Goal: Task Accomplishment & Management: Manage account settings

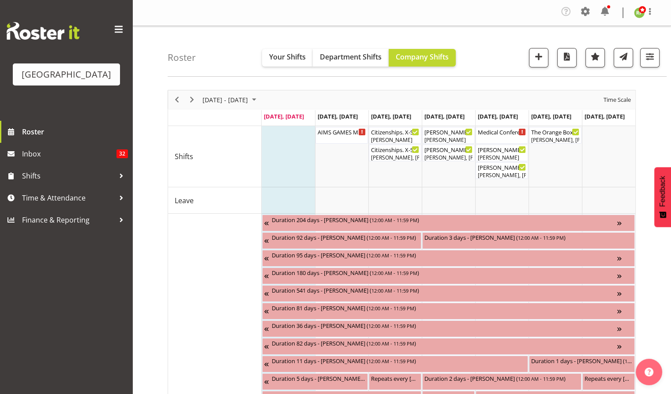
click at [425, 4] on div "Company Settings Roles & Skills Tasks Jobs Employees Locations & Departments Ac…" at bounding box center [401, 13] width 538 height 26
click at [494, 135] on div "Medical Conference ( 08:00 AM - 05:30 PM )" at bounding box center [501, 131] width 49 height 9
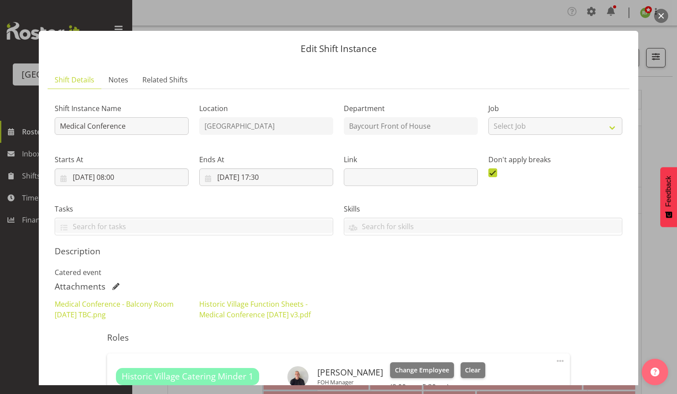
click at [663, 17] on button "button" at bounding box center [661, 16] width 14 height 14
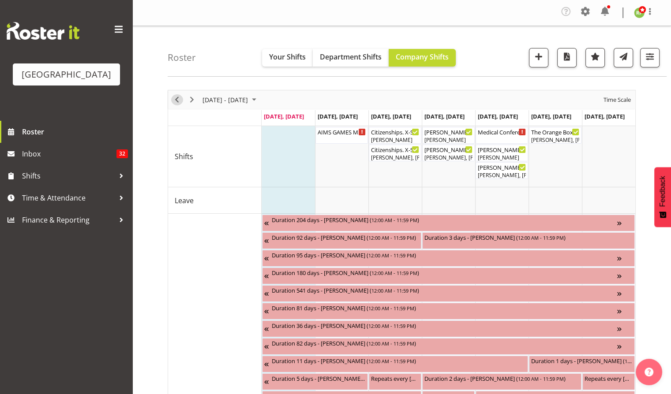
click at [178, 100] on span "Previous" at bounding box center [176, 99] width 11 height 11
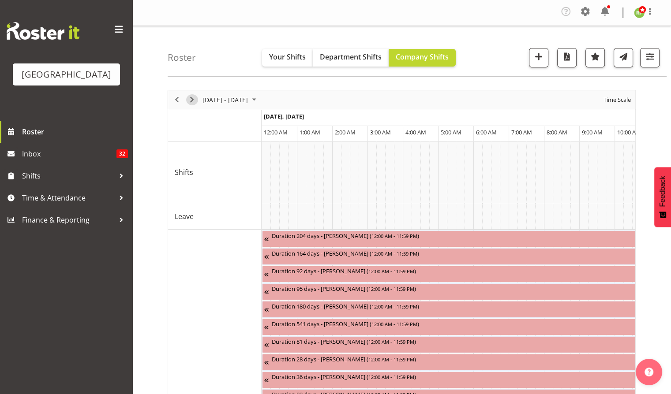
click at [191, 100] on span "Next" at bounding box center [191, 99] width 11 height 11
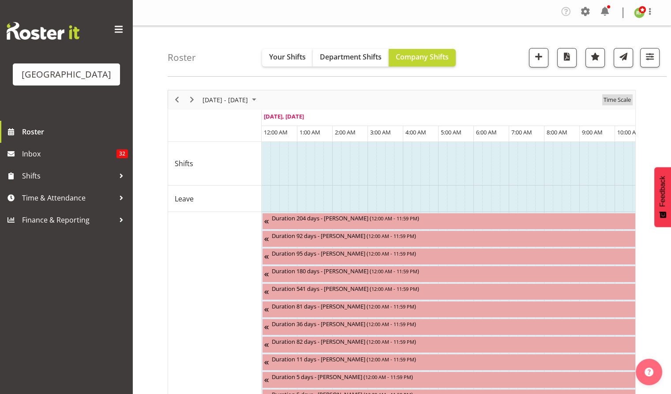
click at [622, 97] on span "Time Scale" at bounding box center [616, 99] width 29 height 11
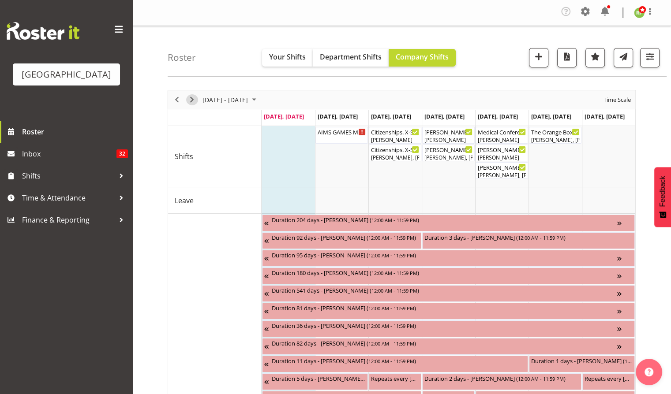
click at [192, 100] on span "Next" at bounding box center [191, 99] width 11 height 11
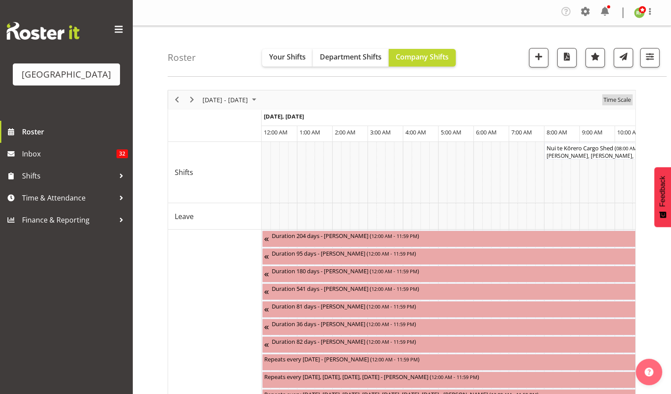
click at [619, 100] on span "Time Scale" at bounding box center [616, 99] width 29 height 11
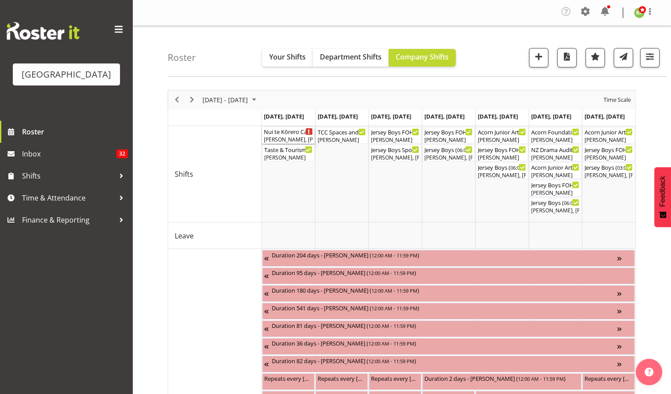
click at [279, 136] on div "Richard Freeman, Lisa Camplin, Chris Darlington, Amanda Clark, Ruby Grace, Robi…" at bounding box center [288, 140] width 49 height 8
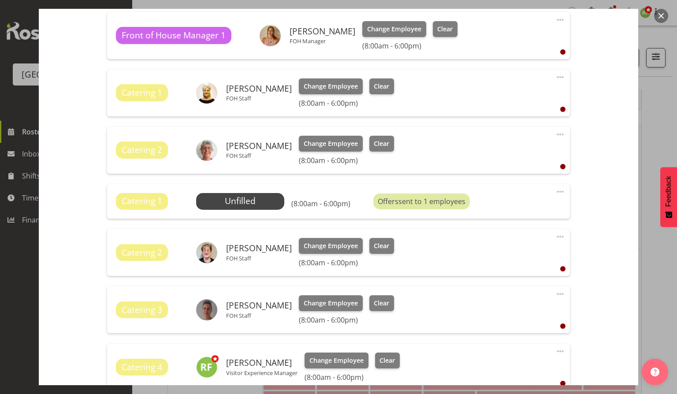
scroll to position [470, 0]
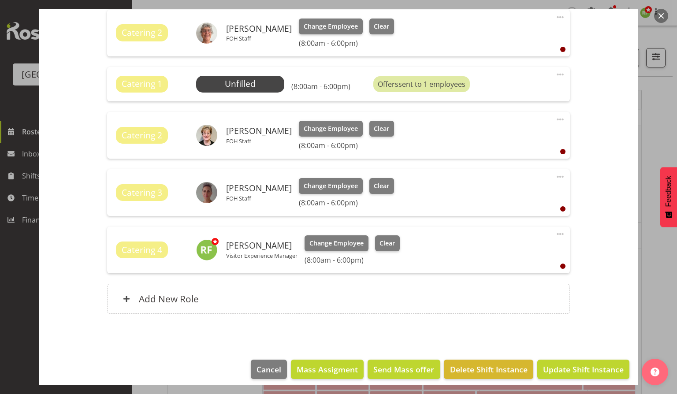
click at [555, 121] on span at bounding box center [560, 119] width 11 height 11
click at [491, 143] on link "Edit" at bounding box center [523, 141] width 85 height 16
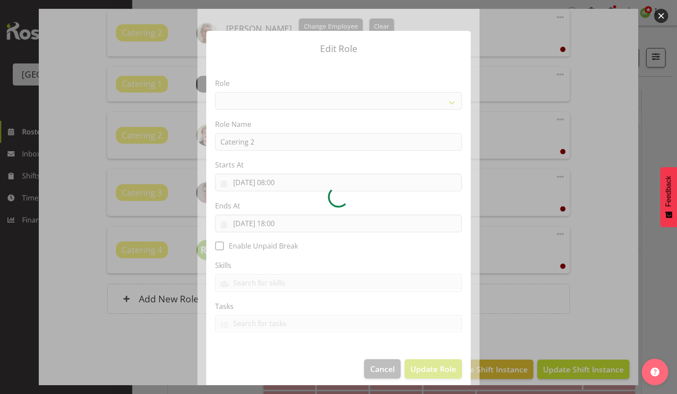
select select "1295"
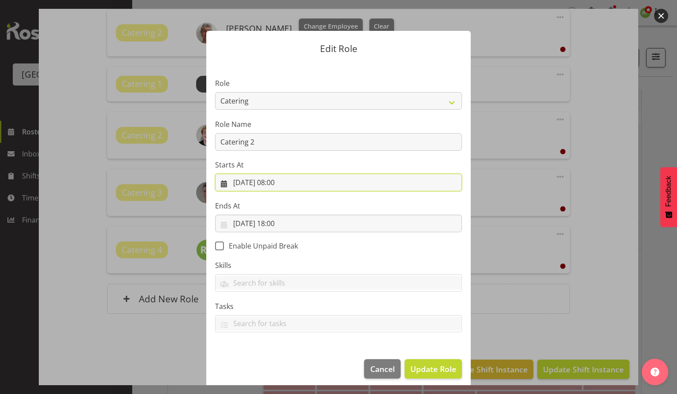
click at [284, 177] on input "08/09/2025, 08:00" at bounding box center [338, 183] width 247 height 18
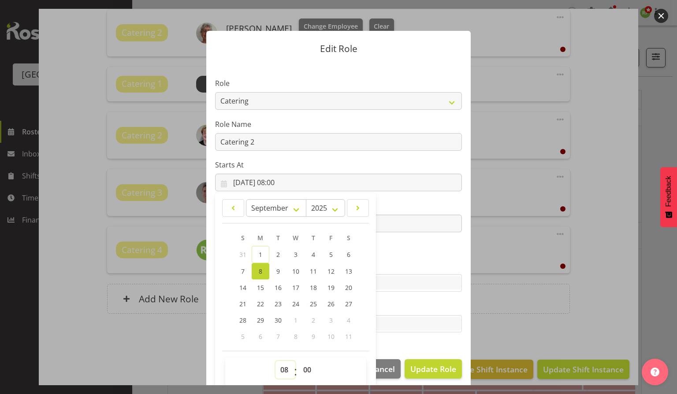
click at [285, 373] on select "00 01 02 03 04 05 06 07 08 09 10 11 12 13 14 15 16 17 18 19 20 21 22 23" at bounding box center [286, 370] width 20 height 18
select select "11"
click at [276, 361] on select "00 01 02 03 04 05 06 07 08 09 10 11 12 13 14 15 16 17 18 19 20 21 22 23" at bounding box center [286, 370] width 20 height 18
type input "[DATE] 11:00"
click at [400, 253] on section "Role Audio Bar Bar Runner Bar Training Box Office Cargo Shed Venue Rep Catering…" at bounding box center [338, 206] width 264 height 288
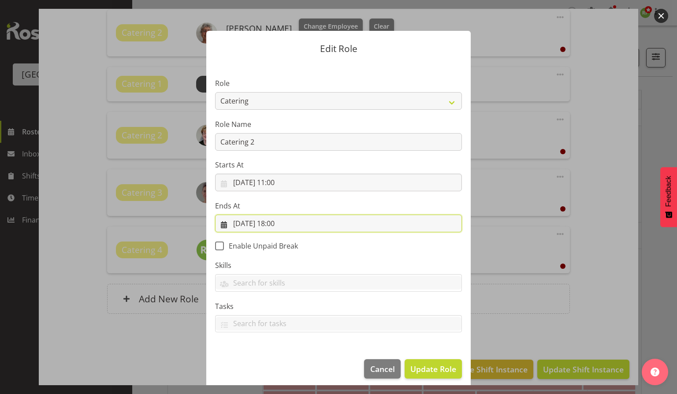
click at [276, 222] on input "08/09/2025, 18:00" at bounding box center [338, 224] width 247 height 18
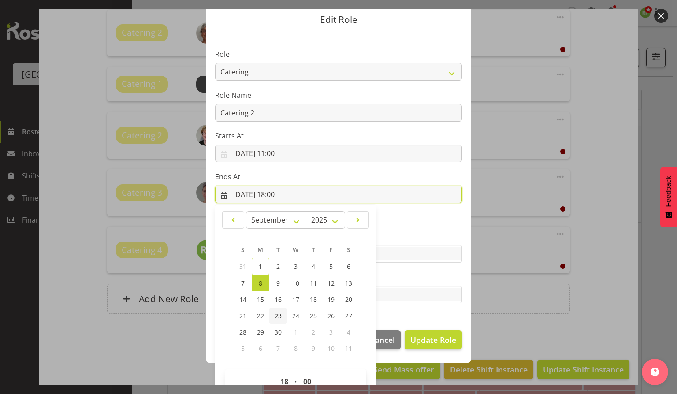
scroll to position [48, 0]
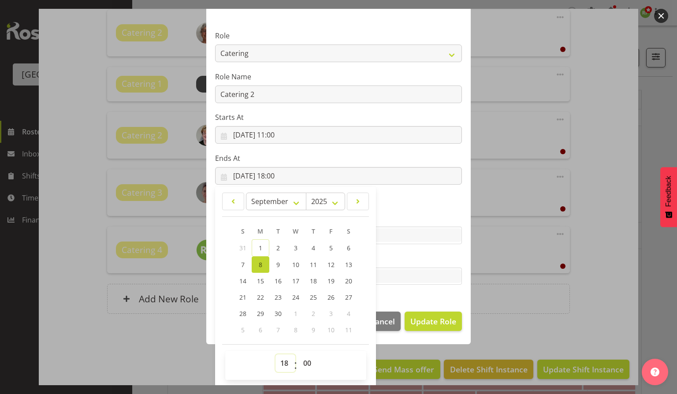
click at [279, 362] on select "00 01 02 03 04 05 06 07 08 09 10 11 12 13 14 15 16 17 18 19 20 21 22 23" at bounding box center [286, 363] width 20 height 18
select select "13"
click at [276, 354] on select "00 01 02 03 04 05 06 07 08 09 10 11 12 13 14 15 16 17 18 19 20 21 22 23" at bounding box center [286, 363] width 20 height 18
type input "08/09/2025, 13:00"
click at [303, 361] on select "00 01 02 03 04 05 06 07 08 09 10 11 12 13 14 15 16 17 18 19 20 21 22 23 24 25 2…" at bounding box center [308, 363] width 20 height 18
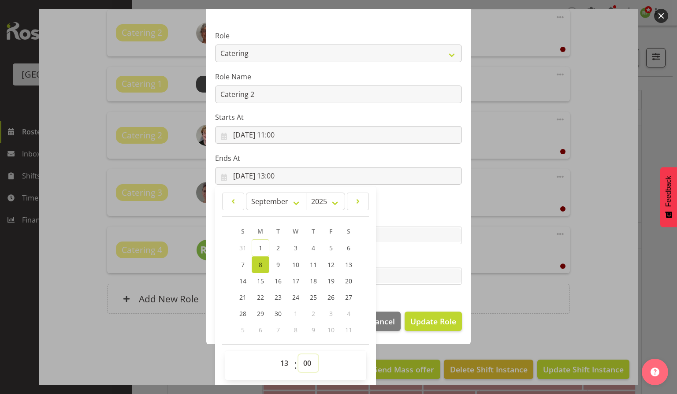
select select "30"
type input "[DATE] 13:30"
drag, startPoint x: 420, startPoint y: 292, endPoint x: 440, endPoint y: 308, distance: 25.5
click at [420, 292] on section "Role Audio Bar Bar Runner Bar Training Box Office Cargo Shed Venue Rep Catering…" at bounding box center [338, 159] width 264 height 288
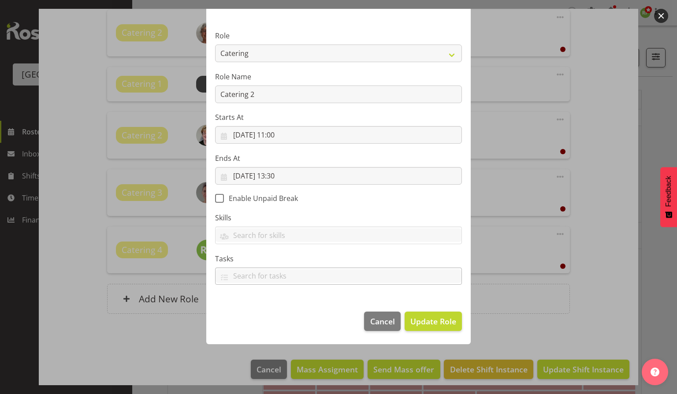
scroll to position [6, 0]
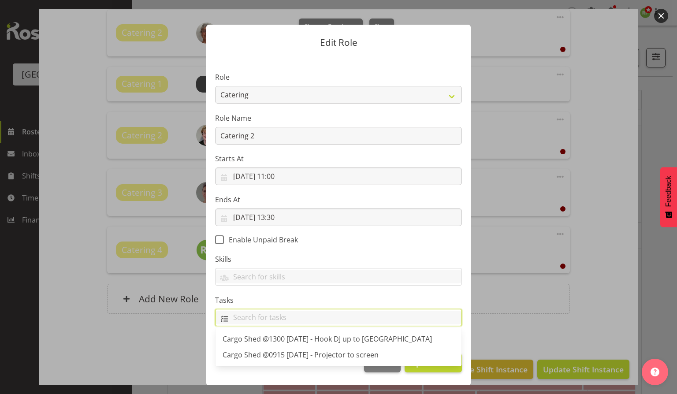
click at [440, 319] on input "text" at bounding box center [339, 318] width 246 height 14
drag, startPoint x: 403, startPoint y: 275, endPoint x: 403, endPoint y: 279, distance: 4.9
click at [402, 275] on input "text" at bounding box center [339, 277] width 246 height 14
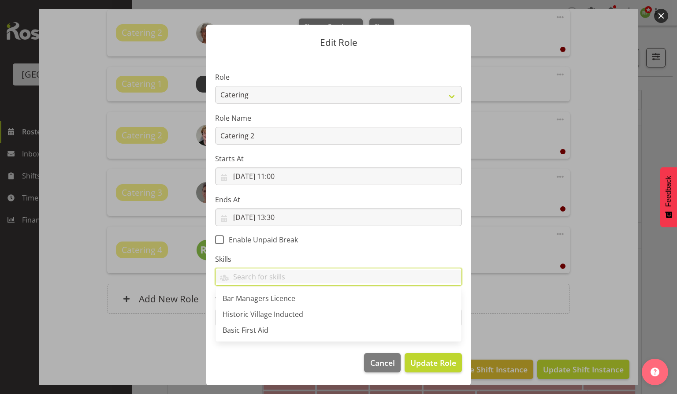
click at [414, 262] on label "Skills" at bounding box center [338, 259] width 247 height 11
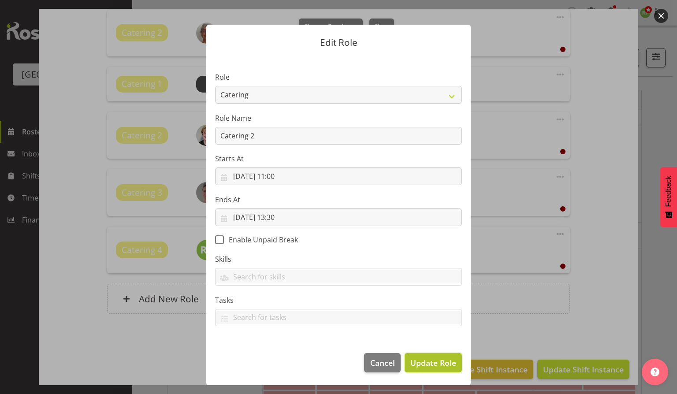
click at [430, 359] on span "Update Role" at bounding box center [433, 362] width 46 height 11
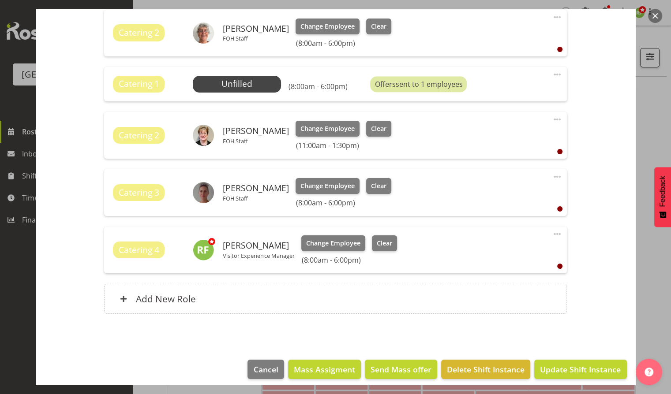
click at [551, 176] on span at bounding box center [556, 176] width 11 height 11
click at [487, 200] on link "Edit" at bounding box center [519, 198] width 85 height 16
select select "8"
select select "2025"
select select "8"
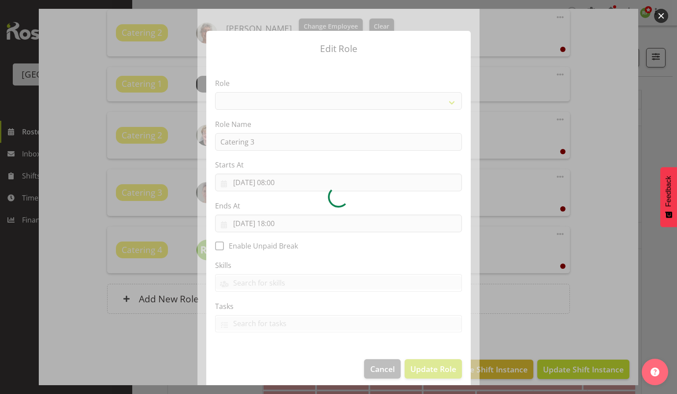
select select "1295"
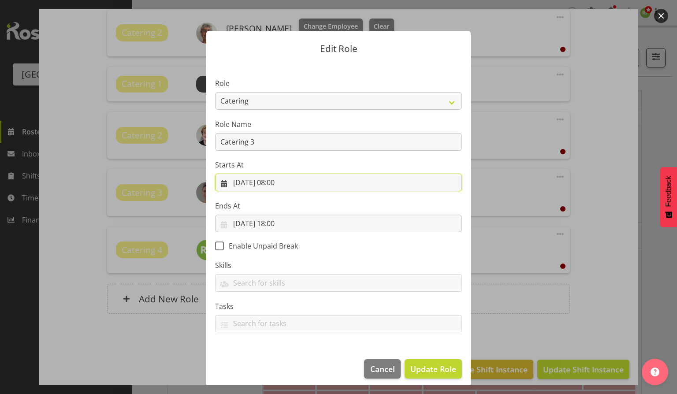
click at [280, 186] on input "08/09/2025, 08:00" at bounding box center [338, 183] width 247 height 18
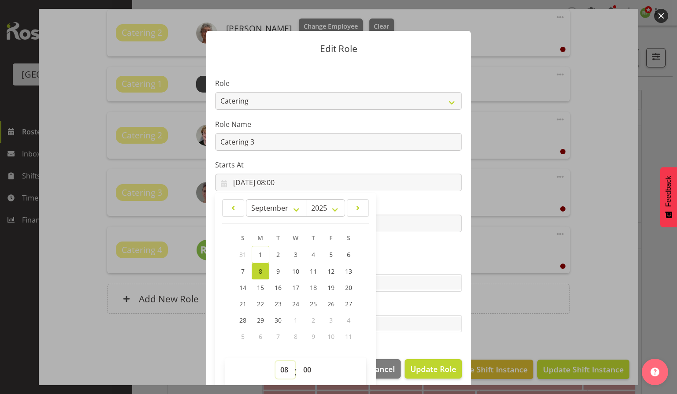
click at [276, 364] on select "00 01 02 03 04 05 06 07 08 09 10 11 12 13 14 15 16 17 18 19 20 21 22 23" at bounding box center [286, 370] width 20 height 18
select select "10"
click at [276, 361] on select "00 01 02 03 04 05 06 07 08 09 10 11 12 13 14 15 16 17 18 19 20 21 22 23" at bounding box center [286, 370] width 20 height 18
type input "08/09/2025, 10:00"
click at [283, 369] on select "00 01 02 03 04 05 06 07 08 09 10 11 12 13 14 15 16 17 18 19 20 21 22 23" at bounding box center [286, 370] width 20 height 18
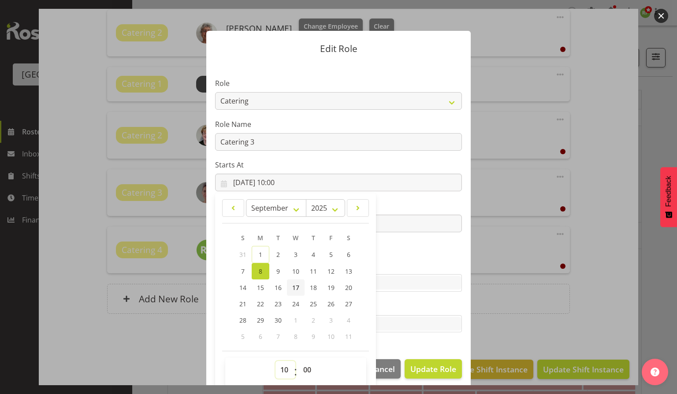
select select "11"
click at [276, 361] on select "00 01 02 03 04 05 06 07 08 09 10 11 12 13 14 15 16 17 18 19 20 21 22 23" at bounding box center [286, 370] width 20 height 18
type input "[DATE] 11:00"
click at [418, 304] on label "Tasks" at bounding box center [338, 306] width 247 height 11
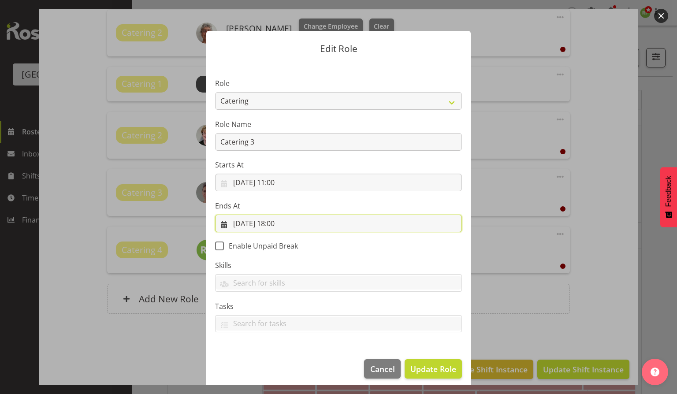
click at [280, 224] on input "08/09/2025, 18:00" at bounding box center [338, 224] width 247 height 18
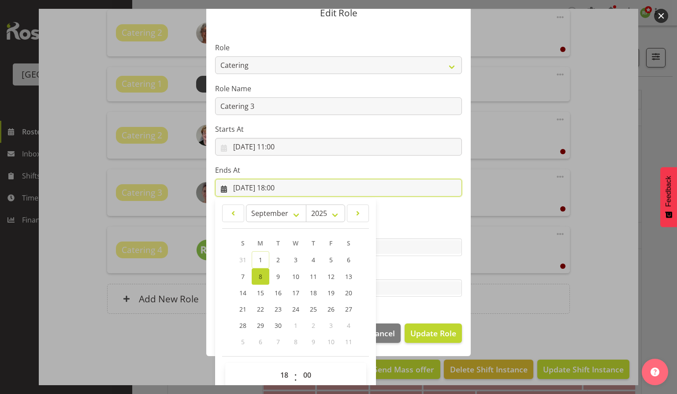
scroll to position [48, 0]
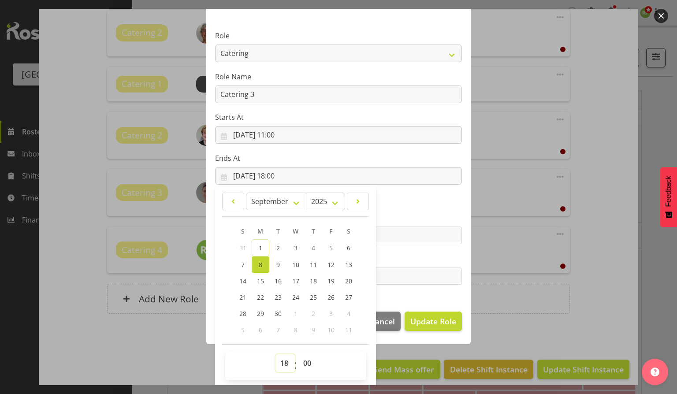
drag, startPoint x: 285, startPoint y: 361, endPoint x: 289, endPoint y: 355, distance: 7.0
click at [285, 361] on select "00 01 02 03 04 05 06 07 08 09 10 11 12 13 14 15 16 17 18 19 20 21 22 23" at bounding box center [286, 363] width 20 height 18
select select "13"
click at [276, 354] on select "00 01 02 03 04 05 06 07 08 09 10 11 12 13 14 15 16 17 18 19 20 21 22 23" at bounding box center [286, 363] width 20 height 18
type input "08/09/2025, 13:00"
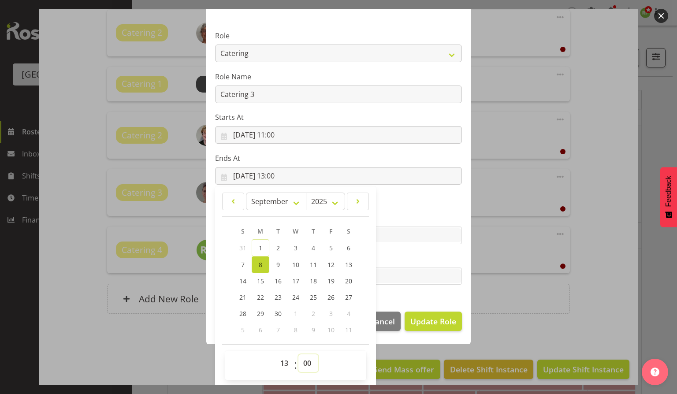
click at [302, 366] on select "00 01 02 03 04 05 06 07 08 09 10 11 12 13 14 15 16 17 18 19 20 21 22 23 24 25 2…" at bounding box center [308, 363] width 20 height 18
select select "30"
type input "[DATE] 13:30"
click at [417, 258] on label "Tasks" at bounding box center [338, 258] width 247 height 11
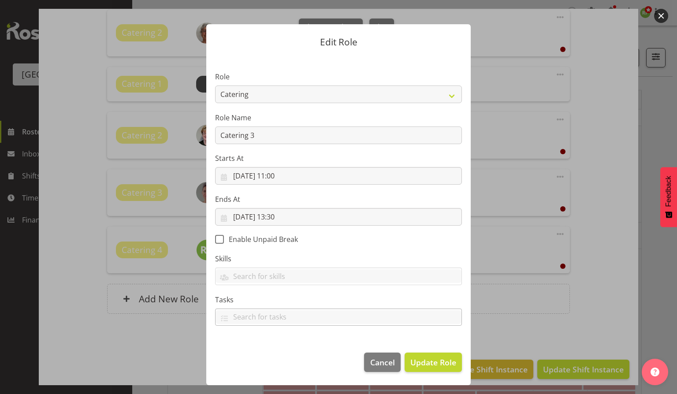
scroll to position [6, 0]
click at [428, 373] on footer "Cancel Update Role" at bounding box center [338, 364] width 264 height 41
click at [429, 364] on span "Update Role" at bounding box center [433, 362] width 46 height 11
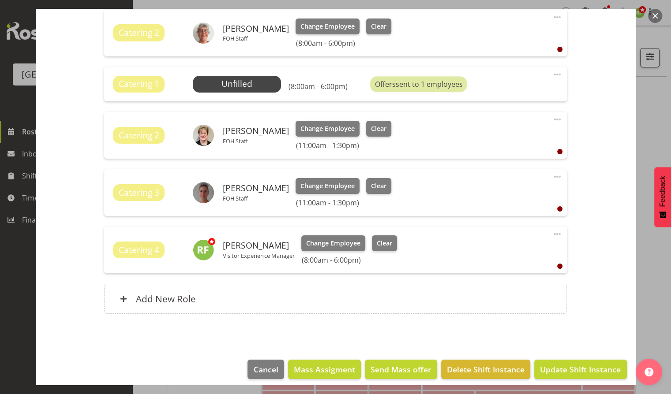
click at [551, 234] on span at bounding box center [556, 234] width 11 height 11
click at [481, 254] on link "Edit" at bounding box center [519, 255] width 85 height 16
select select "8"
select select "2025"
select select "8"
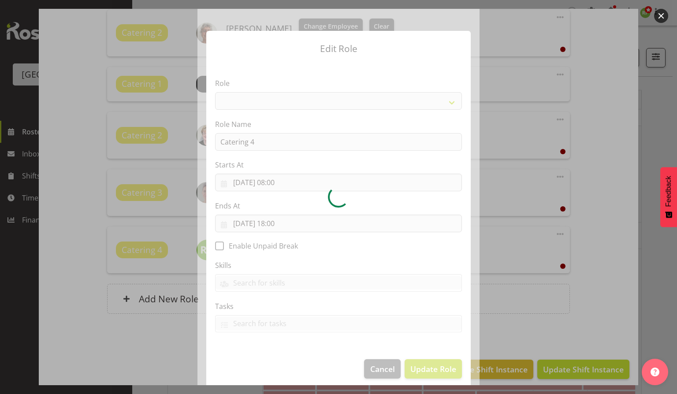
select select "1295"
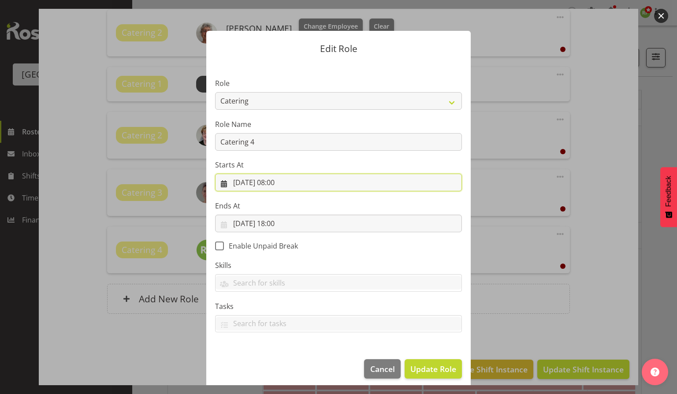
click at [284, 183] on input "08/09/2025, 08:00" at bounding box center [338, 183] width 247 height 18
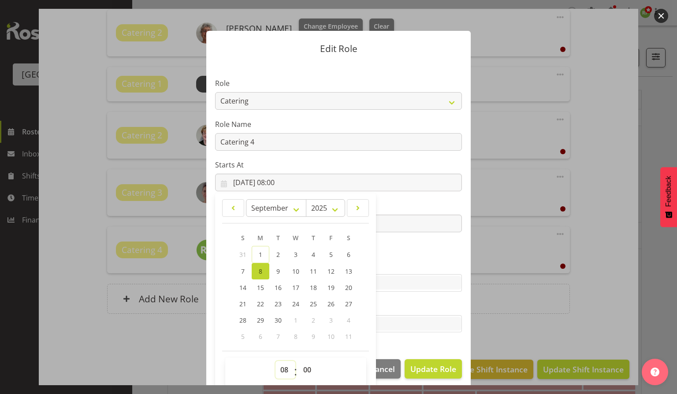
click at [279, 369] on select "00 01 02 03 04 05 06 07 08 09 10 11 12 13 14 15 16 17 18 19 20 21 22 23" at bounding box center [286, 370] width 20 height 18
select select "10"
click at [276, 361] on select "00 01 02 03 04 05 06 07 08 09 10 11 12 13 14 15 16 17 18 19 20 21 22 23" at bounding box center [286, 370] width 20 height 18
type input "08/09/2025, 10:00"
drag, startPoint x: 420, startPoint y: 305, endPoint x: 420, endPoint y: 311, distance: 5.7
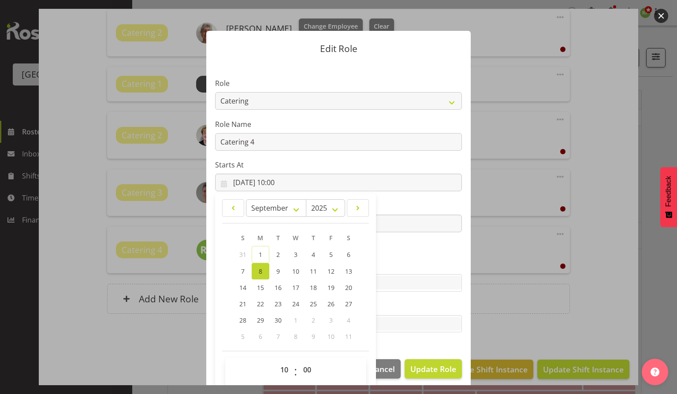
click at [420, 305] on label "Tasks" at bounding box center [338, 306] width 247 height 11
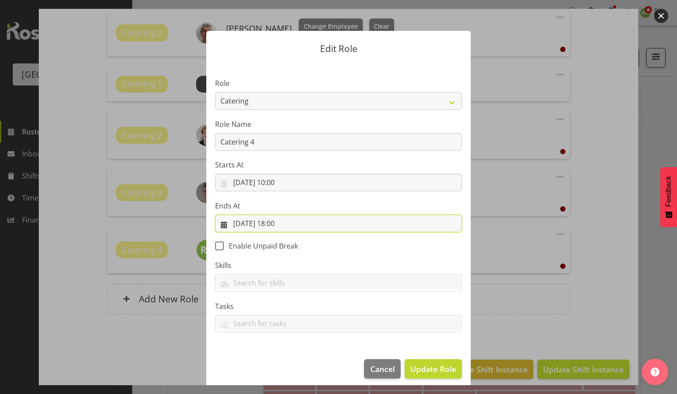
click at [284, 228] on input "08/09/2025, 18:00" at bounding box center [338, 224] width 247 height 18
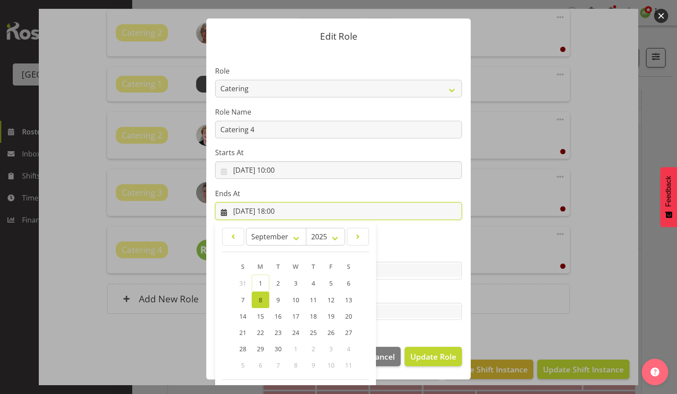
scroll to position [48, 0]
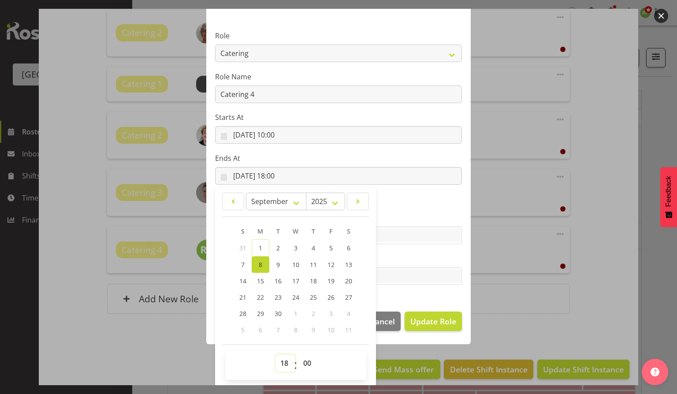
click at [277, 365] on select "00 01 02 03 04 05 06 07 08 09 10 11 12 13 14 15 16 17 18 19 20 21 22 23" at bounding box center [286, 363] width 20 height 18
select select "15"
click at [276, 354] on select "00 01 02 03 04 05 06 07 08 09 10 11 12 13 14 15 16 17 18 19 20 21 22 23" at bounding box center [286, 363] width 20 height 18
type input "08/09/2025, 15:00"
drag, startPoint x: 302, startPoint y: 367, endPoint x: 313, endPoint y: 366, distance: 11.1
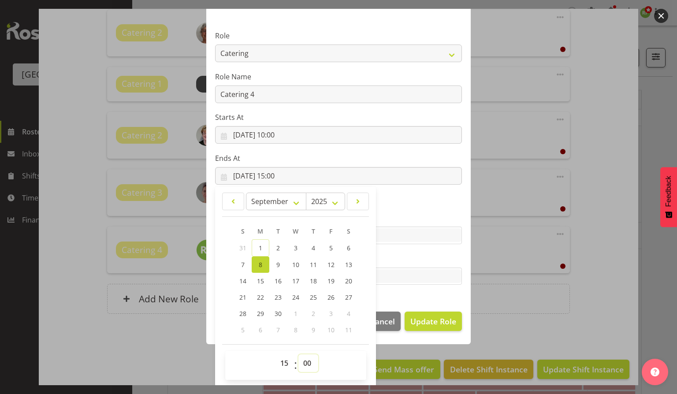
click at [303, 368] on select "00 01 02 03 04 05 06 07 08 09 10 11 12 13 14 15 16 17 18 19 20 21 22 23 24 25 2…" at bounding box center [308, 363] width 20 height 18
select select "30"
type input "08/09/2025, 15:30"
click at [404, 255] on label "Tasks" at bounding box center [338, 258] width 247 height 11
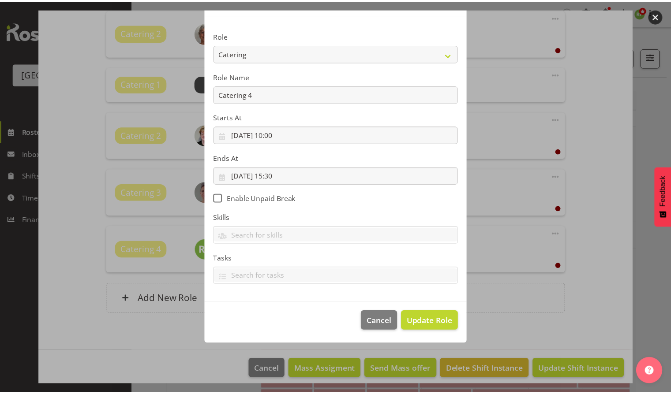
scroll to position [6, 0]
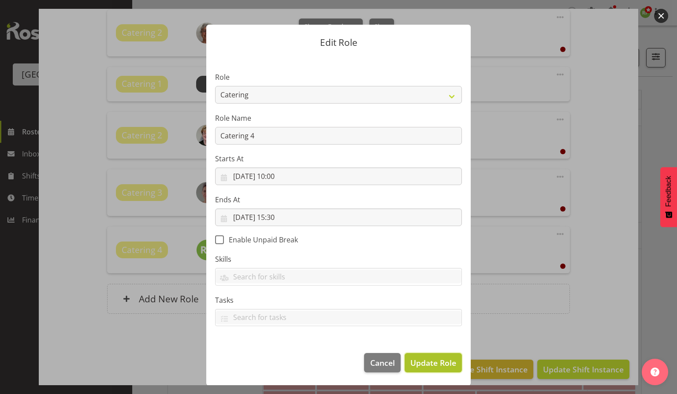
click at [425, 365] on span "Update Role" at bounding box center [433, 362] width 46 height 11
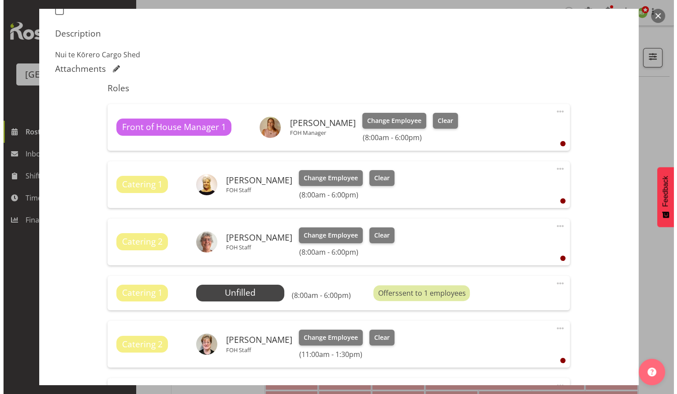
scroll to position [235, 0]
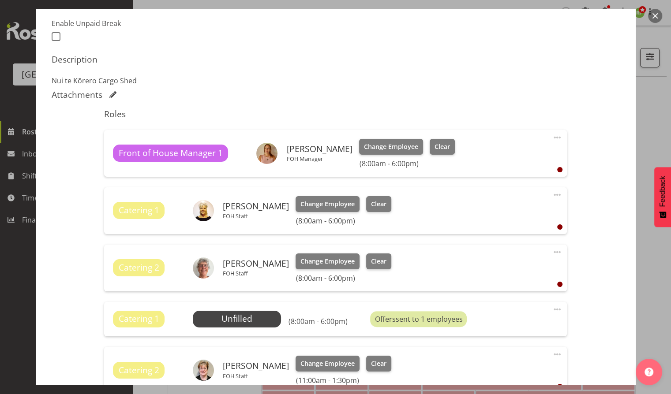
click at [551, 251] on span at bounding box center [556, 252] width 11 height 11
click at [486, 274] on link "Edit" at bounding box center [519, 273] width 85 height 16
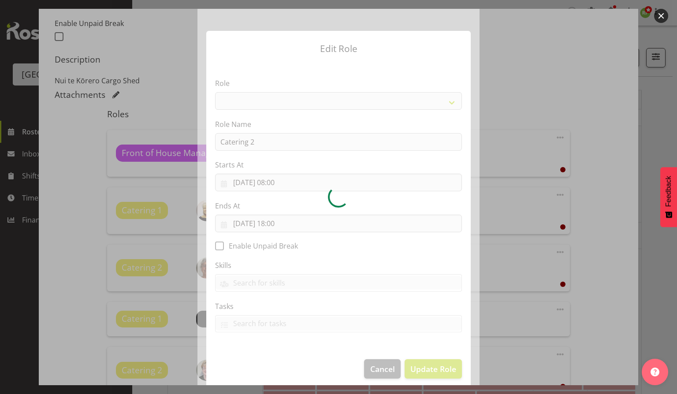
select select "1295"
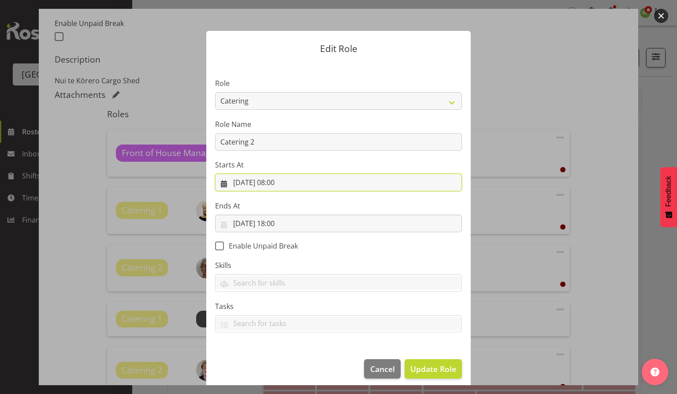
click at [280, 186] on input "08/09/2025, 08:00" at bounding box center [338, 183] width 247 height 18
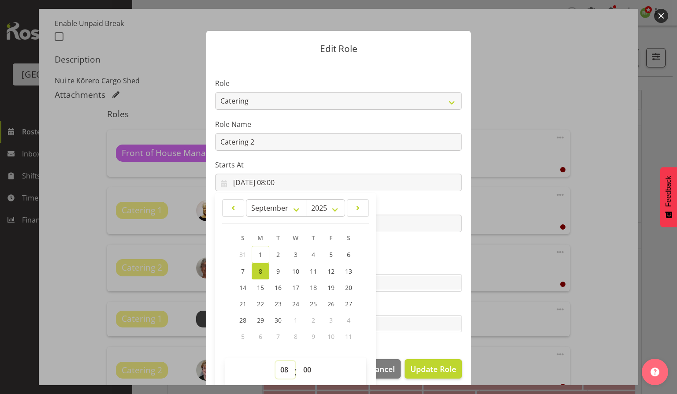
click at [278, 366] on select "00 01 02 03 04 05 06 07 08 09 10 11 12 13 14 15 16 17 18 19 20 21 22 23" at bounding box center [286, 370] width 20 height 18
select select "10"
click at [276, 361] on select "00 01 02 03 04 05 06 07 08 09 10 11 12 13 14 15 16 17 18 19 20 21 22 23" at bounding box center [286, 370] width 20 height 18
type input "08/09/2025, 10:00"
click at [279, 369] on select "00 01 02 03 04 05 06 07 08 09 10 11 12 13 14 15 16 17 18 19 20 21 22 23" at bounding box center [286, 370] width 20 height 18
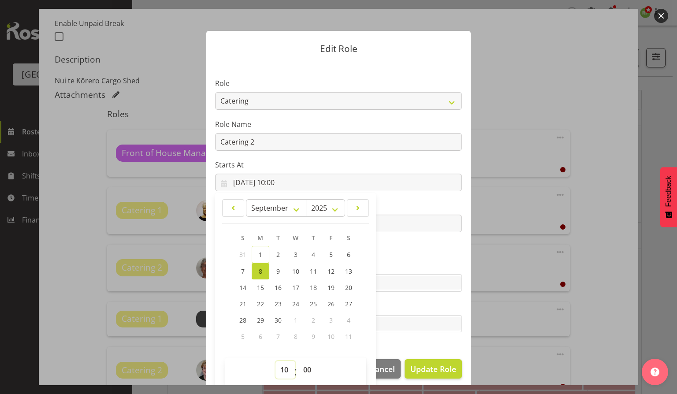
select select "11"
click at [276, 361] on select "00 01 02 03 04 05 06 07 08 09 10 11 12 13 14 15 16 17 18 19 20 21 22 23" at bounding box center [286, 370] width 20 height 18
type input "[DATE] 11:00"
click at [414, 264] on label "Skills" at bounding box center [338, 265] width 247 height 11
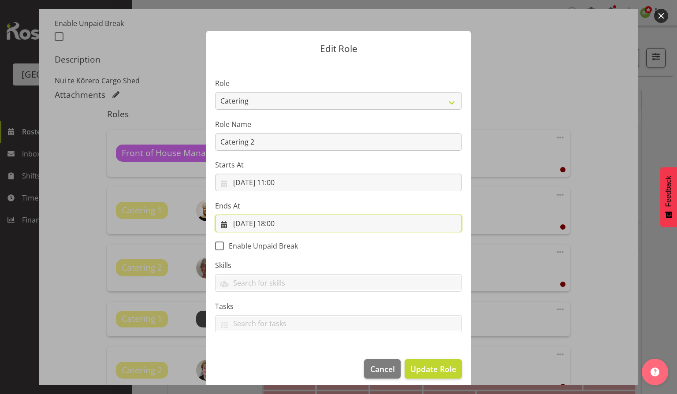
click at [283, 224] on input "08/09/2025, 18:00" at bounding box center [338, 224] width 247 height 18
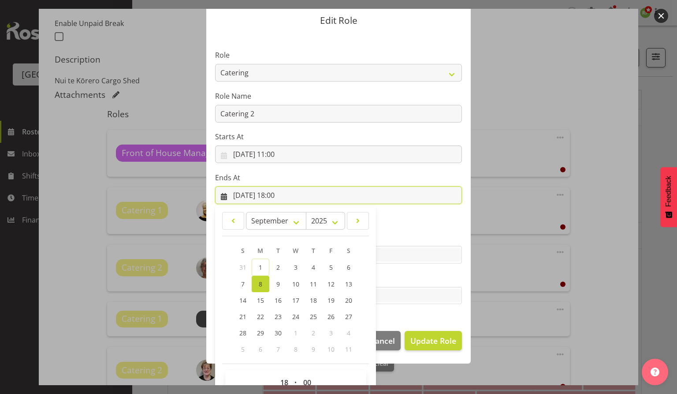
scroll to position [48, 0]
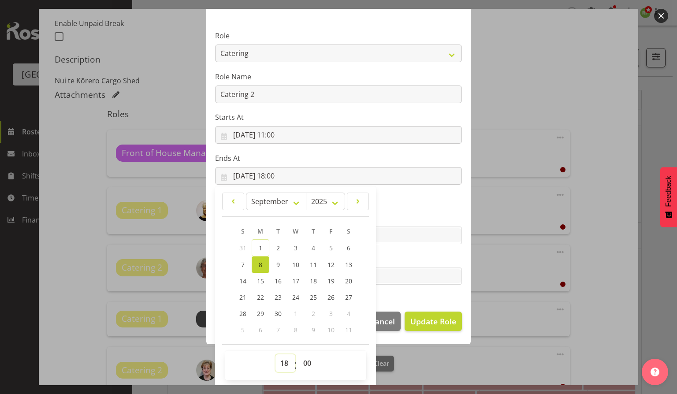
click at [278, 365] on select "00 01 02 03 04 05 06 07 08 09 10 11 12 13 14 15 16 17 18 19 20 21 22 23" at bounding box center [286, 363] width 20 height 18
select select "13"
click at [276, 354] on select "00 01 02 03 04 05 06 07 08 09 10 11 12 13 14 15 16 17 18 19 20 21 22 23" at bounding box center [286, 363] width 20 height 18
type input "08/09/2025, 13:00"
click at [305, 358] on select "00 01 02 03 04 05 06 07 08 09 10 11 12 13 14 15 16 17 18 19 20 21 22 23 24 25 2…" at bounding box center [308, 363] width 20 height 18
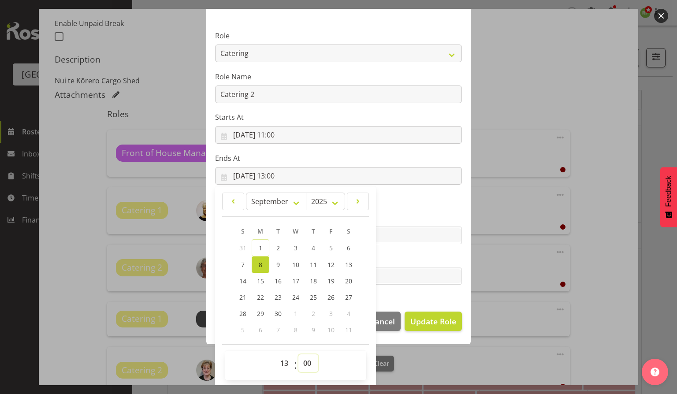
select select "30"
type input "[DATE] 13:30"
click at [405, 290] on section "Role Audio Bar Bar Runner Bar Training Box Office Cargo Shed Venue Rep Catering…" at bounding box center [338, 159] width 264 height 288
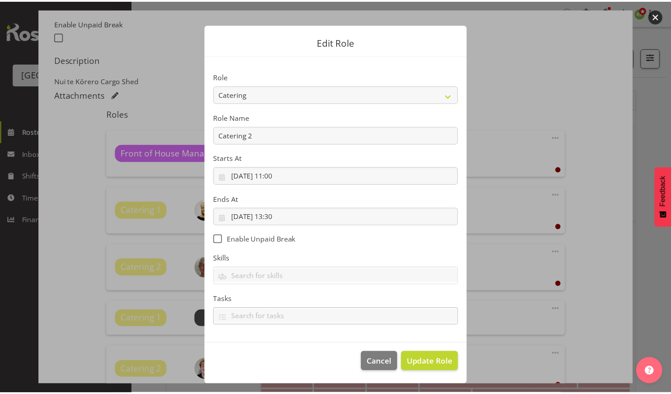
scroll to position [6, 0]
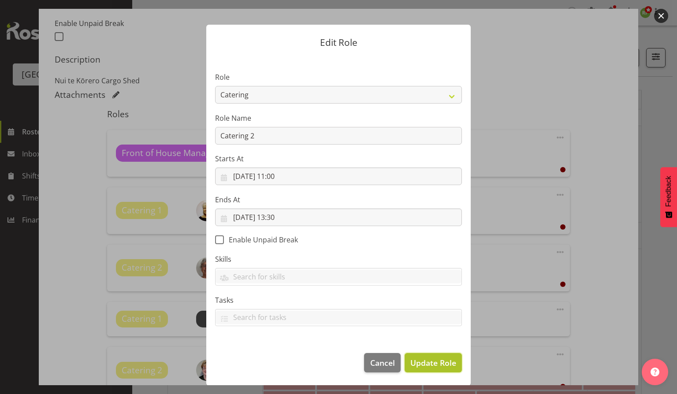
click at [426, 361] on span "Update Role" at bounding box center [433, 362] width 46 height 11
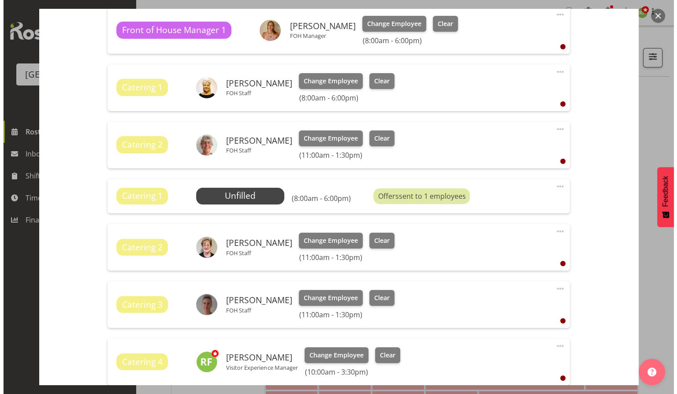
scroll to position [411, 0]
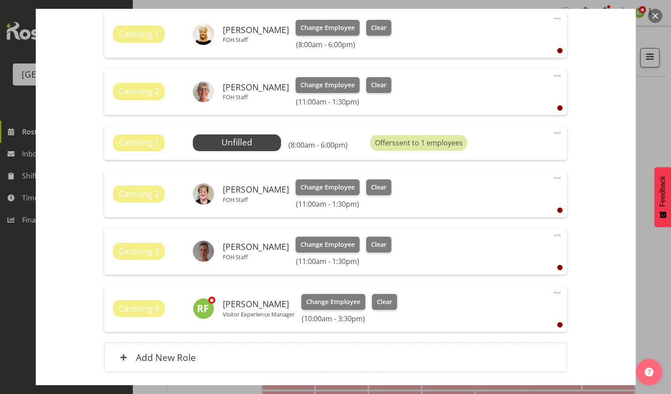
click at [551, 133] on span at bounding box center [556, 133] width 11 height 11
click at [486, 153] on link "Edit" at bounding box center [519, 154] width 85 height 16
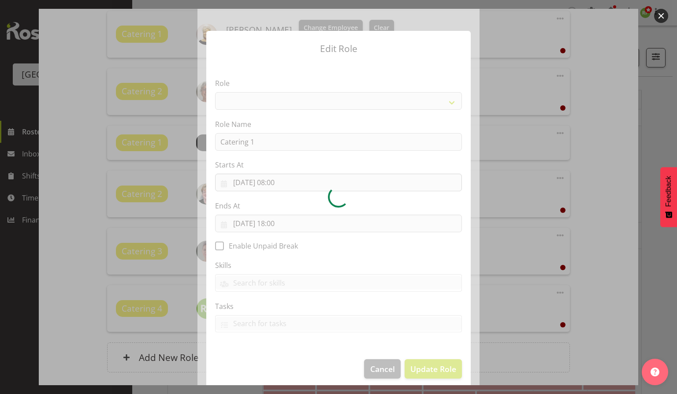
select select "1295"
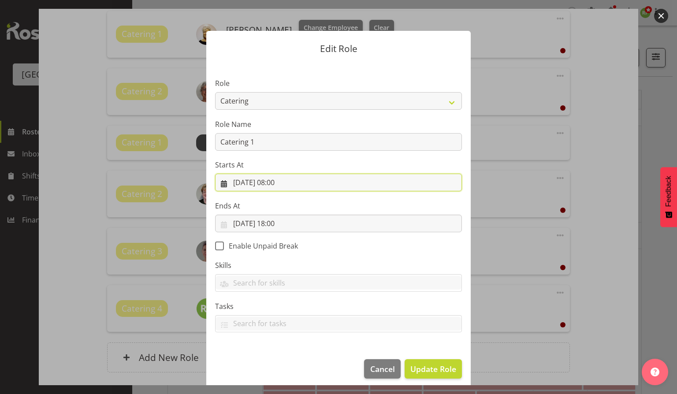
click at [276, 183] on input "08/09/2025, 08:00" at bounding box center [338, 183] width 247 height 18
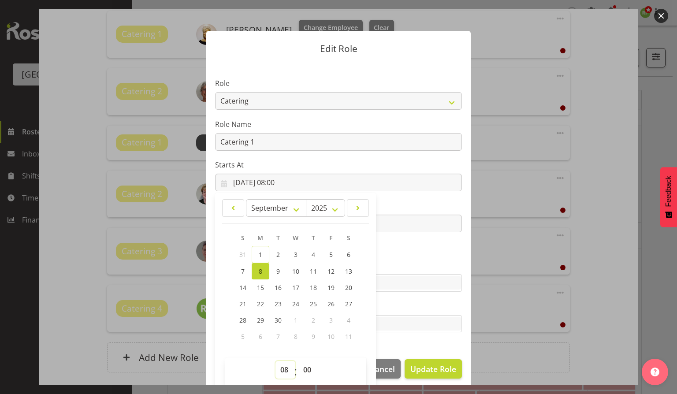
click at [278, 373] on select "00 01 02 03 04 05 06 07 08 09 10 11 12 13 14 15 16 17 18 19 20 21 22 23" at bounding box center [286, 370] width 20 height 18
select select "11"
click at [276, 361] on select "00 01 02 03 04 05 06 07 08 09 10 11 12 13 14 15 16 17 18 19 20 21 22 23" at bounding box center [286, 370] width 20 height 18
type input "[DATE] 11:00"
click at [411, 252] on section "Role Audio Bar Bar Runner Bar Training Box Office Cargo Shed Venue Rep Catering…" at bounding box center [338, 206] width 264 height 288
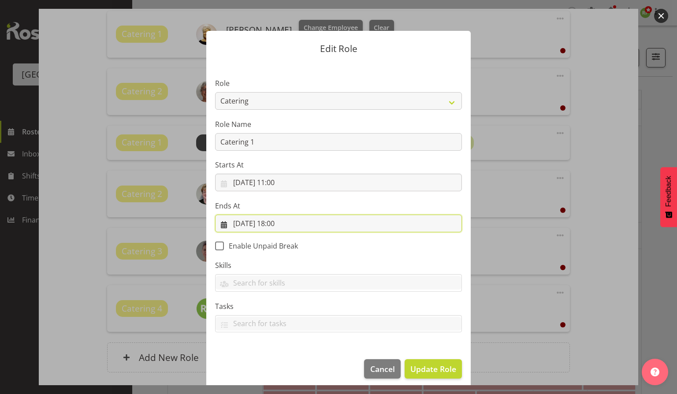
click at [283, 228] on input "08/09/2025, 18:00" at bounding box center [338, 224] width 247 height 18
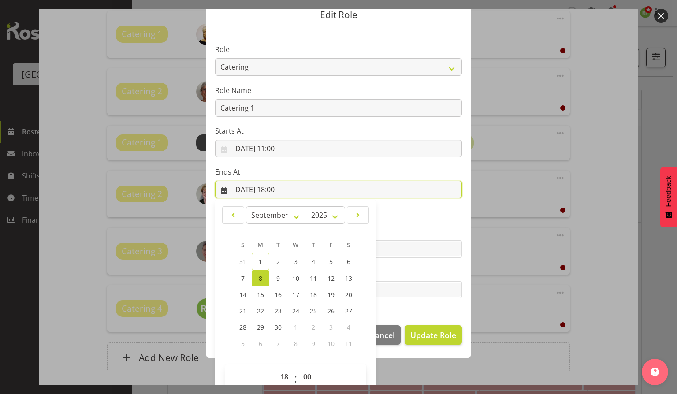
scroll to position [48, 0]
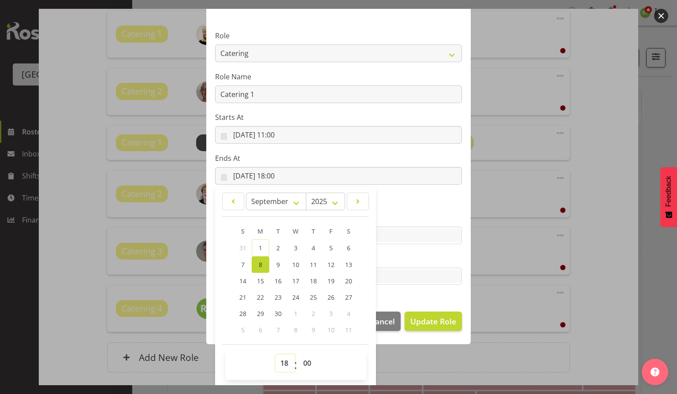
click at [283, 359] on select "00 01 02 03 04 05 06 07 08 09 10 11 12 13 14 15 16 17 18 19 20 21 22 23" at bounding box center [286, 363] width 20 height 18
select select "13"
click at [276, 354] on select "00 01 02 03 04 05 06 07 08 09 10 11 12 13 14 15 16 17 18 19 20 21 22 23" at bounding box center [286, 363] width 20 height 18
type input "08/09/2025, 13:00"
click at [305, 359] on select "00 01 02 03 04 05 06 07 08 09 10 11 12 13 14 15 16 17 18 19 20 21 22 23 24 25 2…" at bounding box center [308, 363] width 20 height 18
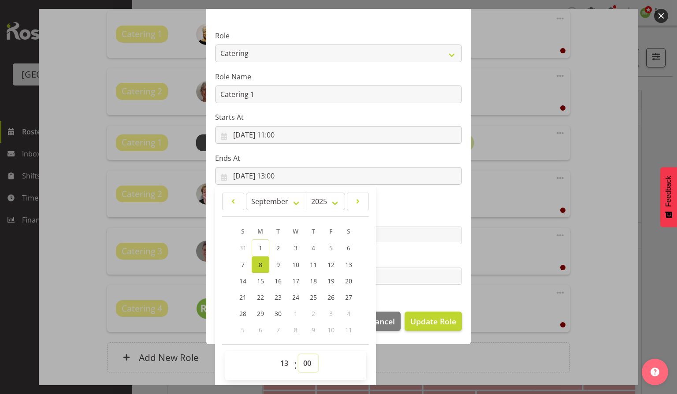
select select "30"
type input "[DATE] 13:30"
click at [419, 295] on section "Role Audio Bar Bar Runner Bar Training Box Office Cargo Shed Venue Rep Catering…" at bounding box center [338, 159] width 264 height 288
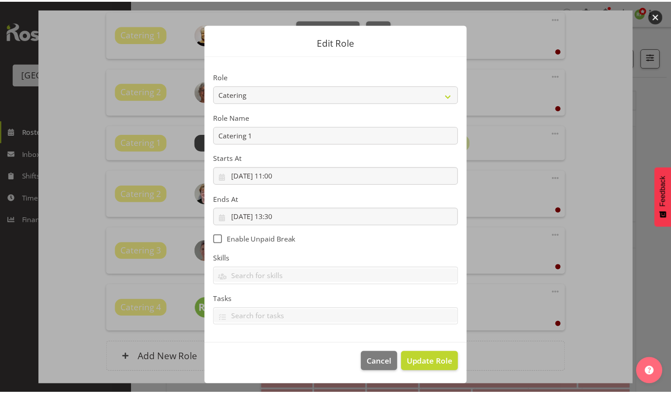
scroll to position [6, 0]
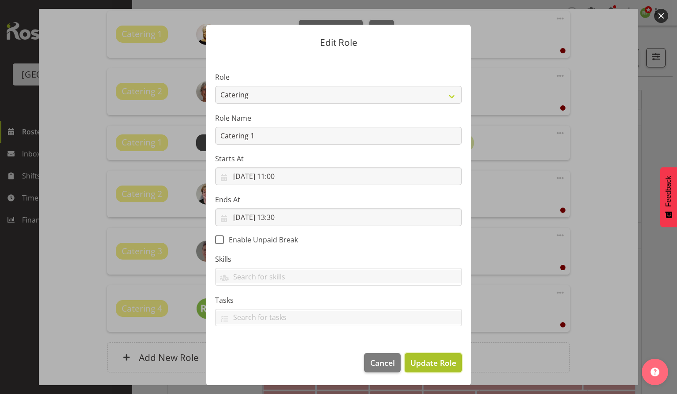
click at [425, 361] on span "Update Role" at bounding box center [433, 362] width 46 height 11
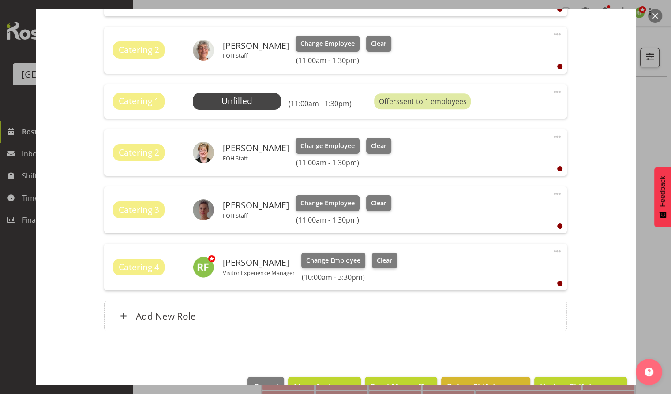
scroll to position [476, 0]
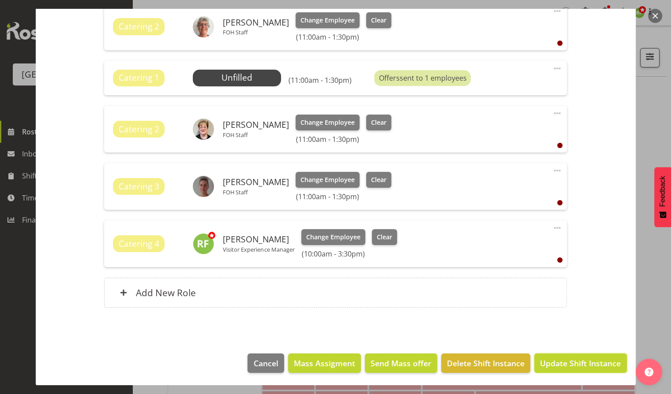
click at [581, 358] on span "Update Shift Instance" at bounding box center [580, 363] width 81 height 11
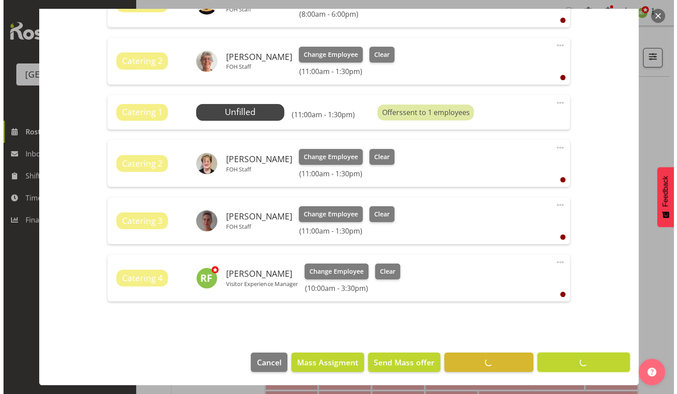
scroll to position [441, 0]
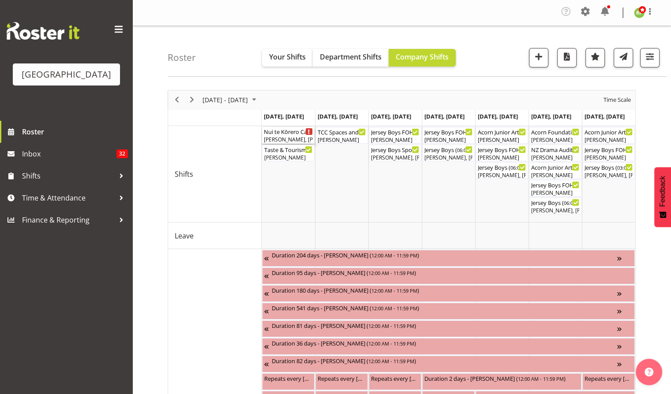
click at [279, 136] on div "Richard Freeman, Lisa Camplin, Chris Darlington, Amanda Clark, Ruby Grace, Robi…" at bounding box center [288, 140] width 49 height 8
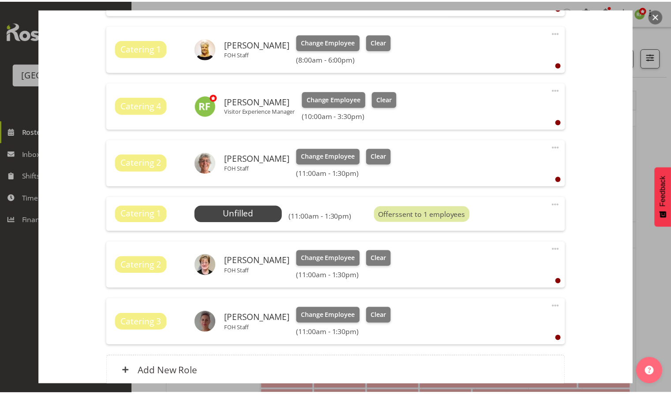
scroll to position [411, 0]
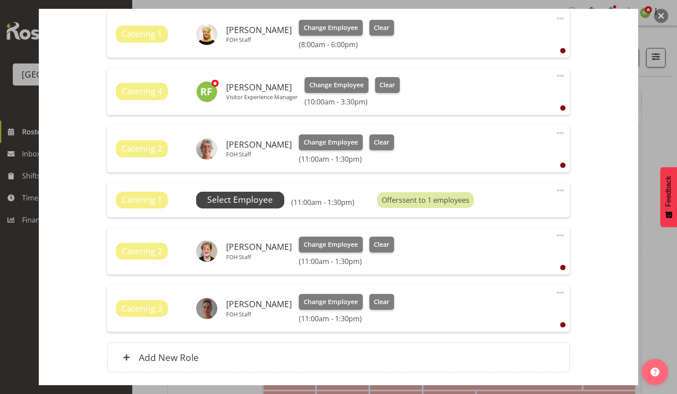
click at [256, 201] on span "Select Employee" at bounding box center [240, 200] width 66 height 13
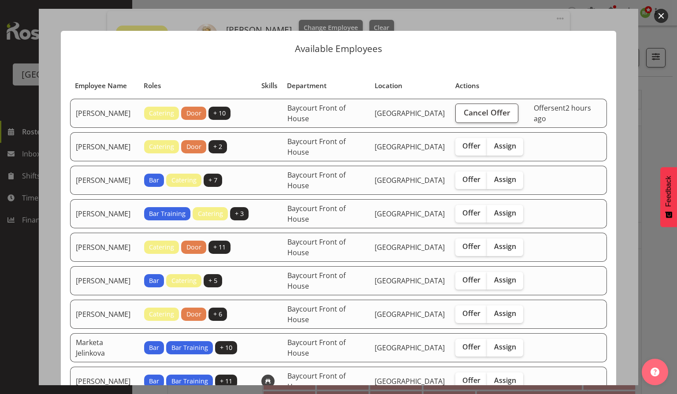
click at [660, 10] on button "button" at bounding box center [661, 16] width 14 height 14
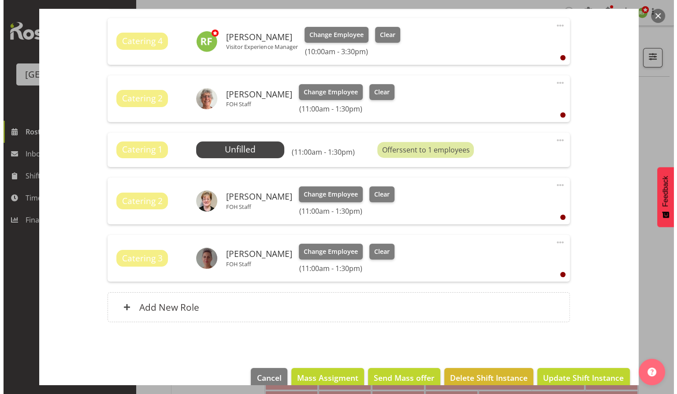
scroll to position [476, 0]
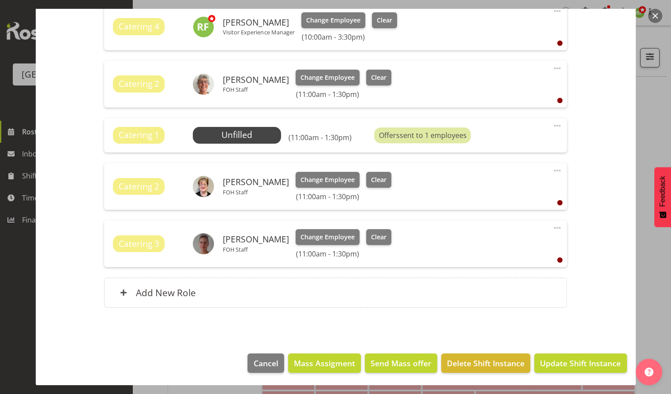
drag, startPoint x: 656, startPoint y: 14, endPoint x: 652, endPoint y: 17, distance: 5.0
click at [656, 13] on button "button" at bounding box center [655, 16] width 14 height 14
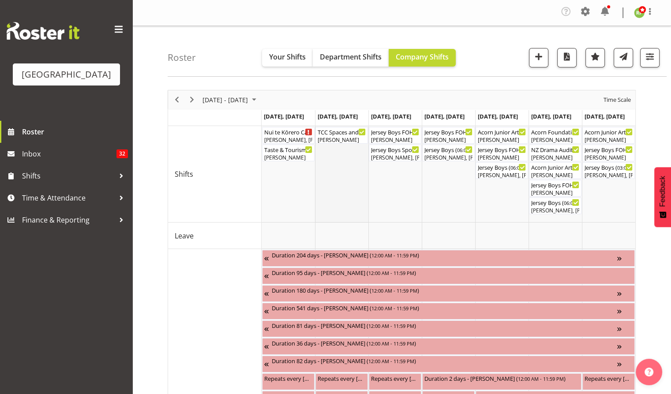
drag, startPoint x: 351, startPoint y: 177, endPoint x: 347, endPoint y: 172, distance: 5.9
click at [349, 174] on td "Timeline Week of September 8, 2025" at bounding box center [341, 174] width 53 height 97
click at [290, 133] on div "Nui te Kōrero Cargo Shed ( 08:00 AM - 06:00 PM )" at bounding box center [288, 131] width 49 height 9
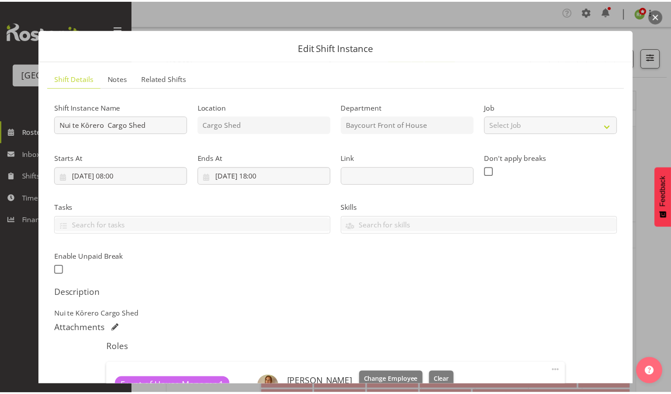
scroll to position [0, 0]
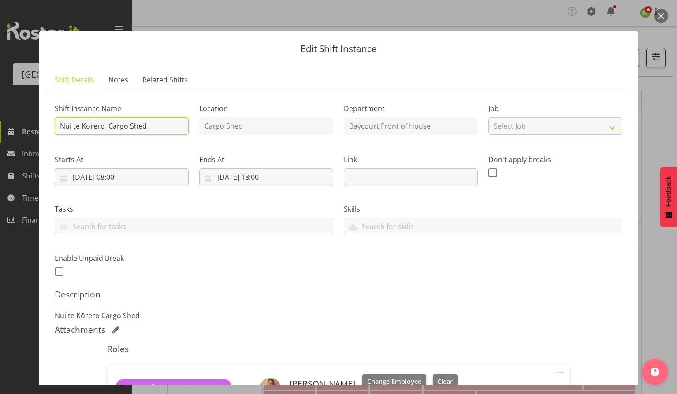
drag, startPoint x: 152, startPoint y: 126, endPoint x: 56, endPoint y: 125, distance: 95.2
click at [56, 125] on input "Nui te Kōrero Cargo Shed" at bounding box center [122, 126] width 134 height 18
click at [658, 22] on button "button" at bounding box center [661, 16] width 14 height 14
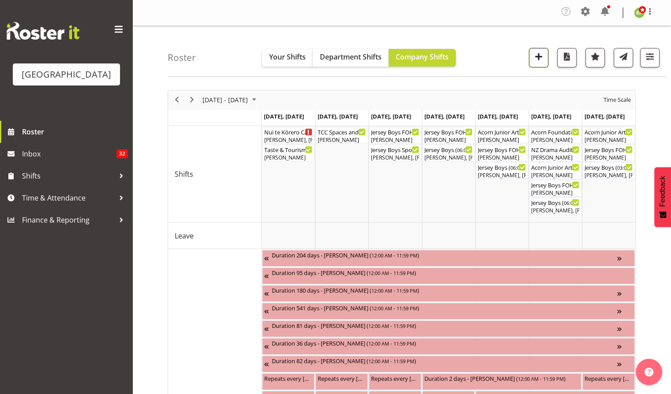
click at [539, 54] on span "button" at bounding box center [538, 56] width 11 height 11
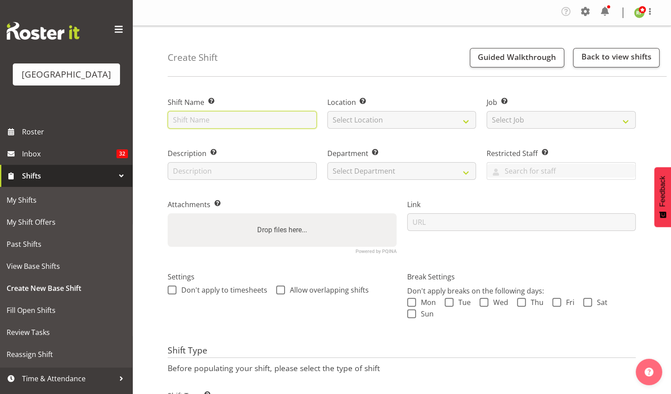
paste input "Nui te Kōrero Cargo Shed"
click at [223, 123] on input "Nui te Kōrero Cargo Shed Lunch Rush" at bounding box center [242, 120] width 149 height 18
type input "Nui te Kōrero Cargo Shed Lunch Rush"
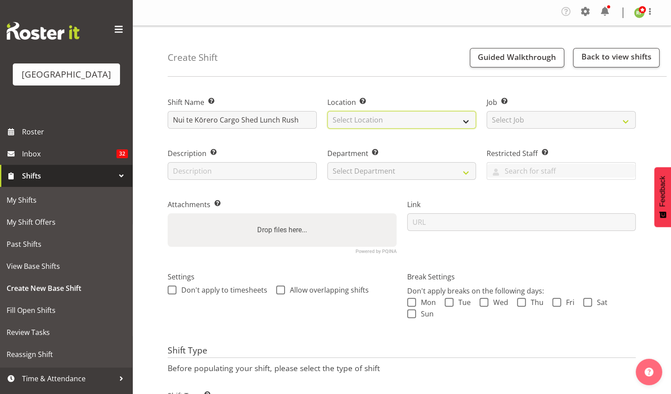
click at [423, 116] on select "Select Location [GEOGRAPHIC_DATA] [GEOGRAPHIC_DATA]" at bounding box center [401, 120] width 149 height 18
select select "1119"
click at [327, 111] on select "Select Location [GEOGRAPHIC_DATA] [GEOGRAPHIC_DATA]" at bounding box center [401, 120] width 149 height 18
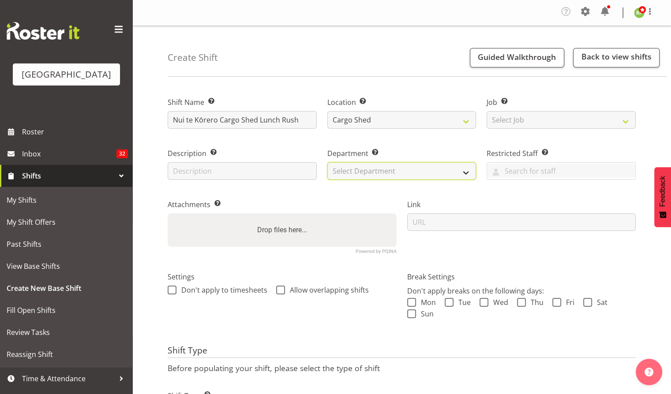
click at [368, 169] on select "Select Department [GEOGRAPHIC_DATA] [GEOGRAPHIC_DATA]" at bounding box center [401, 171] width 149 height 18
select select "791"
click at [327, 162] on select "Select Department [GEOGRAPHIC_DATA] [GEOGRAPHIC_DATA]" at bounding box center [401, 171] width 149 height 18
click at [186, 173] on input "text" at bounding box center [242, 171] width 149 height 18
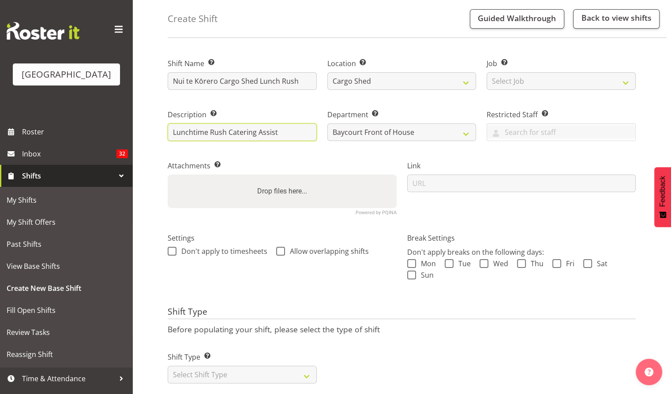
scroll to position [56, 0]
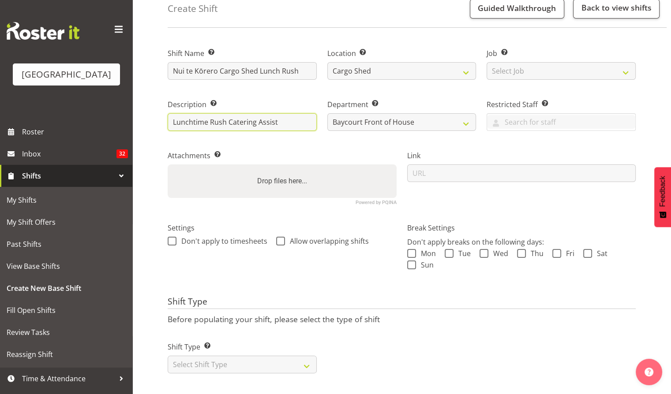
type input "Lunchtime Rush Catering Assist"
drag, startPoint x: 411, startPoint y: 241, endPoint x: 413, endPoint y: 252, distance: 11.1
click at [411, 241] on div "Don't apply breaks on the following days: Mon Tue Wed Thu Fri Sat Sun" at bounding box center [521, 254] width 229 height 35
drag, startPoint x: 412, startPoint y: 248, endPoint x: 416, endPoint y: 247, distance: 4.5
click at [412, 249] on span at bounding box center [411, 253] width 9 height 9
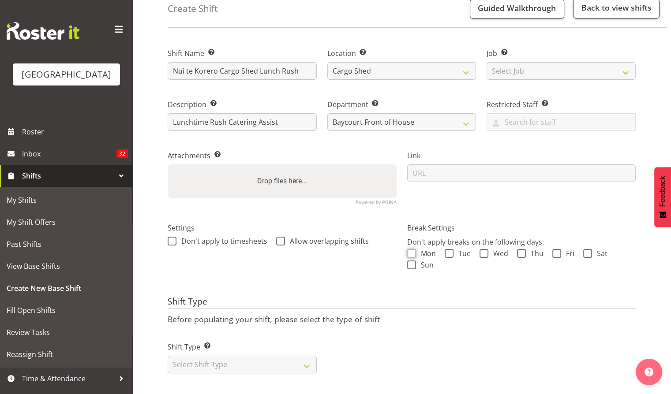
click at [412, 251] on input "Mon" at bounding box center [410, 254] width 6 height 6
checkbox input "true"
drag, startPoint x: 444, startPoint y: 248, endPoint x: 454, endPoint y: 246, distance: 9.5
click at [446, 249] on span at bounding box center [448, 253] width 9 height 9
click at [446, 251] on input "Tue" at bounding box center [447, 254] width 6 height 6
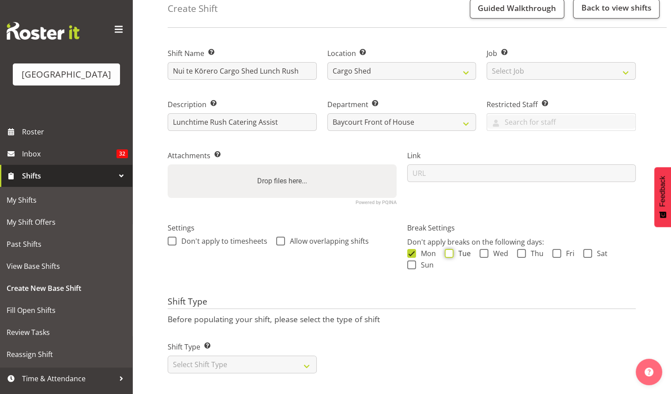
checkbox input "true"
click at [485, 249] on span at bounding box center [483, 253] width 9 height 9
click at [485, 251] on input "Wed" at bounding box center [482, 254] width 6 height 6
checkbox input "true"
drag, startPoint x: 408, startPoint y: 258, endPoint x: 420, endPoint y: 258, distance: 11.5
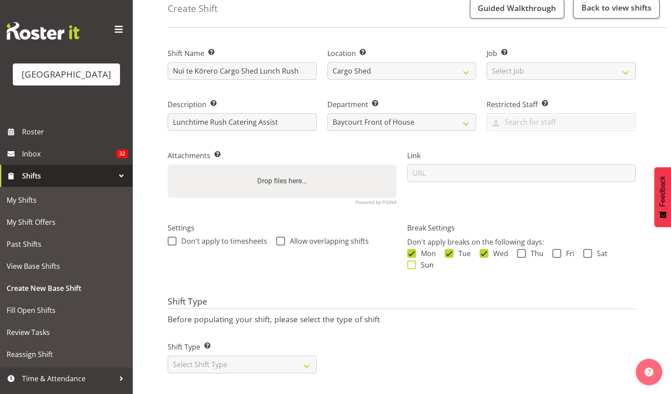
click at [407, 261] on span at bounding box center [411, 265] width 9 height 9
click at [407, 262] on input "Sun" at bounding box center [410, 265] width 6 height 6
checkbox input "true"
drag, startPoint x: 520, startPoint y: 245, endPoint x: 527, endPoint y: 245, distance: 6.6
click at [523, 249] on span at bounding box center [521, 253] width 9 height 9
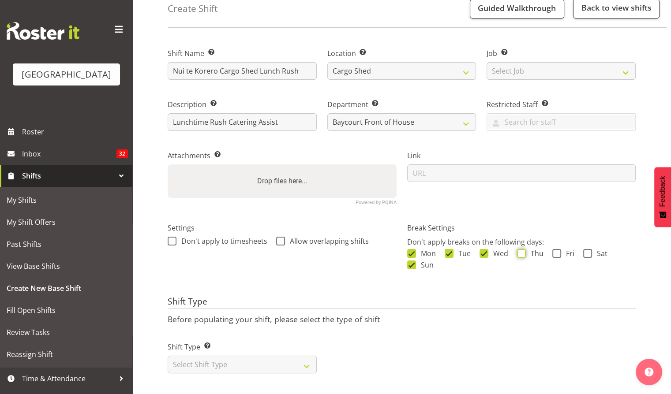
click at [522, 251] on input "Thu" at bounding box center [520, 254] width 6 height 6
checkbox input "true"
drag, startPoint x: 555, startPoint y: 246, endPoint x: 583, endPoint y: 246, distance: 28.7
click at [555, 249] on span at bounding box center [556, 253] width 9 height 9
click at [555, 251] on input "Fri" at bounding box center [555, 254] width 6 height 6
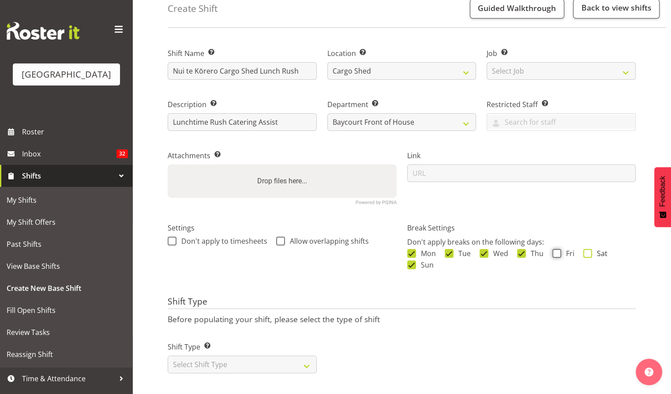
checkbox input "true"
click at [588, 249] on span at bounding box center [587, 253] width 9 height 9
click at [588, 251] on input "Sat" at bounding box center [586, 254] width 6 height 6
checkbox input "true"
drag, startPoint x: 266, startPoint y: 357, endPoint x: 268, endPoint y: 349, distance: 8.2
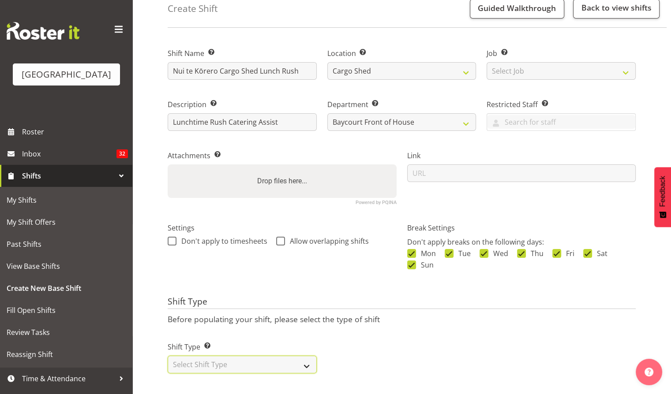
click at [266, 357] on select "Select Shift Type One Off Shift Recurring Shift Rotating Shift" at bounding box center [242, 365] width 149 height 18
select select "one_off"
click at [168, 356] on select "Select Shift Type One Off Shift Recurring Shift Rotating Shift" at bounding box center [242, 365] width 149 height 18
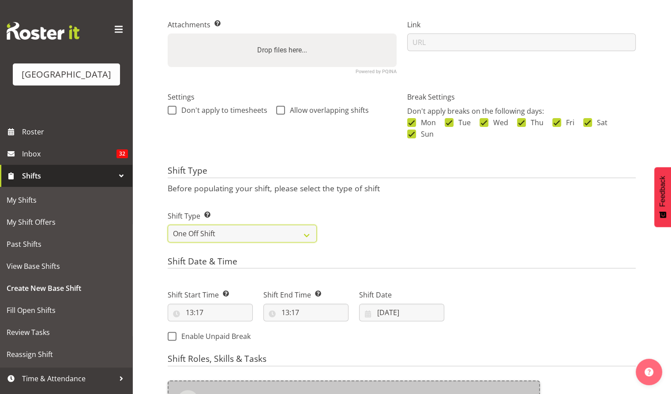
scroll to position [338, 0]
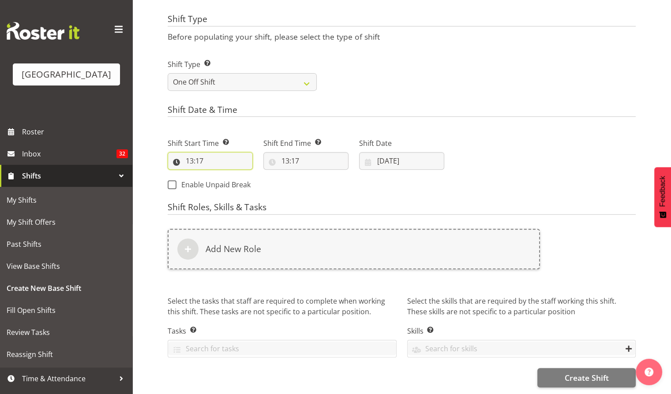
click at [207, 160] on input "13:17" at bounding box center [210, 161] width 85 height 18
click at [231, 181] on select "00 01 02 03 04 05 06 07 08 09 10 11 12 13 14 15 16 17 18 19 20 21 22 23" at bounding box center [228, 184] width 20 height 18
select select "11"
click at [218, 175] on select "00 01 02 03 04 05 06 07 08 09 10 11 12 13 14 15 16 17 18 19 20 21 22 23" at bounding box center [228, 184] width 20 height 18
type input "11:17"
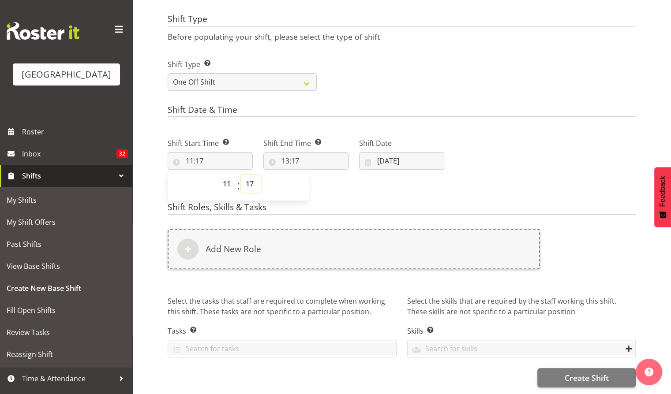
click at [250, 183] on select "00 01 02 03 04 05 06 07 08 09 10 11 12 13 14 15 16 17 18 19 20 21 22 23 24 25 2…" at bounding box center [251, 184] width 20 height 18
select select "0"
click at [241, 175] on select "00 01 02 03 04 05 06 07 08 09 10 11 12 13 14 15 16 17 18 19 20 21 22 23 24 25 2…" at bounding box center [251, 184] width 20 height 18
type input "11:00"
click at [291, 154] on input "13:17" at bounding box center [305, 161] width 85 height 18
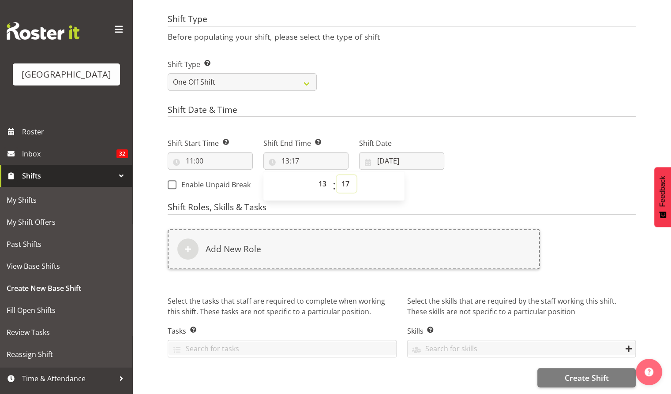
click at [348, 180] on select "00 01 02 03 04 05 06 07 08 09 10 11 12 13 14 15 16 17 18 19 20 21 22 23 24 25 2…" at bounding box center [346, 184] width 20 height 18
click at [343, 187] on span "00 01 02 03 04 05 06 07 08 09 10 11 12 13 14 15 16 17 18 19 20 21 22 23 24 25 2…" at bounding box center [346, 186] width 20 height 22
click at [344, 178] on select "00 01 02 03 04 05 06 07 08 09 10 11 12 13 14 15 16 17 18 19 20 21 22 23 24 25 2…" at bounding box center [346, 184] width 20 height 18
select select "30"
click at [336, 175] on select "00 01 02 03 04 05 06 07 08 09 10 11 12 13 14 15 16 17 18 19 20 21 22 23 24 25 2…" at bounding box center [346, 184] width 20 height 18
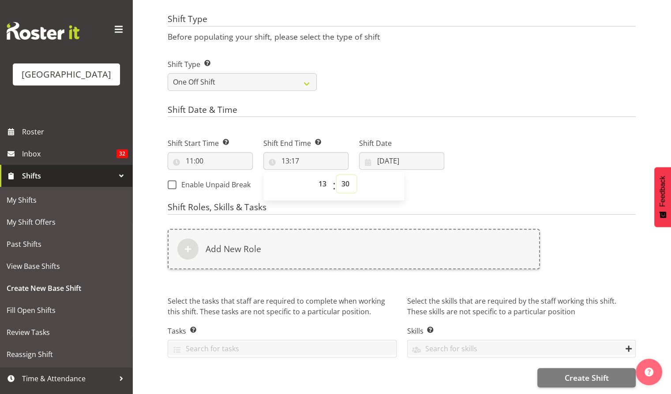
type input "13:30"
click at [394, 156] on input "[DATE]" at bounding box center [401, 161] width 85 height 18
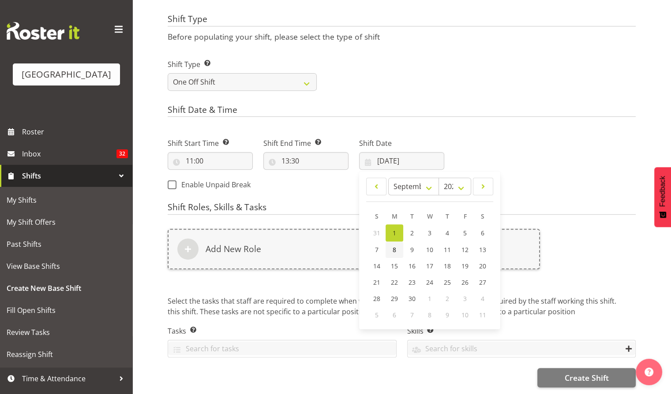
click at [391, 246] on link "8" at bounding box center [394, 250] width 18 height 16
type input "[DATE]"
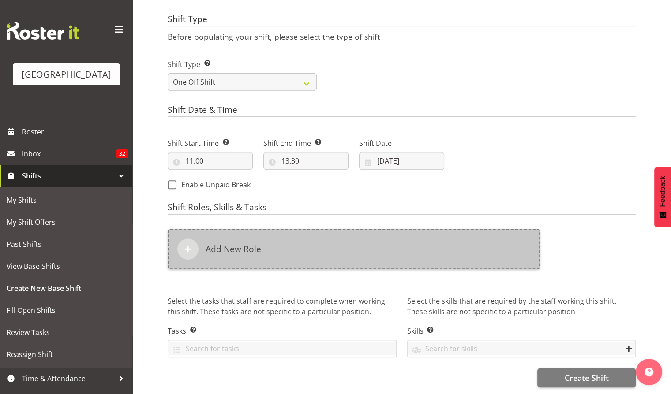
click at [252, 244] on h6 "Add New Role" at bounding box center [233, 249] width 56 height 11
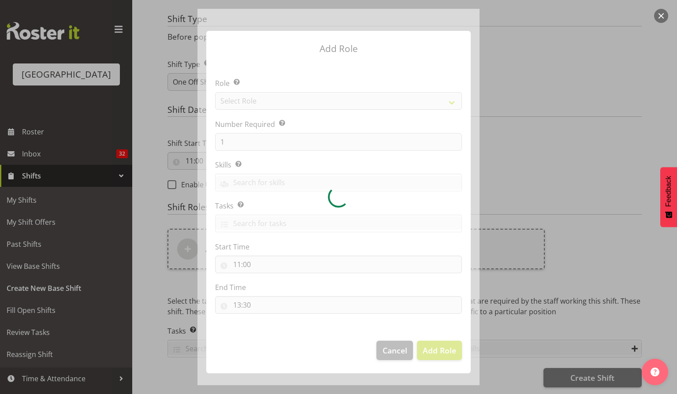
click at [451, 102] on div at bounding box center [338, 197] width 282 height 376
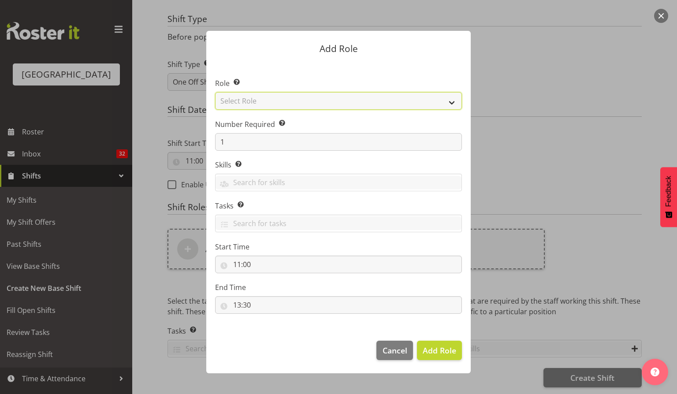
drag, startPoint x: 451, startPoint y: 100, endPoint x: 438, endPoint y: 106, distance: 15.0
click at [451, 100] on select "Select Role Audio Bar Bar Runner Bar Training Box Office Cargo Shed Venue Rep C…" at bounding box center [338, 101] width 247 height 18
select select "1295"
click at [215, 92] on select "Select Role Audio Bar Bar Runner Bar Training Box Office Cargo Shed Venue Rep C…" at bounding box center [338, 101] width 247 height 18
click at [451, 107] on select "Audio Bar Bar Runner Bar Training Box Office Cargo Shed Venue Rep Catering Door…" at bounding box center [338, 101] width 247 height 18
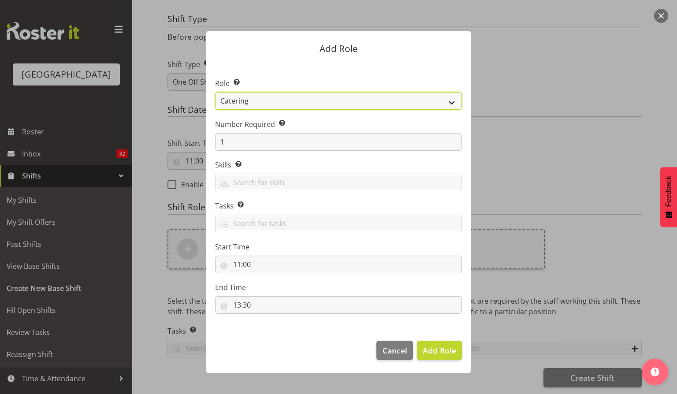
click at [215, 92] on select "Audio Bar Bar Runner Bar Training Box Office Cargo Shed Venue Rep Catering Door…" at bounding box center [338, 101] width 247 height 18
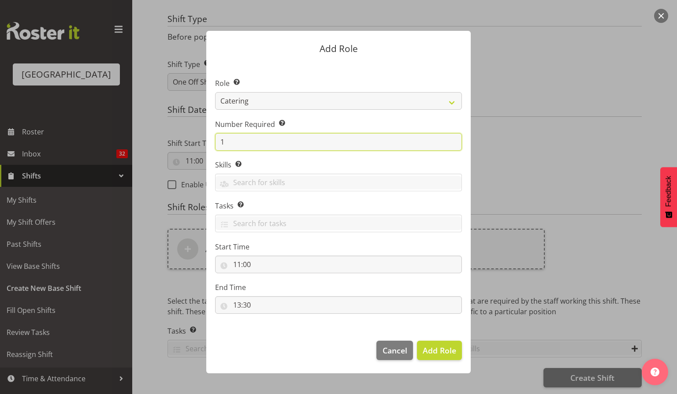
drag, startPoint x: 221, startPoint y: 145, endPoint x: 212, endPoint y: 149, distance: 10.7
click at [212, 146] on section "Role Select the role you wish to add to the shift. Audio Bar Bar Runner Bar Tra…" at bounding box center [338, 197] width 264 height 270
drag, startPoint x: 217, startPoint y: 144, endPoint x: 247, endPoint y: 149, distance: 30.7
click at [216, 145] on input "1" at bounding box center [338, 142] width 247 height 18
type input "3"
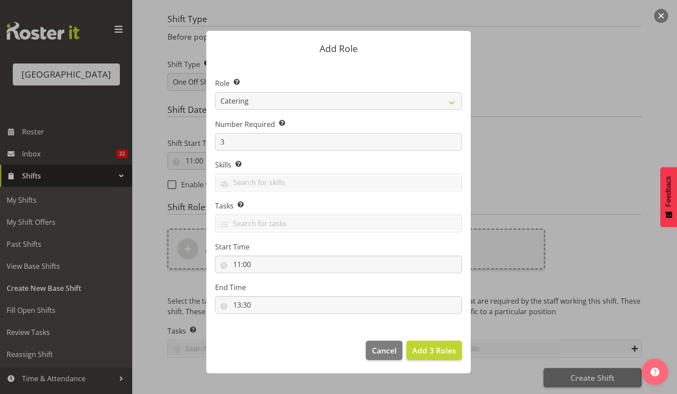
click at [382, 169] on label "Skills Selecting skills here means they are specific to this position. When sel…" at bounding box center [338, 165] width 247 height 11
drag, startPoint x: 430, startPoint y: 352, endPoint x: 429, endPoint y: 347, distance: 4.9
click at [429, 352] on span "Add 3 Roles" at bounding box center [434, 350] width 44 height 11
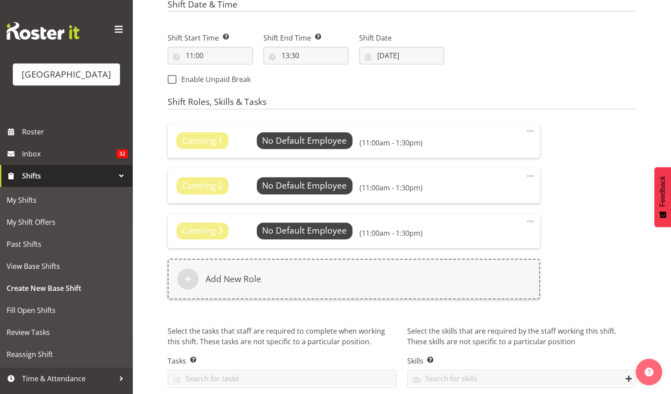
scroll to position [473, 0]
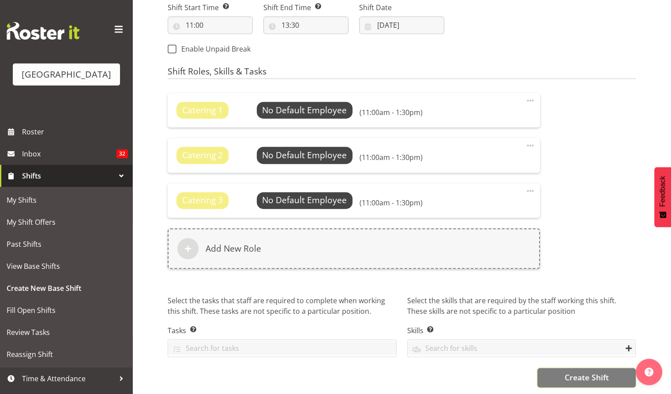
click at [587, 376] on span "Create Shift" at bounding box center [586, 377] width 44 height 11
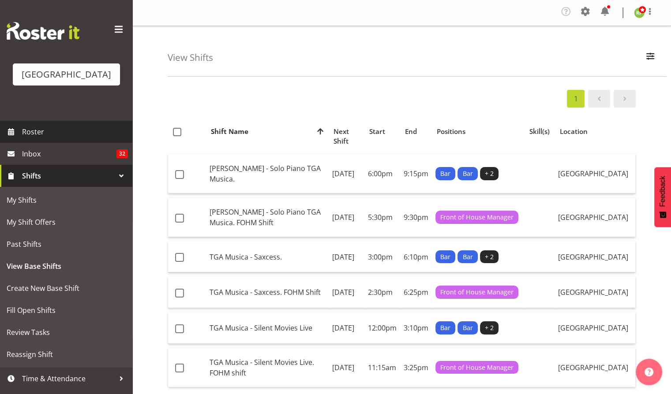
click at [29, 138] on span "Roster" at bounding box center [75, 131] width 106 height 13
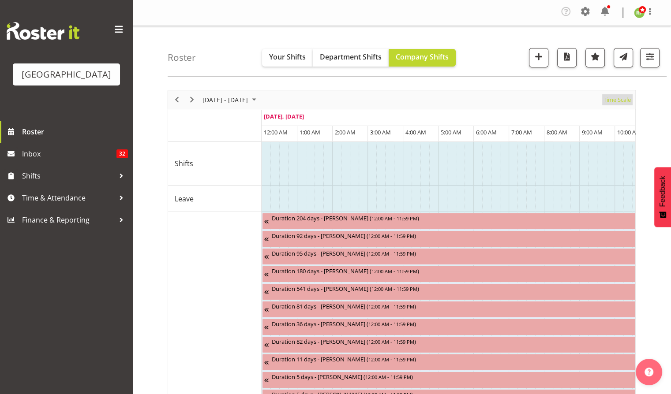
click at [615, 101] on span "Time Scale" at bounding box center [616, 99] width 29 height 11
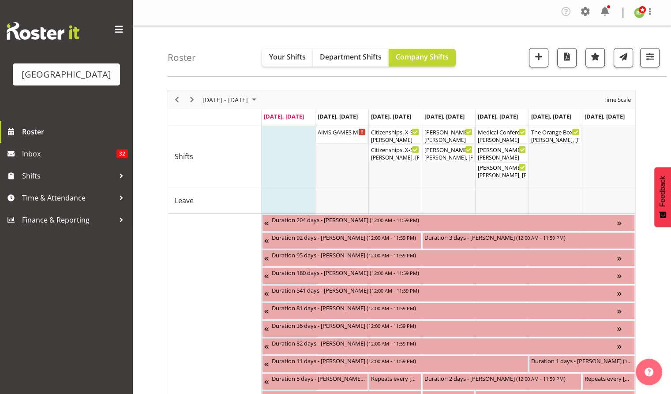
click at [197, 100] on div "Timeline Week of September 1, 2025" at bounding box center [191, 99] width 15 height 19
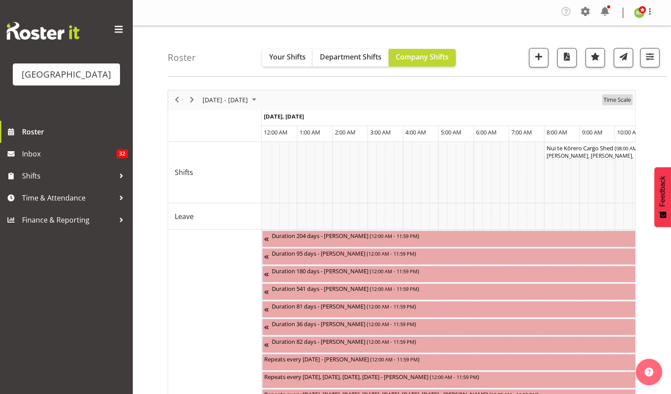
click at [620, 98] on span "Time Scale" at bounding box center [616, 99] width 29 height 11
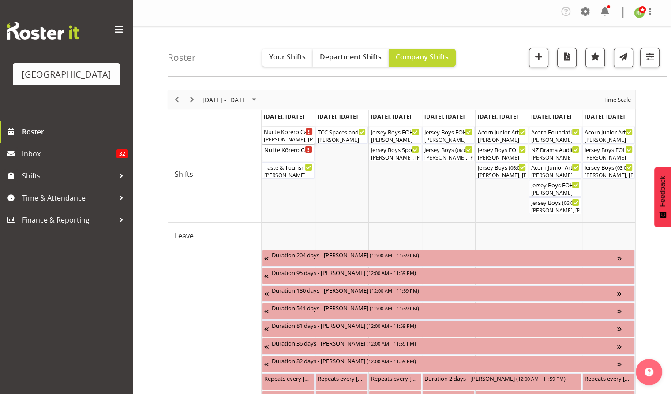
click at [285, 135] on div "Nui te Kōrero Cargo Shed ( 08:00 AM - 06:00 PM ) Richard Freeman, Lisa Camplin,…" at bounding box center [288, 135] width 49 height 17
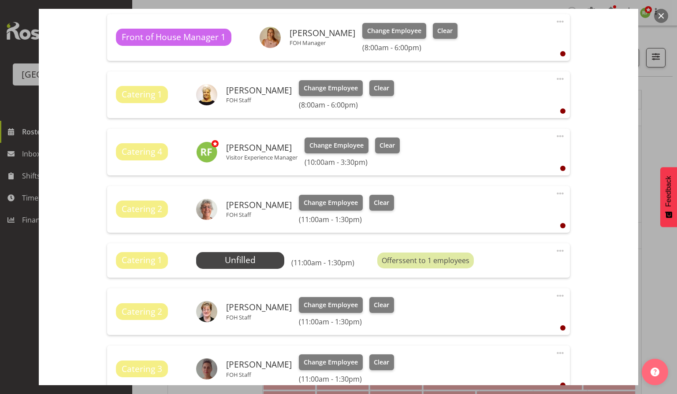
scroll to position [353, 0]
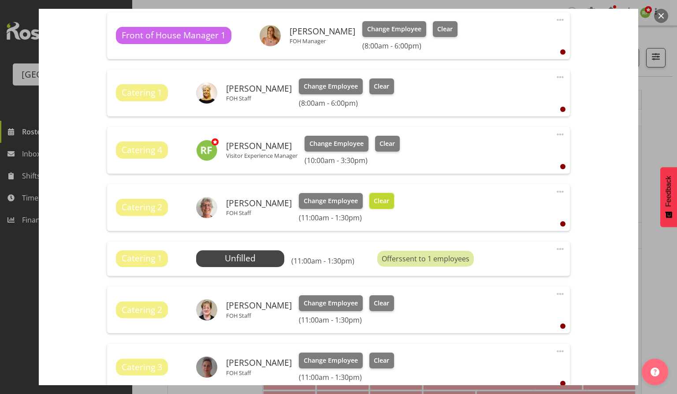
click at [377, 200] on span "Clear" at bounding box center [381, 201] width 15 height 10
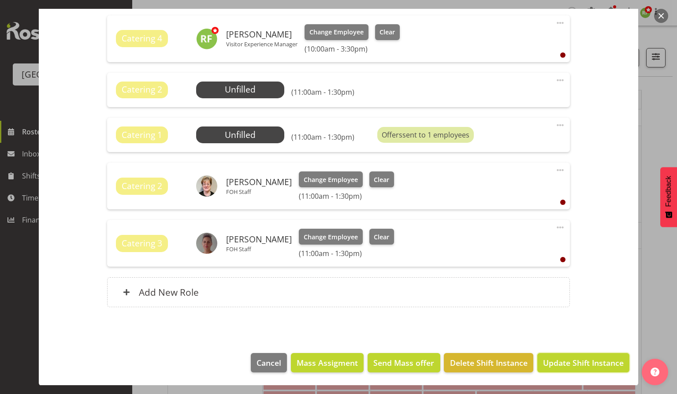
click at [564, 366] on span "Update Shift Instance" at bounding box center [583, 362] width 81 height 11
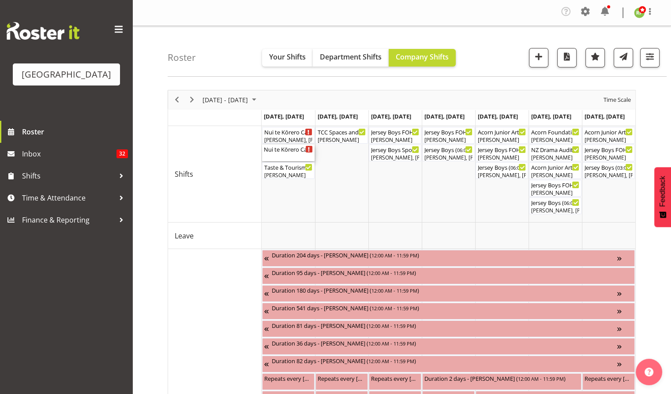
click at [287, 151] on div "Nui te Kōrero Cargo Shed Lunch Rush ( 11:00 AM - 01:30 PM )" at bounding box center [288, 149] width 49 height 9
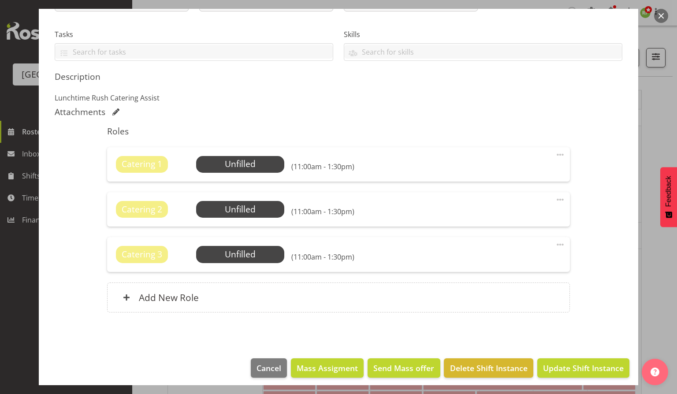
scroll to position [179, 0]
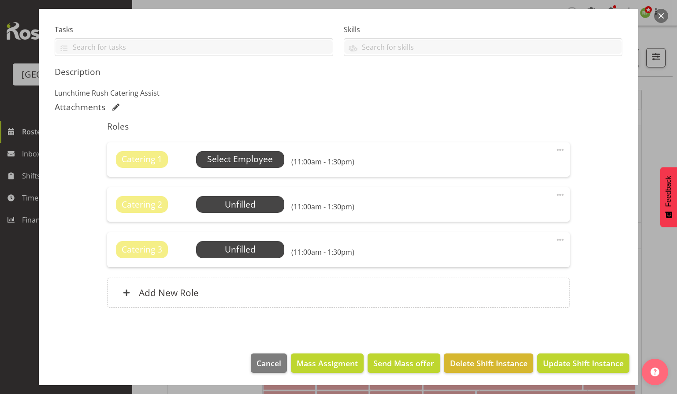
click at [243, 156] on span "Select Employee" at bounding box center [240, 159] width 66 height 13
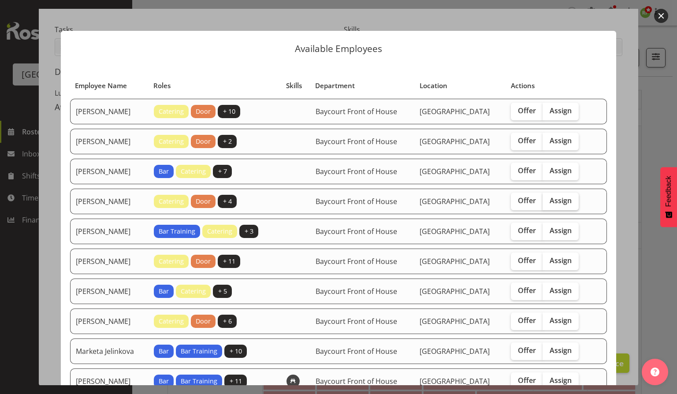
click at [571, 200] on span "Assign" at bounding box center [561, 200] width 22 height 9
click at [548, 200] on input "Assign" at bounding box center [546, 201] width 6 height 6
checkbox input "true"
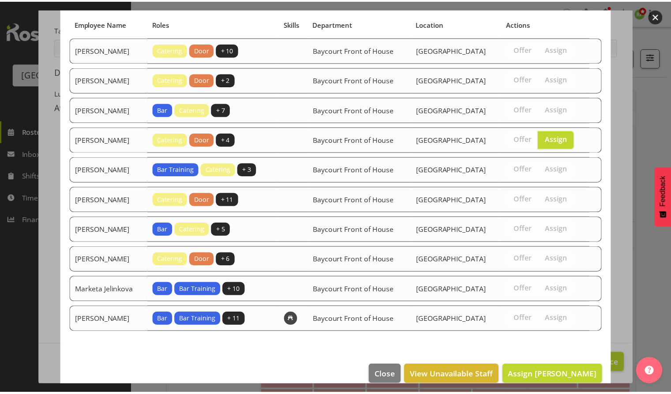
scroll to position [70, 0]
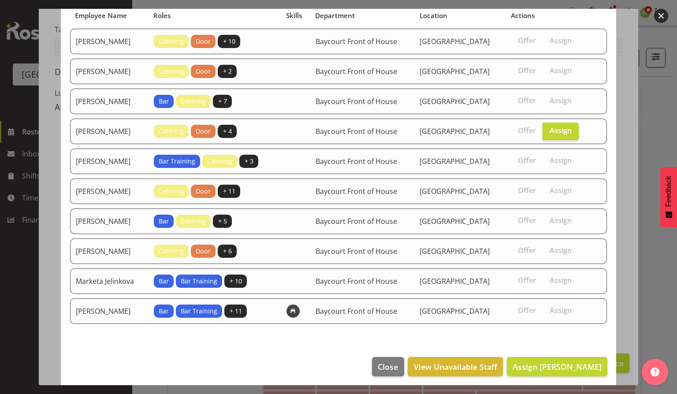
click at [543, 352] on footer "Close View Unavailable Staff Assign Amanda Clark" at bounding box center [338, 368] width 555 height 41
click at [543, 362] on span "Assign Amanda Clark" at bounding box center [557, 366] width 89 height 11
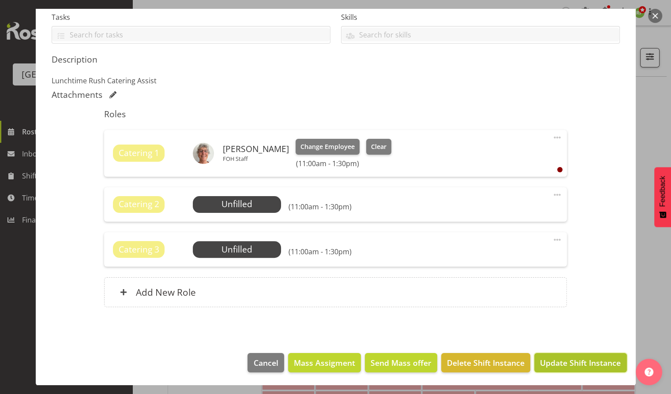
click at [575, 364] on span "Update Shift Instance" at bounding box center [580, 362] width 81 height 11
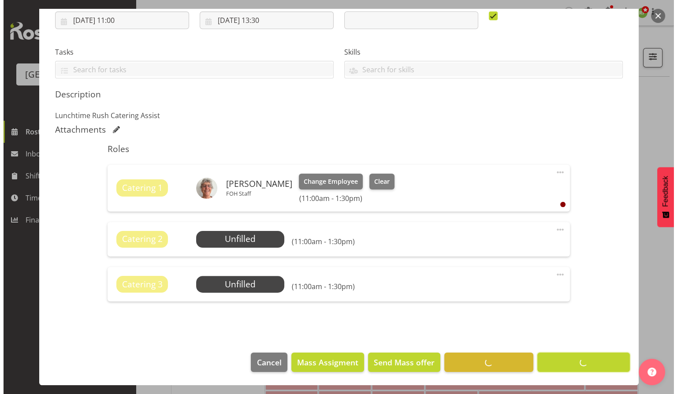
scroll to position [156, 0]
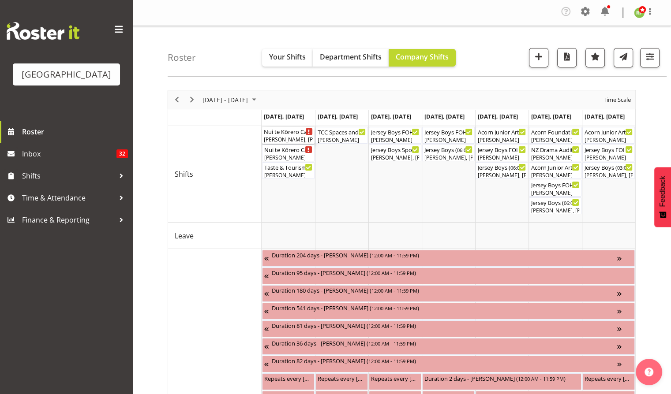
click at [291, 137] on div "Robin Hendriks, Ruby Grace, Chris Darlington, Lisa Camplin, Richard Freeman" at bounding box center [288, 140] width 49 height 8
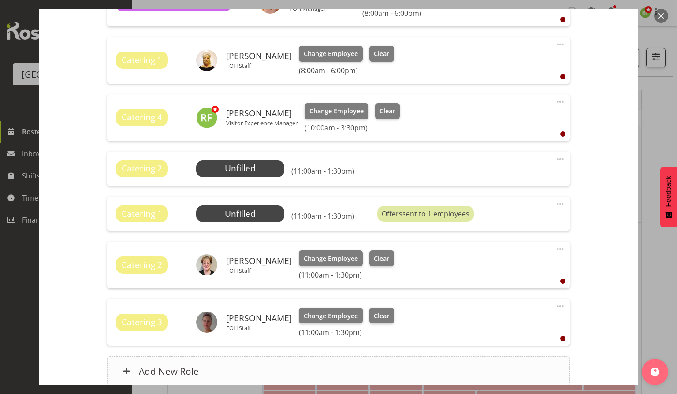
scroll to position [464, 0]
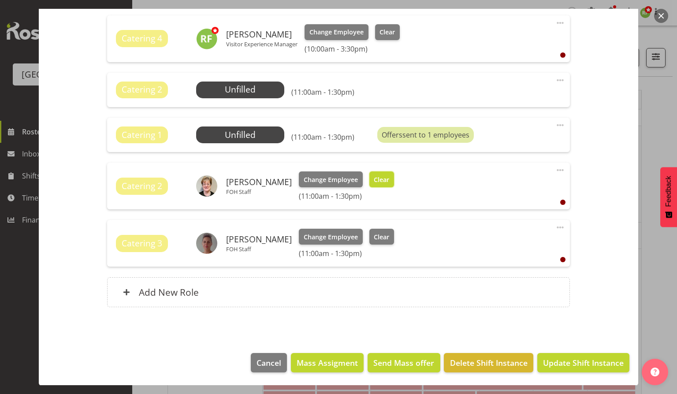
click at [380, 181] on span "Clear" at bounding box center [381, 180] width 15 height 10
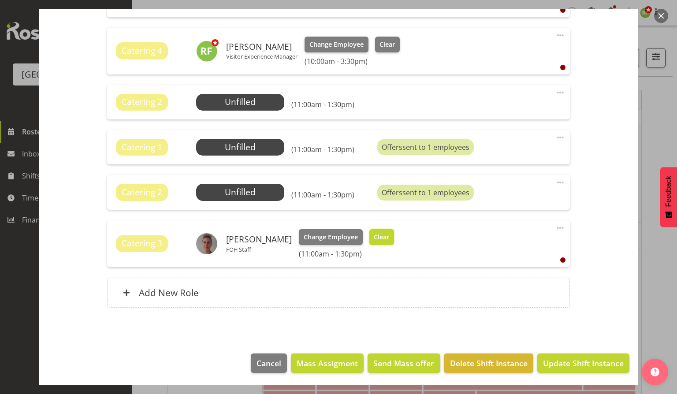
click at [374, 239] on span "Clear" at bounding box center [381, 237] width 15 height 10
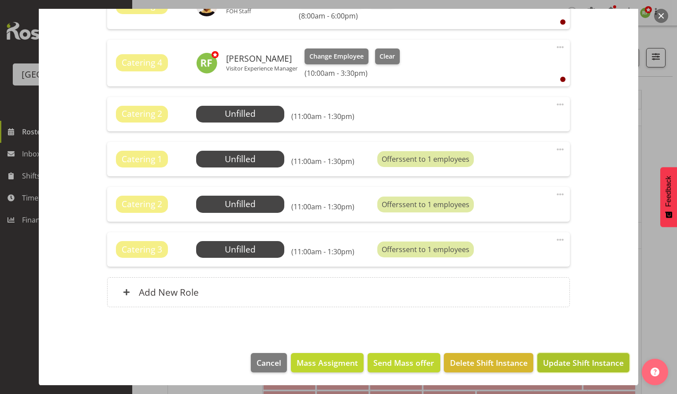
click at [580, 362] on span "Update Shift Instance" at bounding box center [583, 362] width 81 height 11
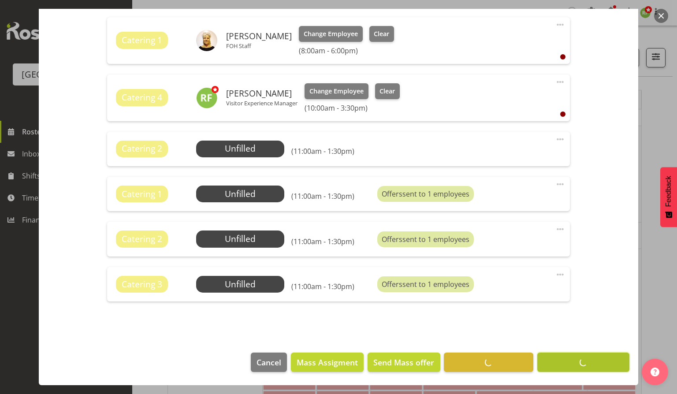
scroll to position [405, 0]
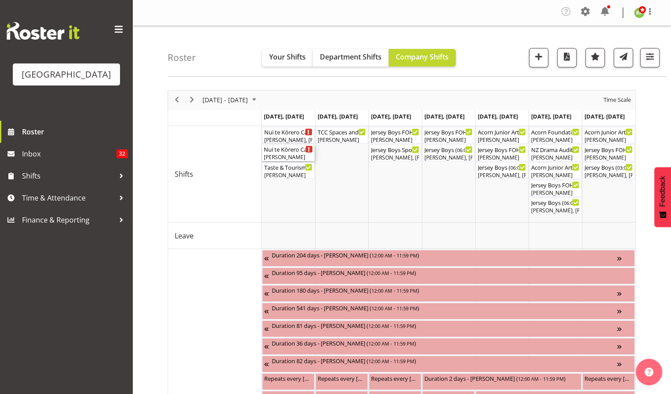
click at [286, 152] on div "Nui te Kōrero Cargo Shed Lunch Rush ( 11:00 AM - 01:30 PM )" at bounding box center [288, 149] width 49 height 9
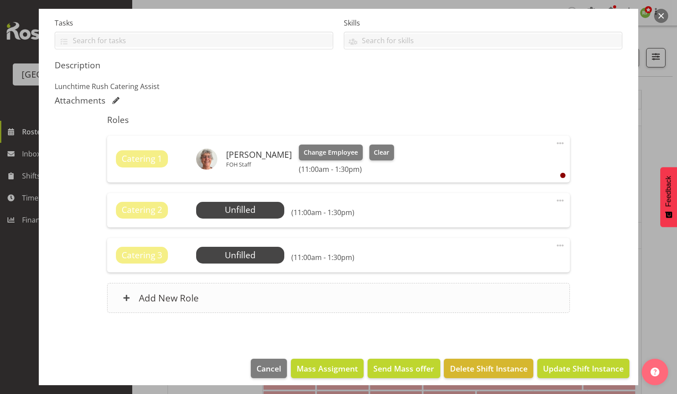
scroll to position [192, 0]
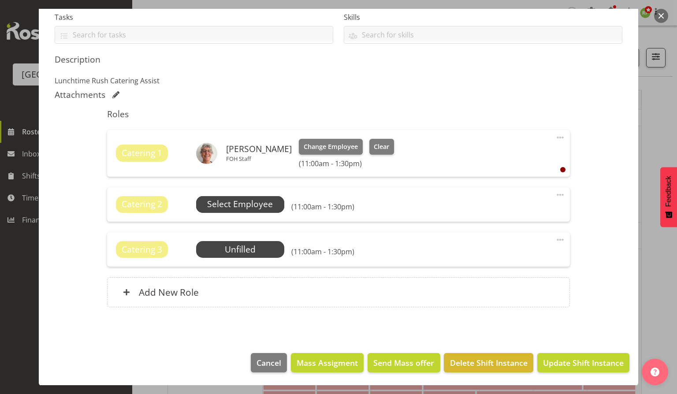
click at [224, 203] on span "Select Employee" at bounding box center [240, 204] width 66 height 13
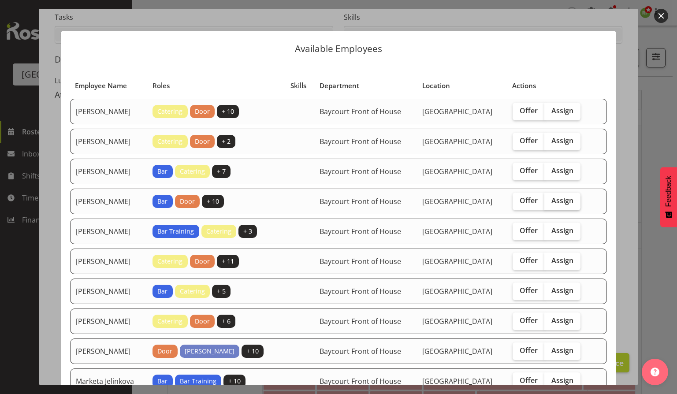
click at [559, 203] on span "Assign" at bounding box center [562, 200] width 22 height 9
click at [550, 203] on input "Assign" at bounding box center [547, 201] width 6 height 6
checkbox input "true"
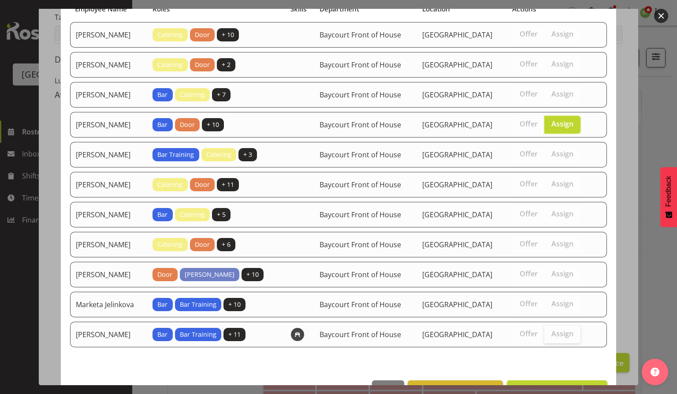
scroll to position [100, 0]
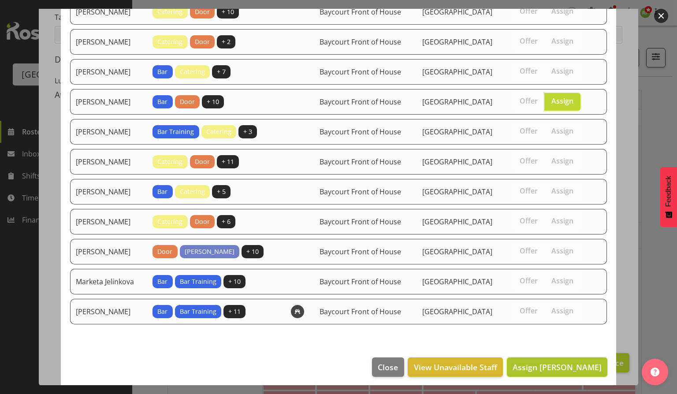
click at [557, 365] on span "Assign Chris Darlington" at bounding box center [557, 367] width 89 height 11
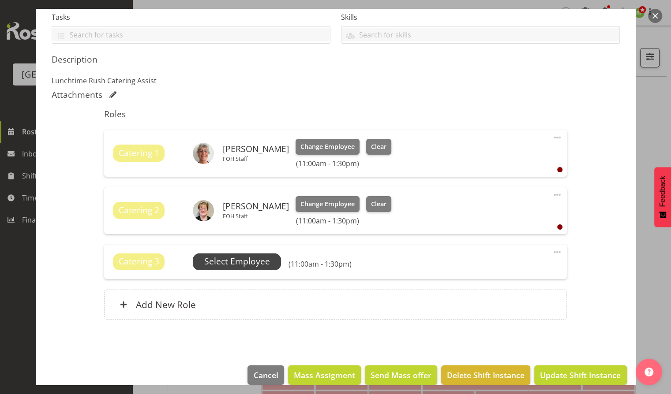
click at [238, 267] on span "Select Employee" at bounding box center [237, 261] width 88 height 17
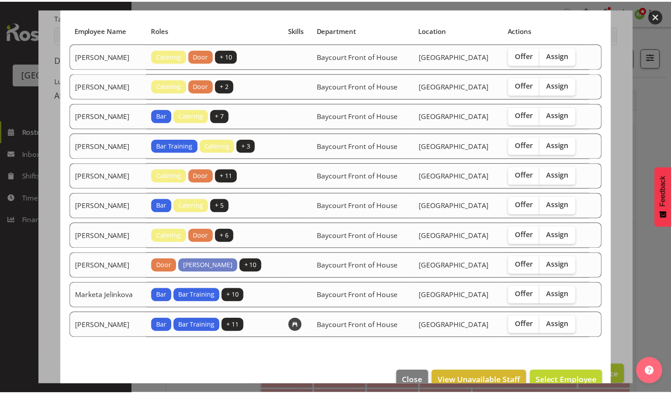
scroll to position [70, 0]
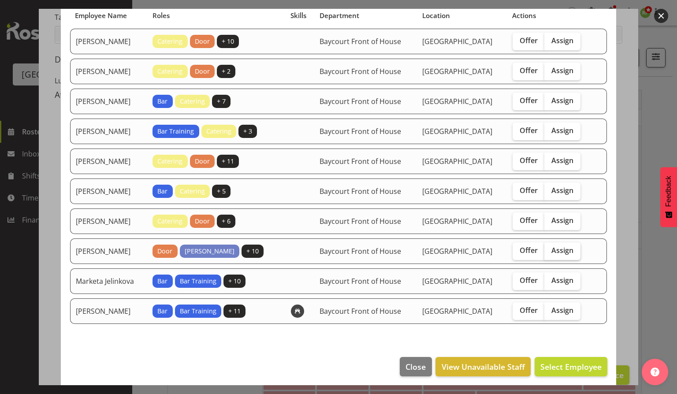
click at [576, 246] on label "Assign" at bounding box center [562, 251] width 36 height 18
click at [550, 248] on input "Assign" at bounding box center [547, 251] width 6 height 6
checkbox input "true"
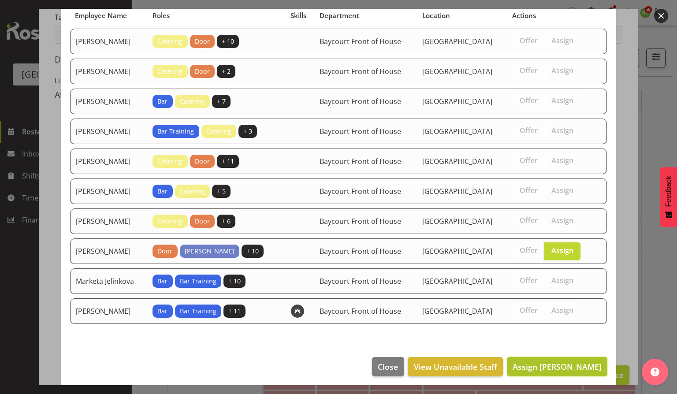
drag, startPoint x: 552, startPoint y: 355, endPoint x: 561, endPoint y: 357, distance: 9.0
click at [552, 357] on button "Assign Lisa Camplin" at bounding box center [557, 366] width 101 height 19
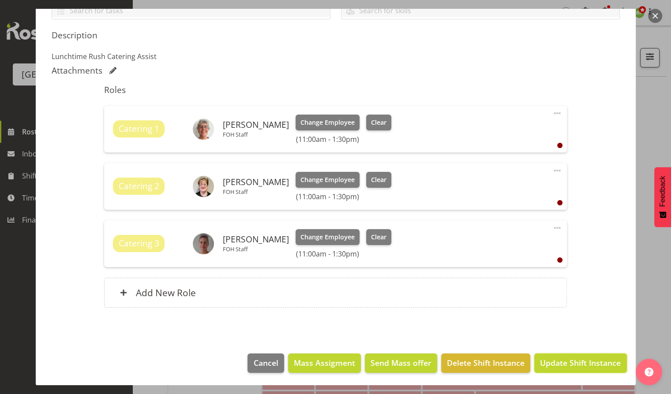
click at [574, 365] on span "Update Shift Instance" at bounding box center [580, 362] width 81 height 11
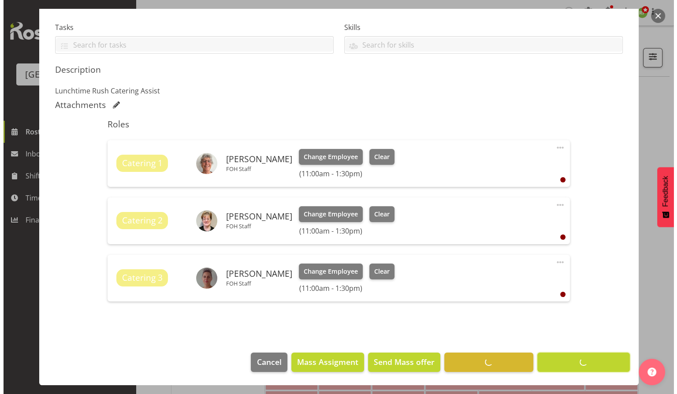
scroll to position [181, 0]
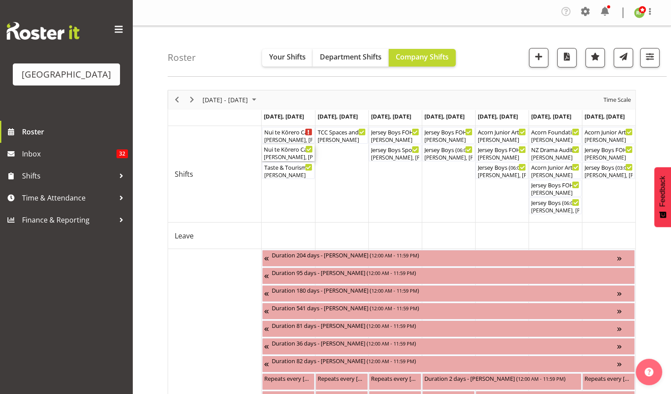
click at [291, 155] on div "[PERSON_NAME], [PERSON_NAME], [PERSON_NAME]" at bounding box center [288, 157] width 49 height 8
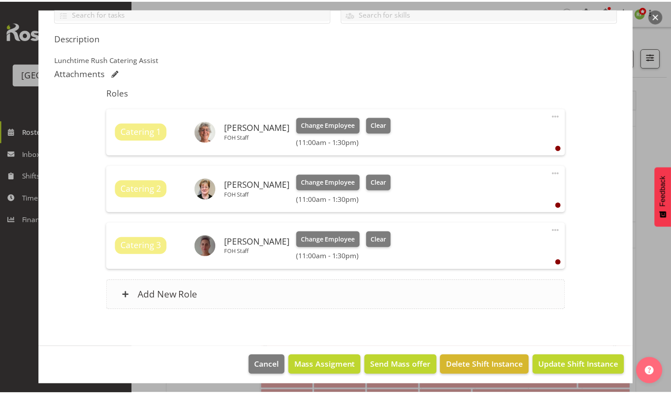
scroll to position [216, 0]
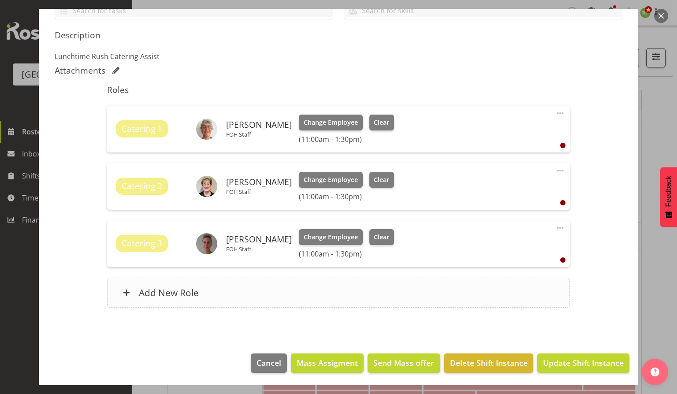
click at [142, 289] on h6 "Add New Role" at bounding box center [169, 292] width 60 height 11
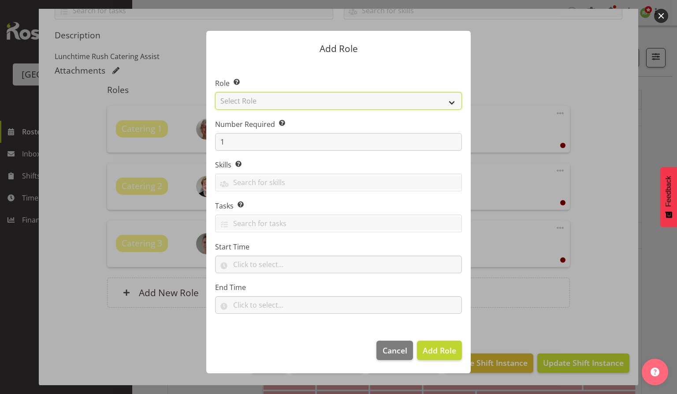
click at [453, 101] on select "Select Role Audio Bar Bar Runner Bar Training Box Office Cargo Shed Venue Rep C…" at bounding box center [338, 101] width 247 height 18
select select "1295"
click at [215, 92] on select "Select Role Audio Bar Bar Runner Bar Training Box Office Cargo Shed Venue Rep C…" at bounding box center [338, 101] width 247 height 18
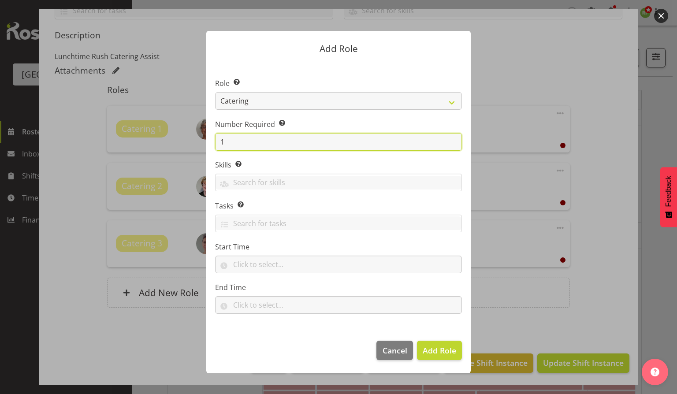
drag, startPoint x: 223, startPoint y: 145, endPoint x: 218, endPoint y: 144, distance: 4.9
click at [218, 144] on input "1" at bounding box center [338, 142] width 247 height 18
type input "4"
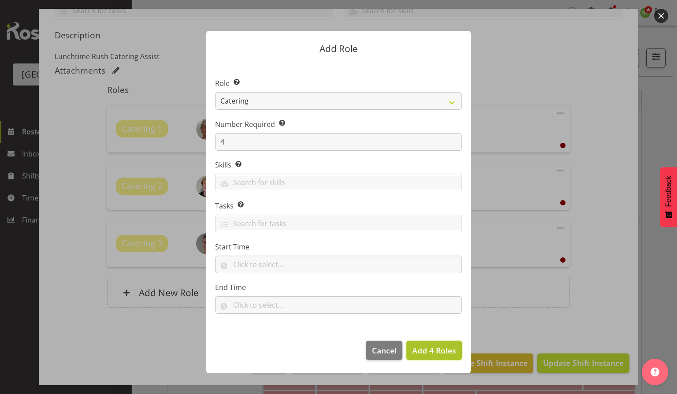
drag, startPoint x: 436, startPoint y: 351, endPoint x: 434, endPoint y: 357, distance: 6.3
click at [435, 354] on span "Add 4 Roles" at bounding box center [434, 350] width 44 height 11
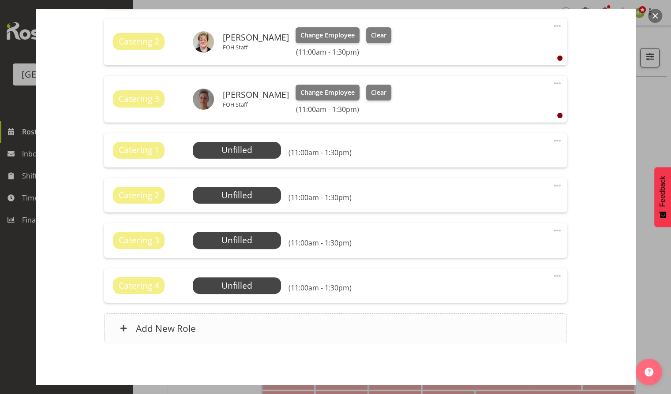
scroll to position [397, 0]
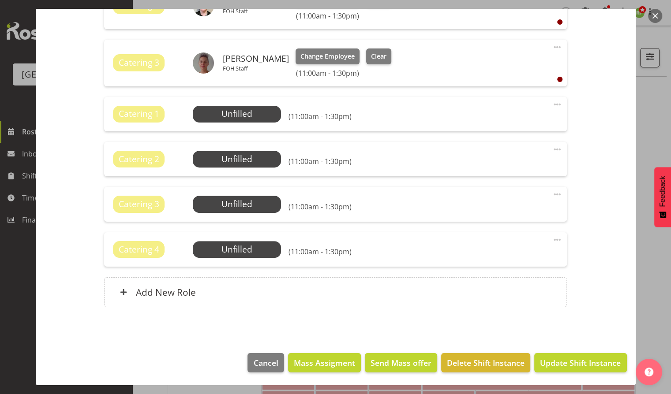
click at [554, 103] on span at bounding box center [556, 104] width 11 height 11
click at [501, 161] on link "Delete" at bounding box center [519, 157] width 85 height 16
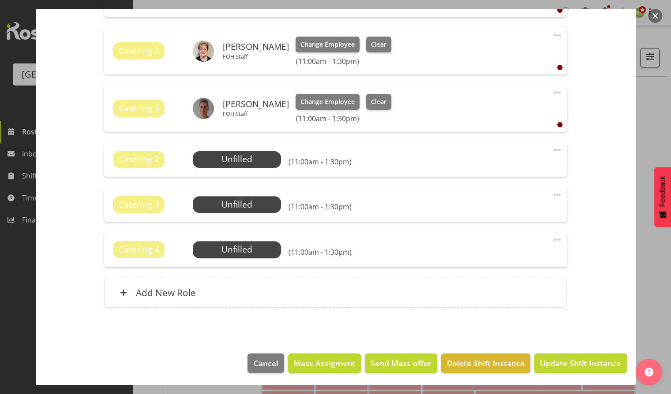
click at [551, 151] on span at bounding box center [556, 150] width 11 height 11
click at [501, 201] on link "Delete" at bounding box center [519, 203] width 85 height 16
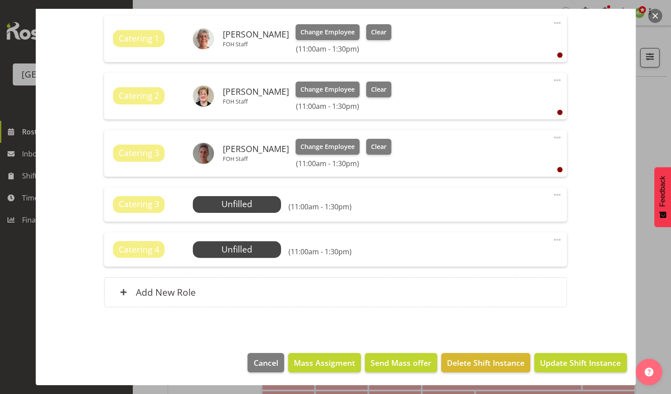
click at [551, 194] on span at bounding box center [556, 195] width 11 height 11
click at [494, 250] on link "Delete" at bounding box center [519, 248] width 85 height 16
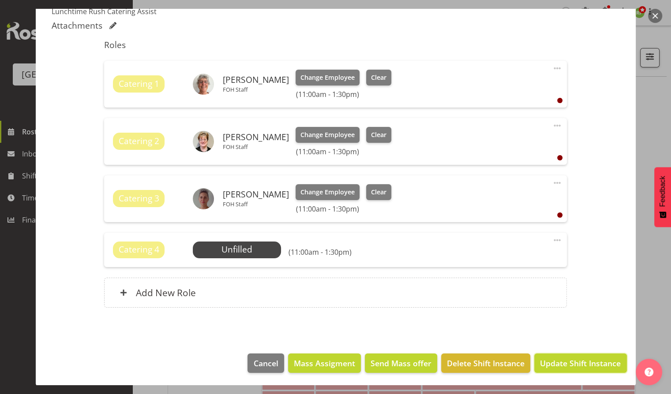
click at [564, 358] on span "Update Shift Instance" at bounding box center [580, 363] width 81 height 11
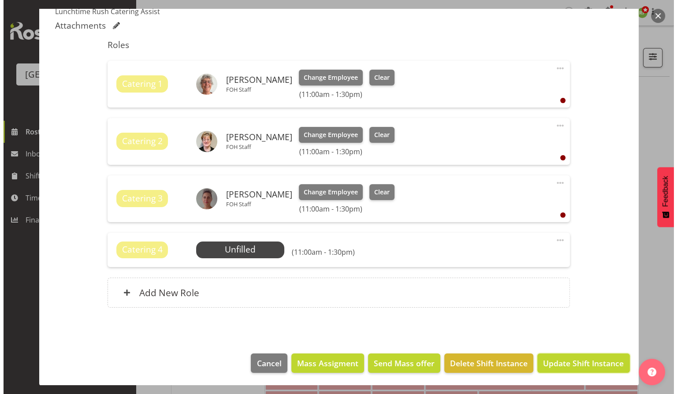
scroll to position [226, 0]
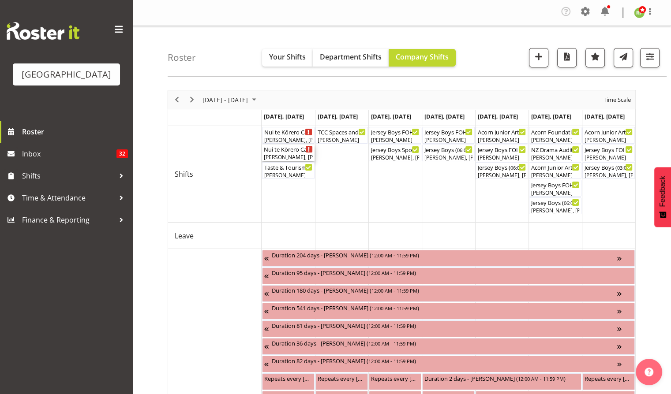
click at [287, 151] on div "Nui te Kōrero Cargo Shed Lunch Rush ( 11:00 AM - 01:30 PM )" at bounding box center [288, 149] width 49 height 9
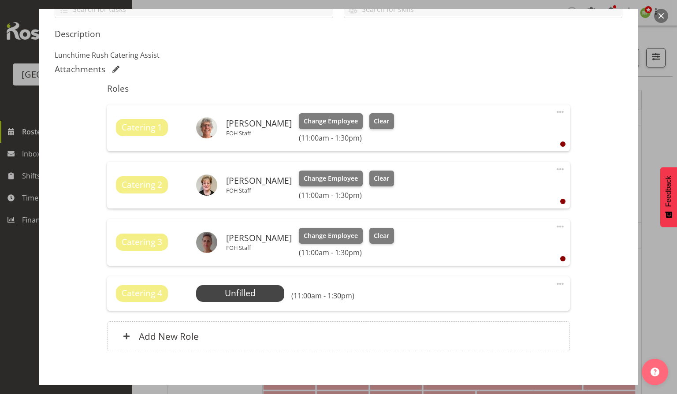
scroll to position [261, 0]
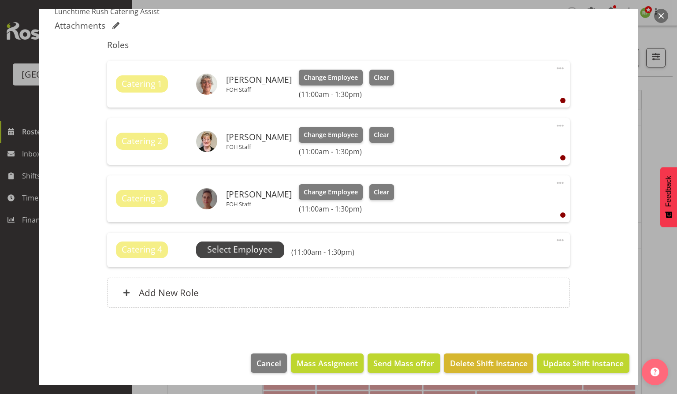
click at [257, 251] on span "Select Employee" at bounding box center [240, 249] width 66 height 13
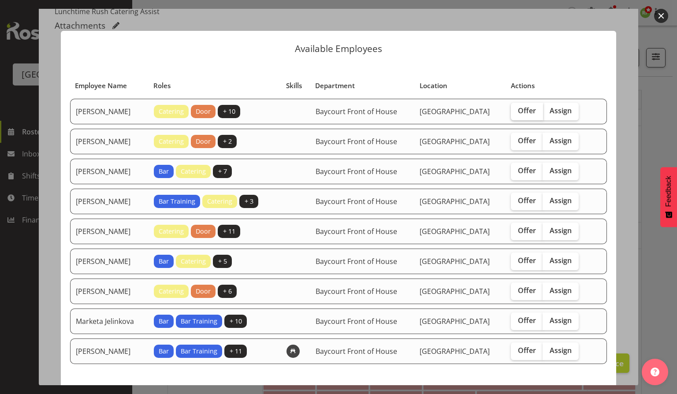
click at [534, 115] on span "Offer" at bounding box center [527, 110] width 18 height 9
click at [517, 114] on input "Offer" at bounding box center [514, 111] width 6 height 6
checkbox input "true"
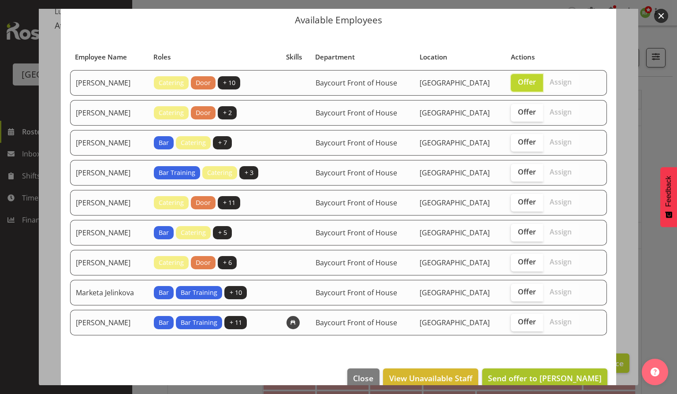
scroll to position [41, 0]
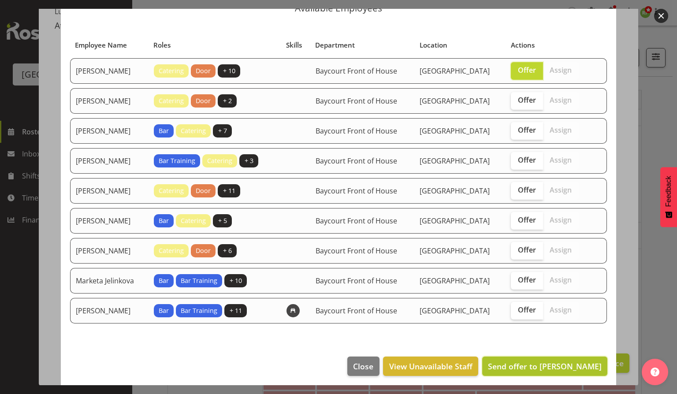
click at [536, 365] on span "Send offer to Aaron Smart" at bounding box center [545, 366] width 114 height 11
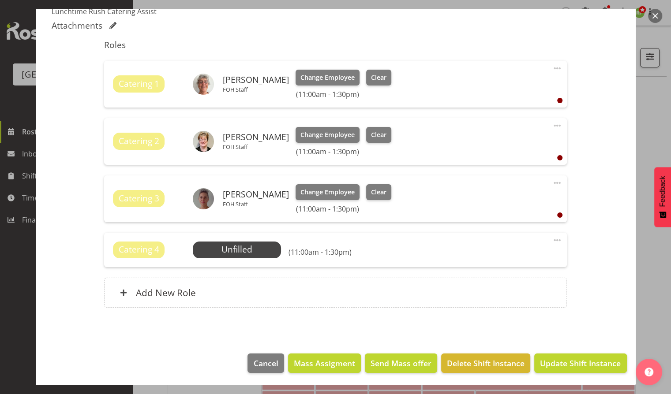
click at [654, 15] on button "button" at bounding box center [655, 16] width 14 height 14
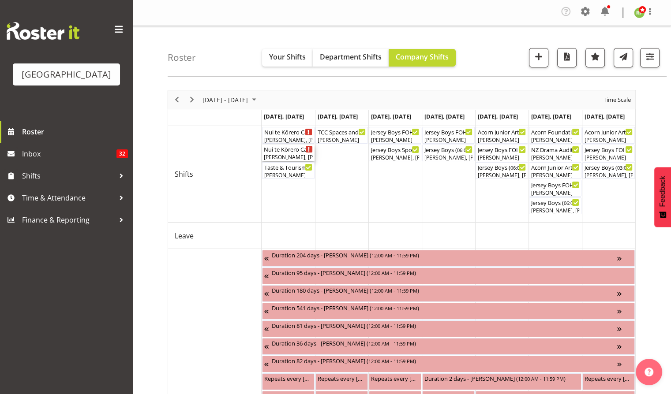
click at [282, 154] on div "[PERSON_NAME], [PERSON_NAME], [PERSON_NAME]" at bounding box center [288, 157] width 49 height 8
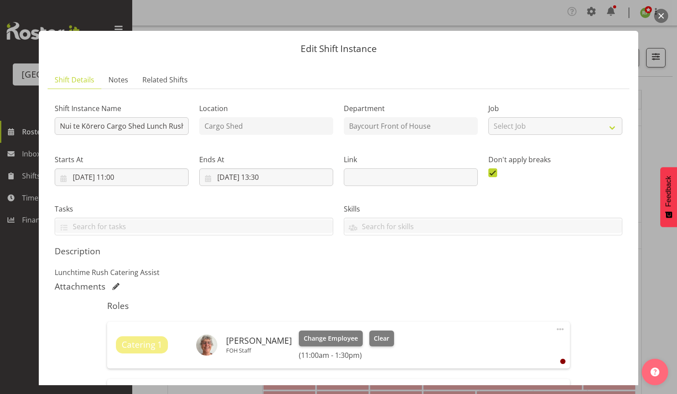
scroll to position [261, 0]
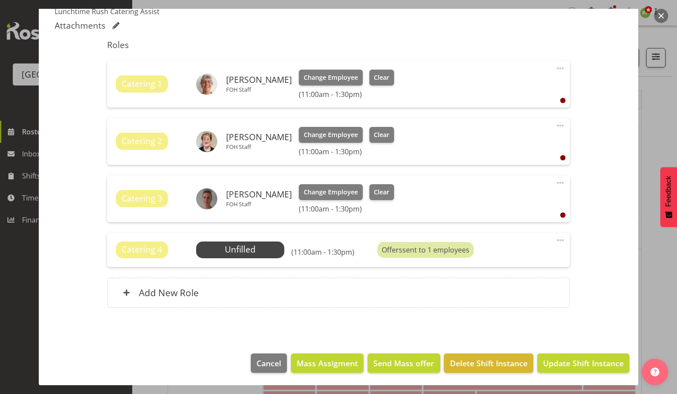
click at [667, 18] on button "button" at bounding box center [661, 16] width 14 height 14
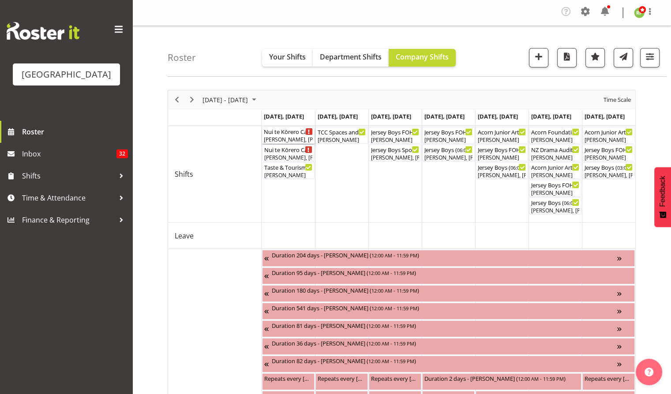
click at [289, 134] on div "Nui te Kōrero Cargo Shed ( 08:00 AM - 06:00 PM )" at bounding box center [288, 131] width 49 height 9
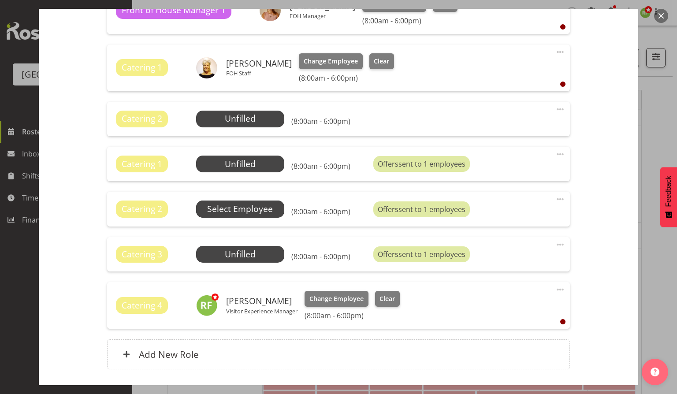
scroll to position [411, 0]
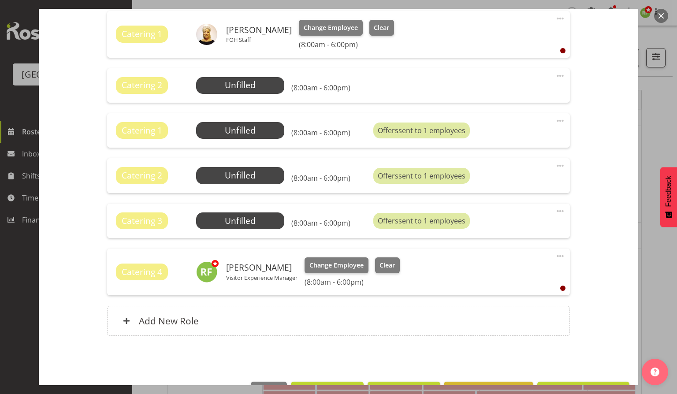
click at [555, 212] on span at bounding box center [560, 211] width 11 height 11
click at [502, 262] on link "Delete" at bounding box center [523, 264] width 85 height 16
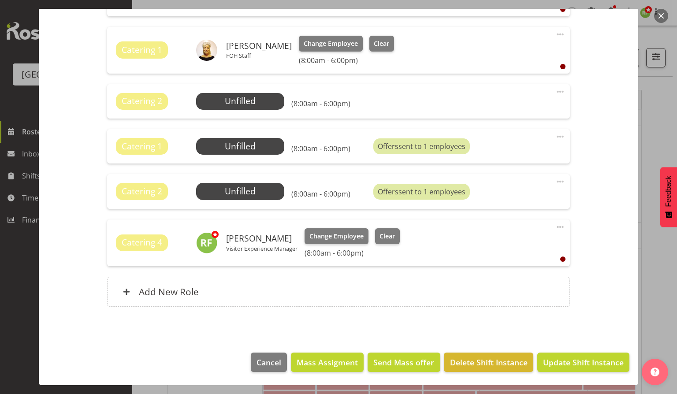
scroll to position [395, 0]
click at [559, 184] on div "Catering 2 Unfilled Select Employee (8:00am - 6:00pm) Offers sent to 1 employee…" at bounding box center [338, 192] width 462 height 34
drag, startPoint x: 552, startPoint y: 183, endPoint x: 529, endPoint y: 225, distance: 48.5
click at [555, 184] on span at bounding box center [560, 182] width 11 height 11
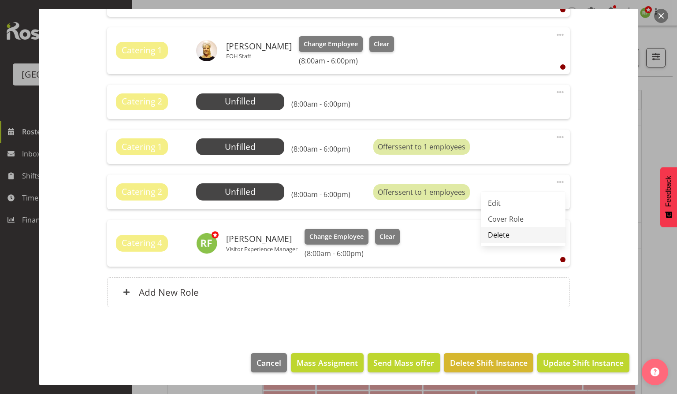
click at [489, 232] on link "Delete" at bounding box center [523, 235] width 85 height 16
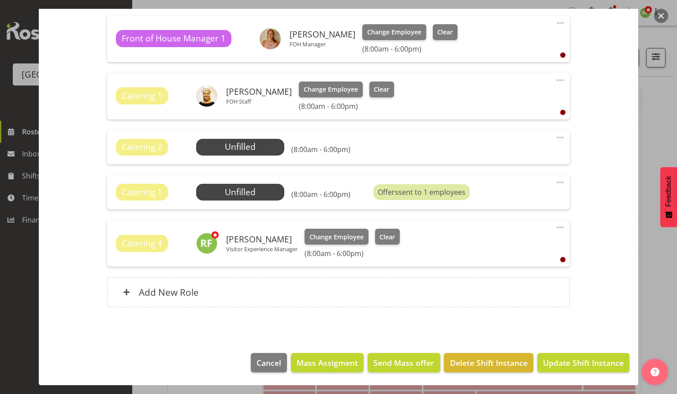
click at [555, 182] on span at bounding box center [560, 182] width 11 height 11
click at [498, 235] on link "Delete" at bounding box center [523, 235] width 85 height 16
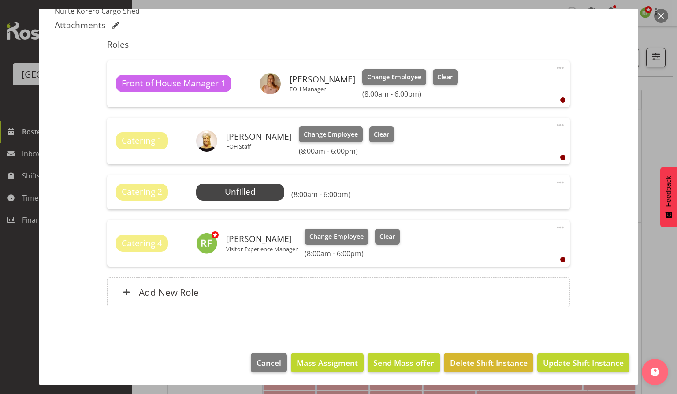
drag, startPoint x: 550, startPoint y: 184, endPoint x: 547, endPoint y: 190, distance: 6.4
click at [555, 184] on span at bounding box center [560, 182] width 11 height 11
click at [488, 233] on link "Delete" at bounding box center [523, 235] width 85 height 16
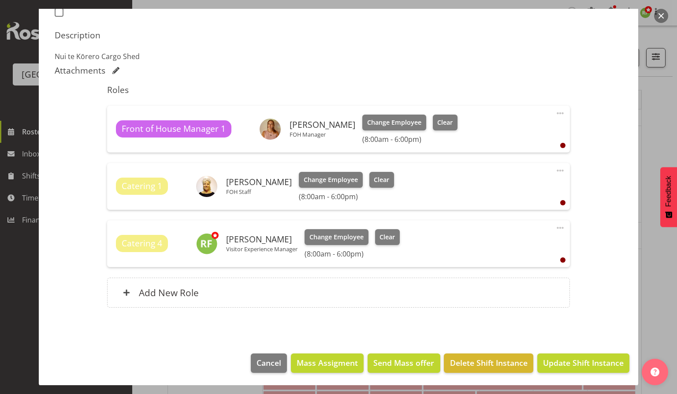
click at [555, 227] on span at bounding box center [560, 228] width 11 height 11
click at [488, 283] on link "Delete" at bounding box center [523, 281] width 85 height 16
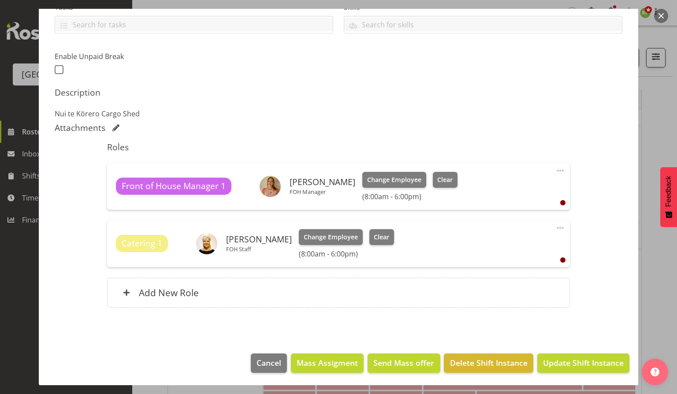
click at [376, 119] on div "Shift Instance Name Nui te Kōrero Cargo Shed Location Cargo Shed Department Bay…" at bounding box center [339, 106] width 568 height 424
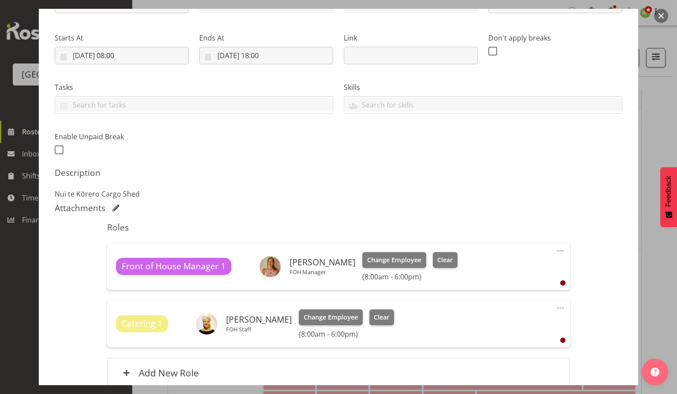
scroll to position [0, 0]
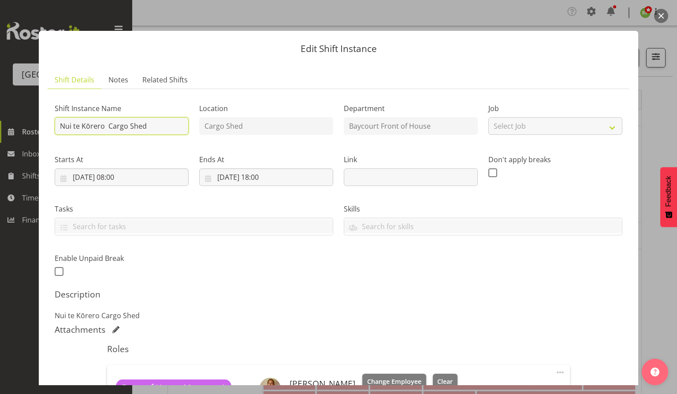
drag, startPoint x: 155, startPoint y: 125, endPoint x: 160, endPoint y: 125, distance: 4.8
click at [155, 125] on input "Nui te Kōrero Cargo Shed" at bounding box center [122, 126] width 134 height 18
drag, startPoint x: 142, startPoint y: 125, endPoint x: 164, endPoint y: 132, distance: 23.1
click at [141, 125] on input "Nui te Kōrero Cargo Shed All Day Shift." at bounding box center [122, 126] width 134 height 18
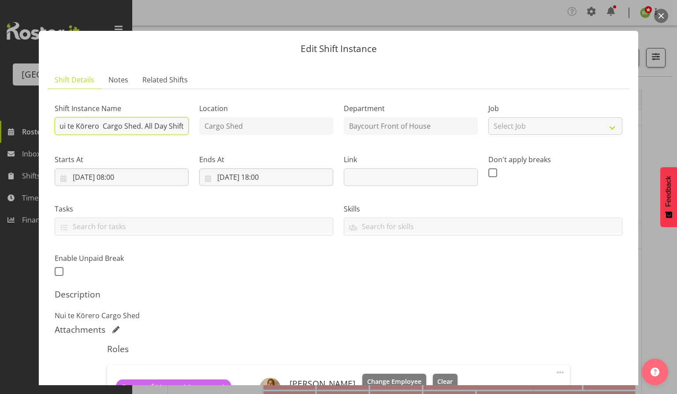
scroll to position [0, 10]
click at [205, 121] on div "Shift Instance Name Nui te Kōrero Cargo Shed. All Day Shift. Location Cargo She…" at bounding box center [338, 187] width 578 height 193
click at [160, 121] on input "Nui te Kōrero Cargo Shed. All Day Shift." at bounding box center [122, 126] width 134 height 18
drag, startPoint x: 140, startPoint y: 126, endPoint x: 150, endPoint y: 126, distance: 9.7
click at [141, 126] on input "Nui te Kōrero Cargo Shed. All Day Shift." at bounding box center [122, 126] width 134 height 18
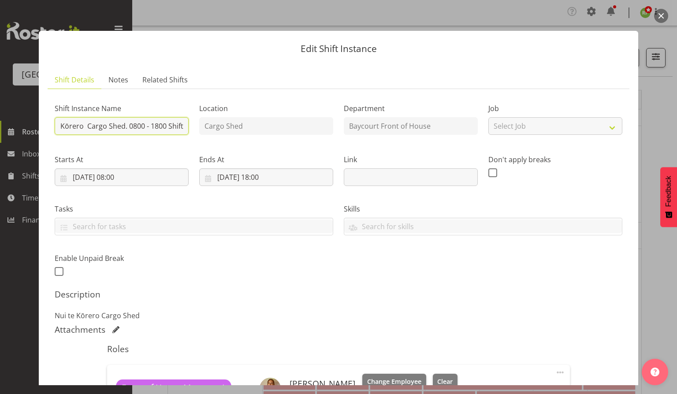
scroll to position [0, 22]
click at [86, 127] on input "Nui te Kōrero Cargo Shed. 0800 - 1800 Shift" at bounding box center [122, 126] width 134 height 18
drag, startPoint x: 92, startPoint y: 127, endPoint x: 30, endPoint y: 120, distance: 62.5
click at [30, 120] on div "Edit Shift Instance Shift Details Notes Related Shifts Shift Instance Name Nui …" at bounding box center [338, 197] width 617 height 376
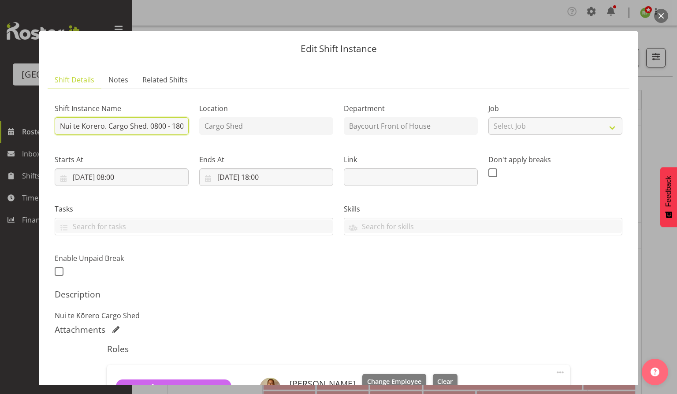
click at [105, 125] on input "Nui te Kōrero. Cargo Shed. 0800 - 1800 Shift" at bounding box center [122, 126] width 134 height 18
type input "Nui te Kōrero. Cargo Shed. 0800 - 1800 Shift"
click at [175, 199] on div "Tasks Cargo Shed @1300 15/02/24 - Hook DJ up to PA Cargo Shed @0915 28/02/24 - …" at bounding box center [193, 215] width 289 height 49
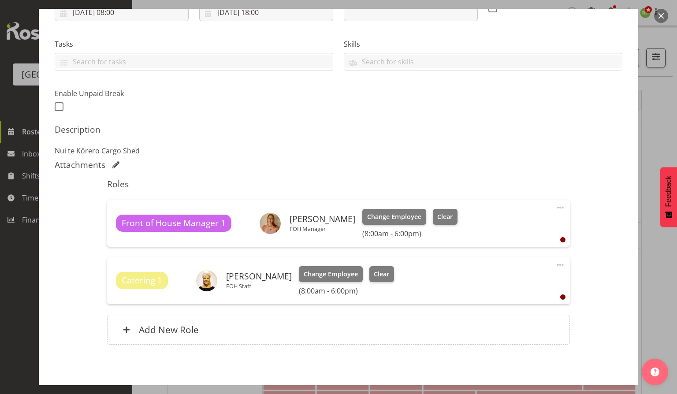
scroll to position [202, 0]
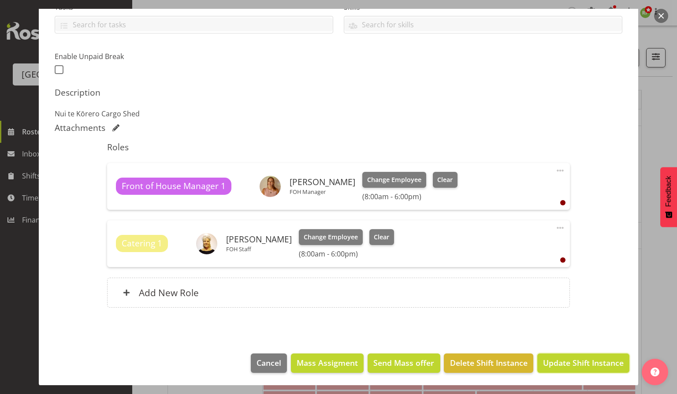
click at [573, 362] on span "Update Shift Instance" at bounding box center [583, 362] width 81 height 11
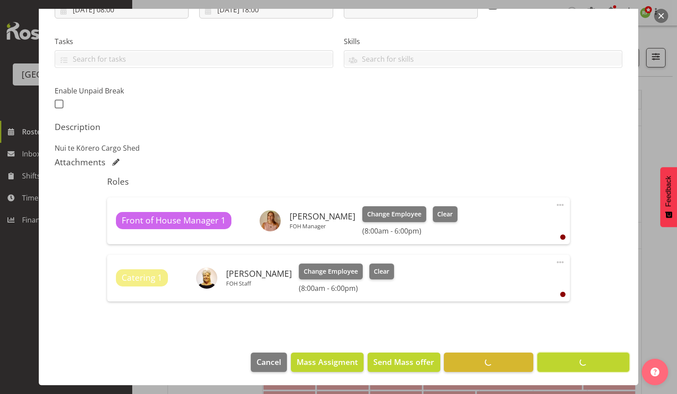
scroll to position [167, 0]
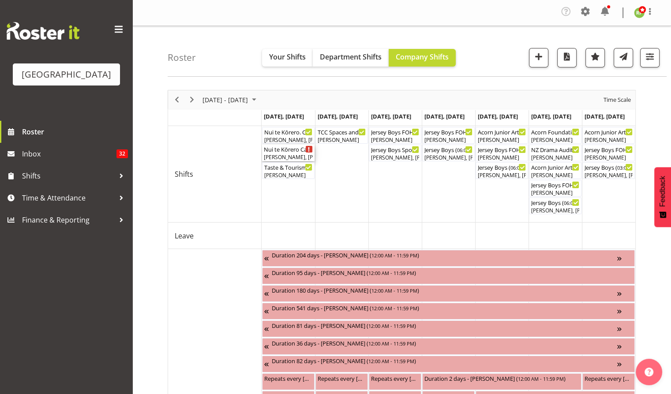
click at [298, 150] on div "Nui te Kōrero Cargo Shed Lunch Rush ( 11:00 AM - 01:30 PM )" at bounding box center [288, 149] width 49 height 9
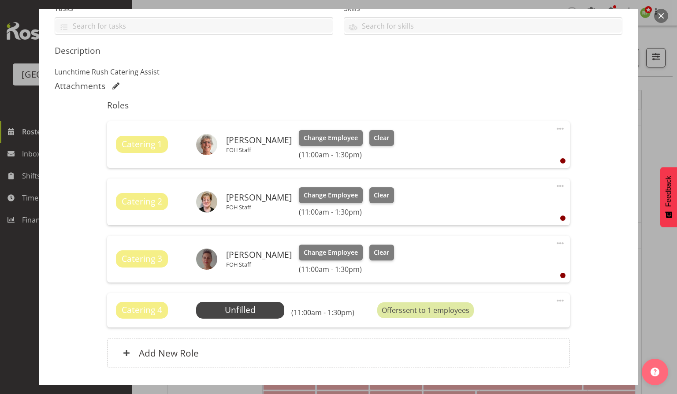
scroll to position [261, 0]
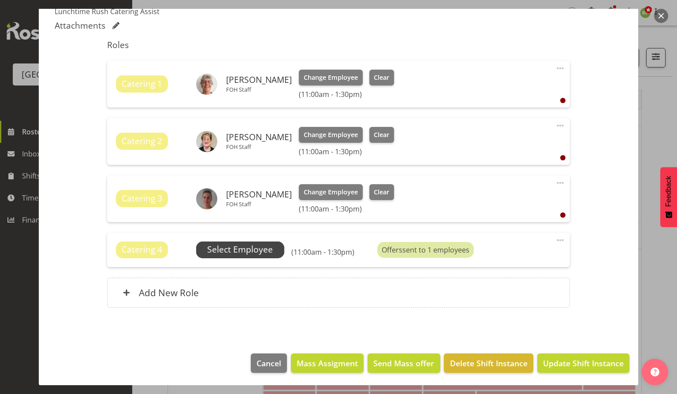
click at [242, 250] on span "Select Employee" at bounding box center [240, 249] width 66 height 13
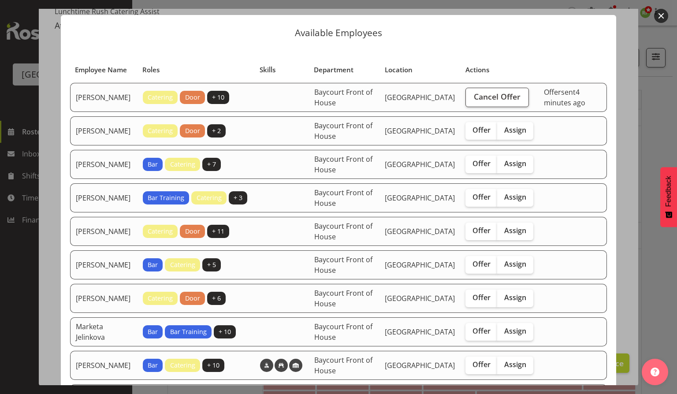
scroll to position [0, 0]
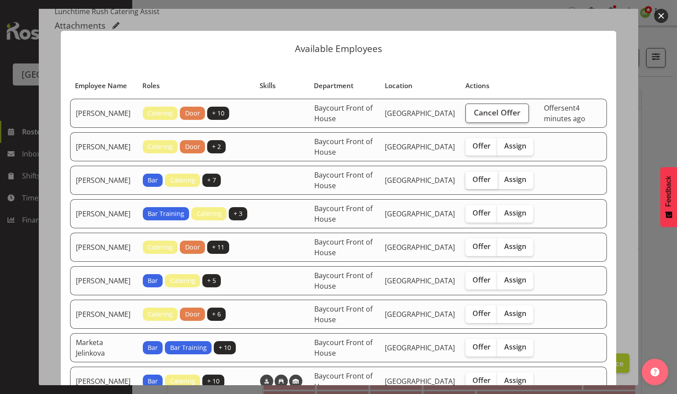
click at [481, 184] on span "Offer" at bounding box center [482, 179] width 18 height 9
click at [471, 183] on input "Offer" at bounding box center [469, 180] width 6 height 6
checkbox input "true"
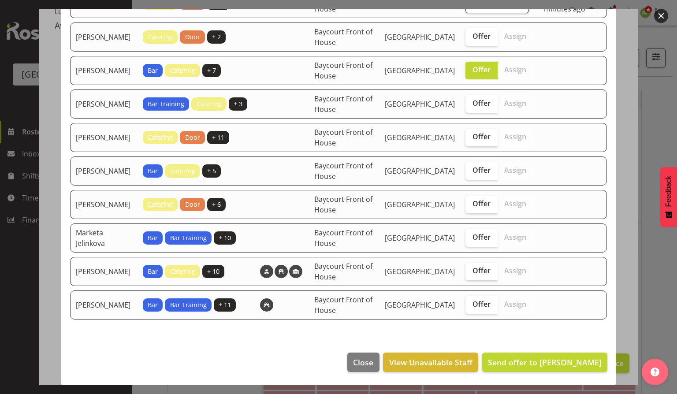
scroll to position [115, 0]
click at [550, 358] on span "Send offer to Alec Were" at bounding box center [545, 362] width 114 height 11
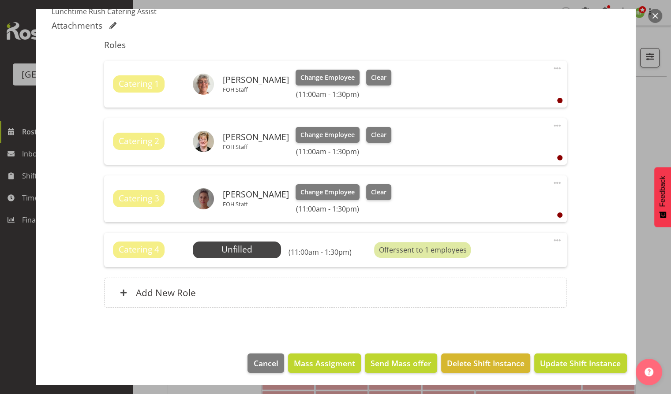
click at [656, 18] on button "button" at bounding box center [655, 16] width 14 height 14
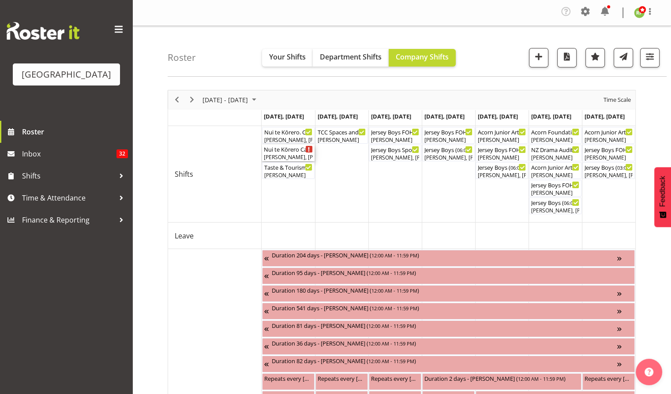
click at [289, 151] on div "Nui te Kōrero Cargo Shed Lunch Rush ( 11:00 AM - 01:30 PM )" at bounding box center [288, 149] width 49 height 9
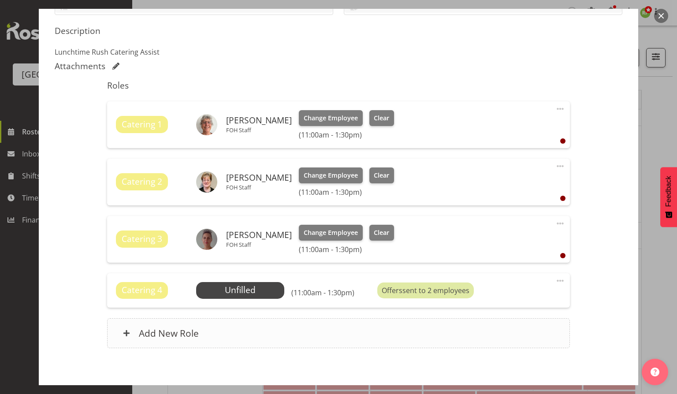
scroll to position [235, 0]
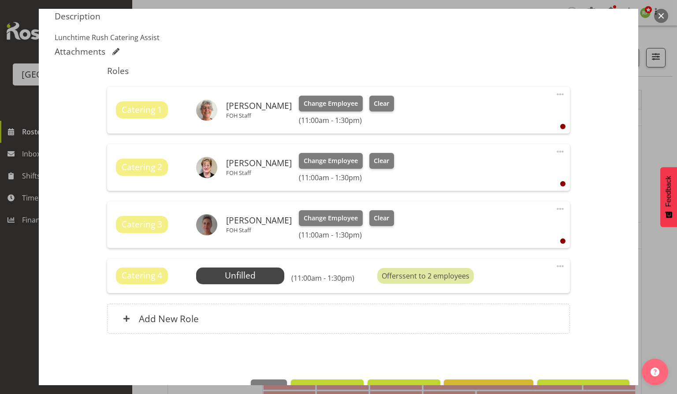
click at [660, 17] on button "button" at bounding box center [661, 16] width 14 height 14
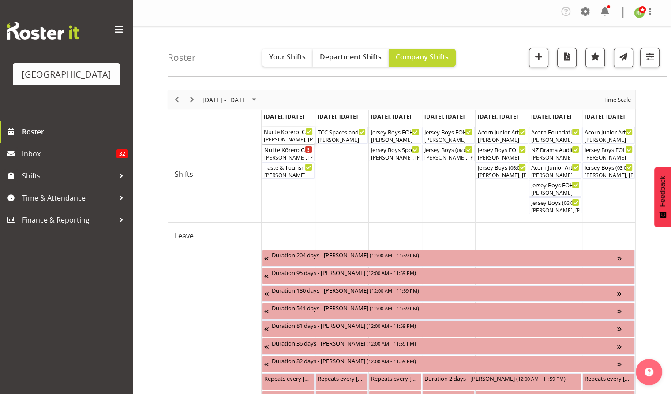
click at [278, 137] on div "[PERSON_NAME], [PERSON_NAME]" at bounding box center [288, 140] width 49 height 8
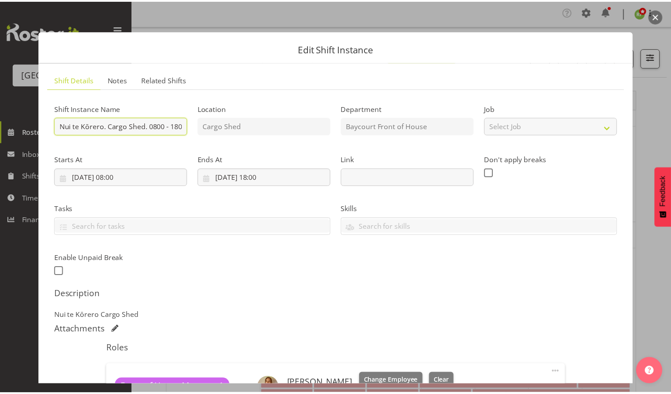
scroll to position [0, 22]
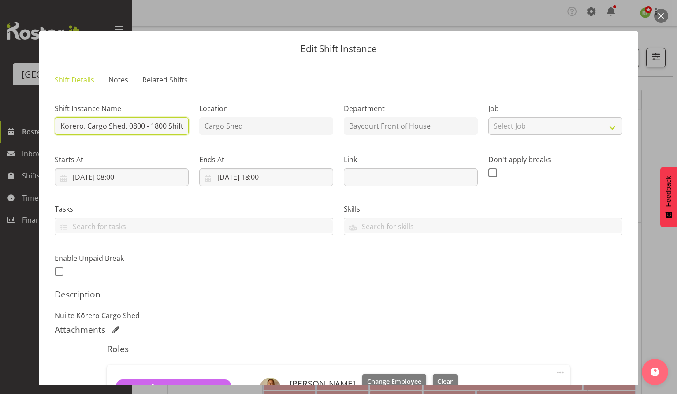
drag, startPoint x: 58, startPoint y: 124, endPoint x: 191, endPoint y: 112, distance: 133.3
click at [191, 112] on div "Shift Instance Name Nui te Kōrero. Cargo Shed. 0800 - 1800 Shift" at bounding box center [121, 116] width 145 height 51
click at [655, 17] on button "button" at bounding box center [661, 16] width 14 height 14
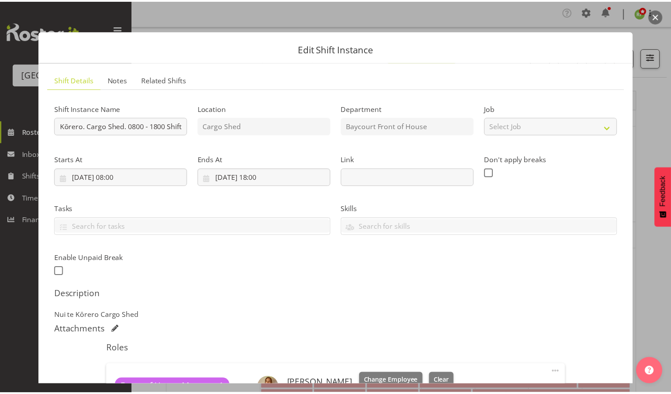
scroll to position [0, 0]
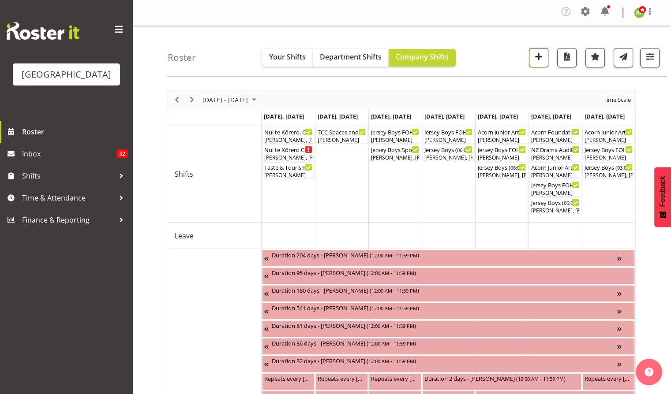
click at [547, 59] on button "button" at bounding box center [538, 57] width 19 height 19
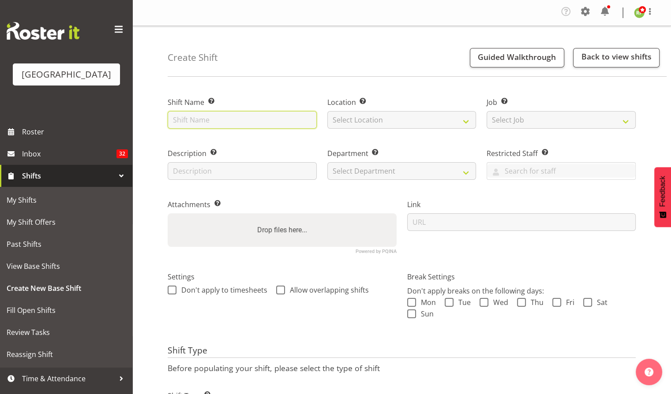
paste input "Nui te Kōrero. Cargo Shed. 0800 - 1800 Shift"
drag, startPoint x: 257, startPoint y: 120, endPoint x: 294, endPoint y: 119, distance: 36.6
click at [294, 119] on input "Nui te Kōrero. Cargo Shed. 0800 - 1800 Shift" at bounding box center [242, 120] width 149 height 18
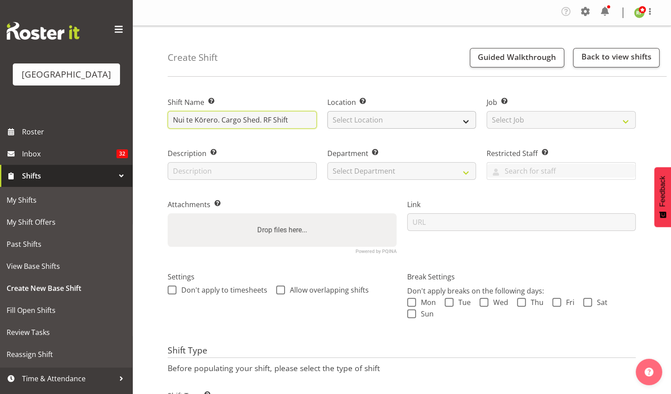
type input "Nui te Kōrero. Cargo Shed. RF Shift"
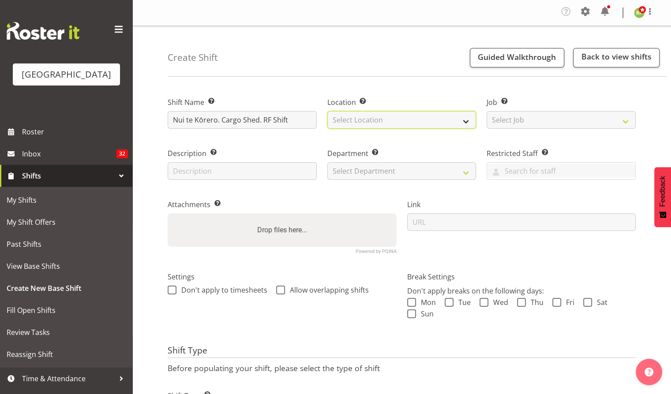
click at [368, 123] on select "Select Location [GEOGRAPHIC_DATA] [GEOGRAPHIC_DATA]" at bounding box center [401, 120] width 149 height 18
select select "1119"
click at [327, 111] on select "Select Location [GEOGRAPHIC_DATA] [GEOGRAPHIC_DATA]" at bounding box center [401, 120] width 149 height 18
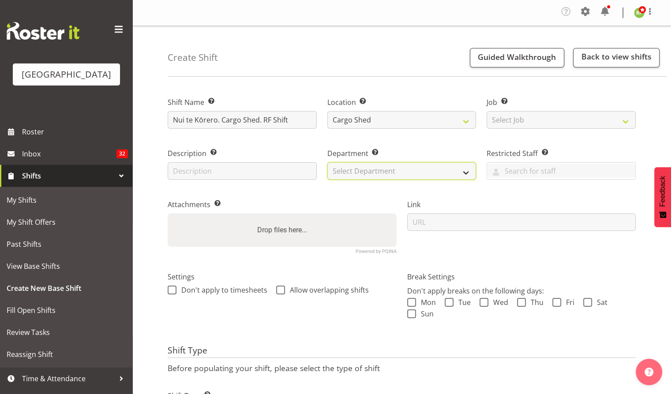
click at [356, 168] on select "Select Department [GEOGRAPHIC_DATA] [GEOGRAPHIC_DATA]" at bounding box center [401, 171] width 149 height 18
select select "791"
click at [327, 162] on select "Select Department [GEOGRAPHIC_DATA] [GEOGRAPHIC_DATA]" at bounding box center [401, 171] width 149 height 18
click at [180, 172] on input "text" at bounding box center [242, 171] width 149 height 18
paste input "Nui te Kōrero. Cargo Shed. 0800 - 1800 Shift"
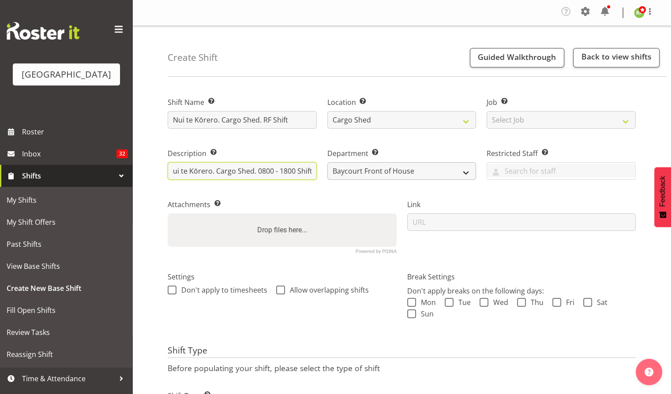
scroll to position [0, 5]
drag, startPoint x: 256, startPoint y: 171, endPoint x: 350, endPoint y: 172, distance: 94.4
click at [350, 172] on div "Shift Name Enter a name for the shift (e.g. Day Shift). Nui te Kōrero. Cargo Sh…" at bounding box center [401, 172] width 478 height 175
type input "Nui te Kōrero. Cargo Shed."
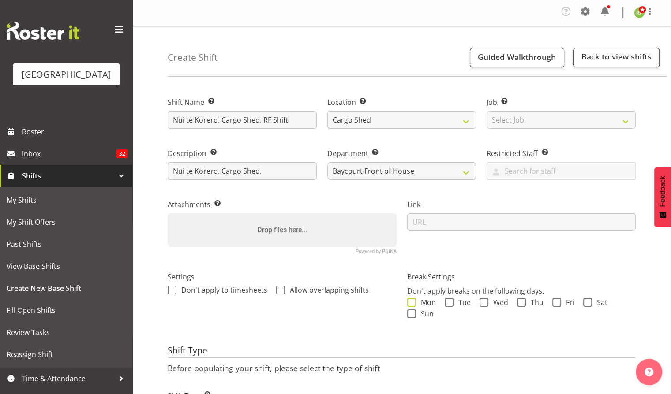
click at [412, 304] on span at bounding box center [411, 302] width 9 height 9
click at [412, 304] on input "Mon" at bounding box center [410, 303] width 6 height 6
checkbox input "true"
click at [449, 307] on div "Mon Tue Wed Thu Fri Sat Sun" at bounding box center [521, 309] width 229 height 23
click at [447, 301] on span at bounding box center [448, 302] width 9 height 9
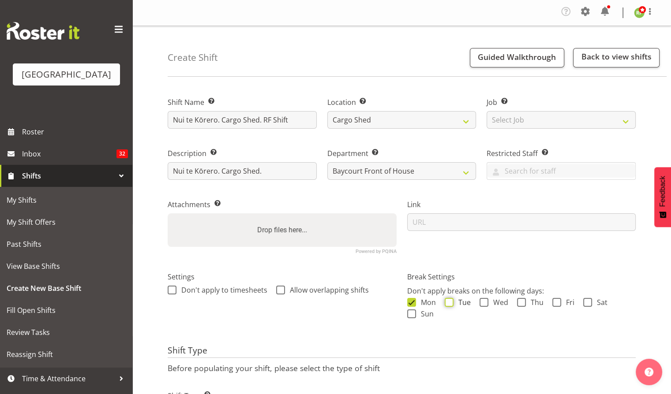
click at [447, 301] on input "Tue" at bounding box center [447, 303] width 6 height 6
checkbox input "true"
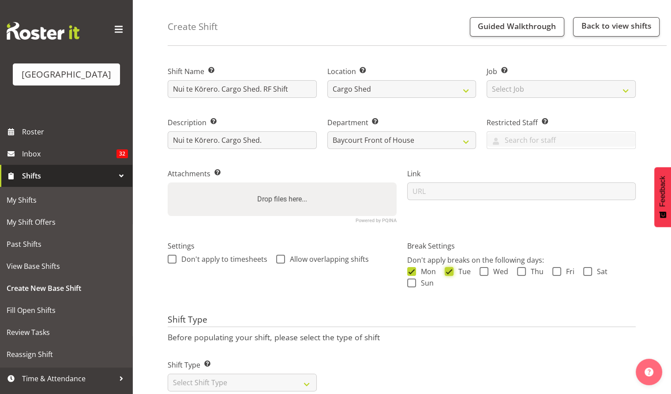
scroll to position [56, 0]
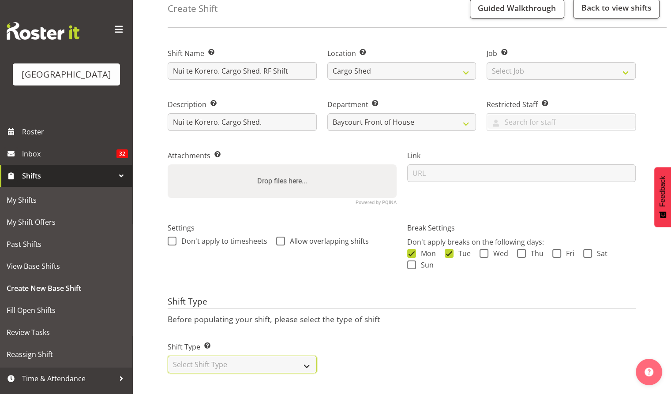
click at [208, 362] on select "Select Shift Type One Off Shift Recurring Shift Rotating Shift" at bounding box center [242, 365] width 149 height 18
select select "one_off"
click at [168, 356] on select "Select Shift Type One Off Shift Recurring Shift Rotating Shift" at bounding box center [242, 365] width 149 height 18
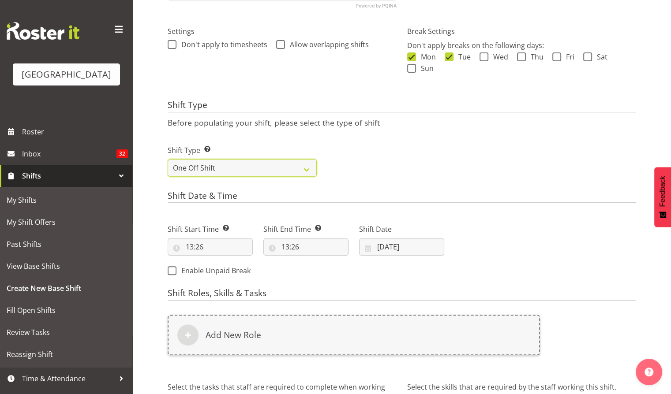
scroll to position [338, 0]
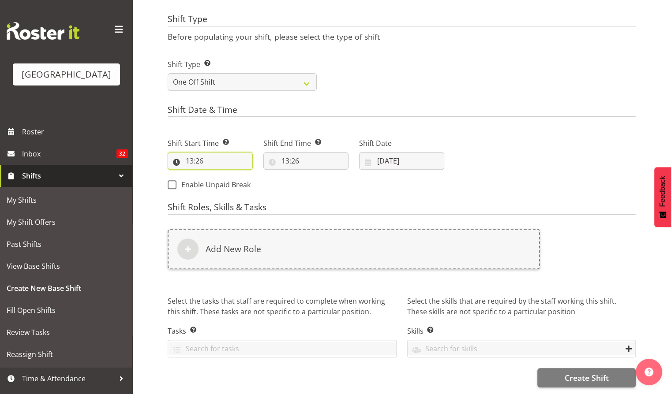
click at [205, 156] on input "13:26" at bounding box center [210, 161] width 85 height 18
click at [231, 176] on select "00 01 02 03 04 05 06 07 08 09 10 11 12 13 14 15 16 17 18 19 20 21 22 23" at bounding box center [228, 184] width 20 height 18
select select "10"
click at [218, 175] on select "00 01 02 03 04 05 06 07 08 09 10 11 12 13 14 15 16 17 18 19 20 21 22 23" at bounding box center [228, 184] width 20 height 18
type input "10:26"
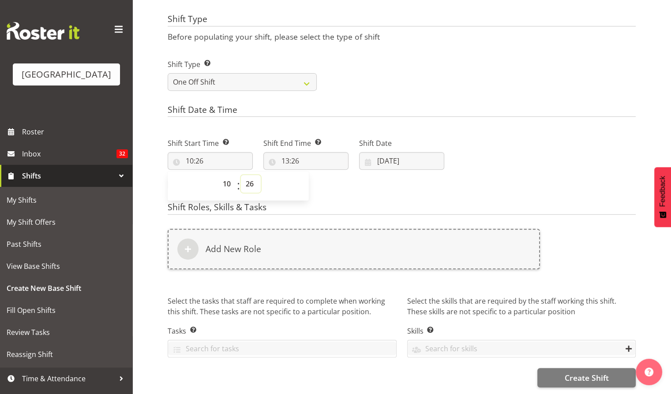
click at [246, 176] on select "00 01 02 03 04 05 06 07 08 09 10 11 12 13 14 15 16 17 18 19 20 21 22 23 24 25 2…" at bounding box center [251, 184] width 20 height 18
select select "0"
type input "10:00"
click at [344, 186] on div "Shift Start Time Set the time of the day you wish this shift to start 10:00 00 …" at bounding box center [305, 161] width 287 height 71
click at [286, 154] on input "13:26" at bounding box center [305, 161] width 85 height 18
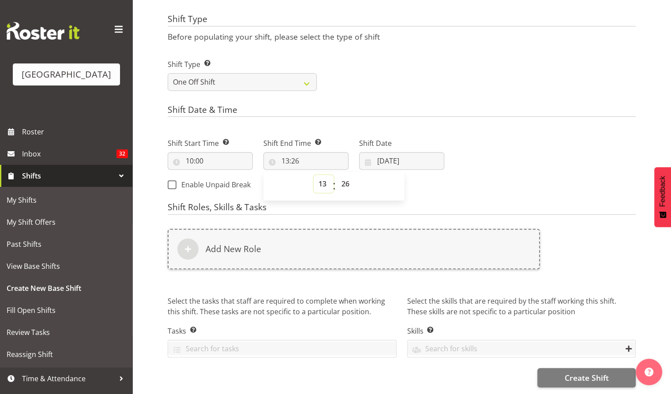
click at [321, 179] on select "00 01 02 03 04 05 06 07 08 09 10 11 12 13 14 15 16 17 18 19 20 21 22 23" at bounding box center [323, 184] width 20 height 18
select select "15"
click at [313, 175] on select "00 01 02 03 04 05 06 07 08 09 10 11 12 13 14 15 16 17 18 19 20 21 22 23" at bounding box center [323, 184] width 20 height 18
type input "15:26"
click at [351, 178] on select "00 01 02 03 04 05 06 07 08 09 10 11 12 13 14 15 16 17 18 19 20 21 22 23 24 25 2…" at bounding box center [346, 184] width 20 height 18
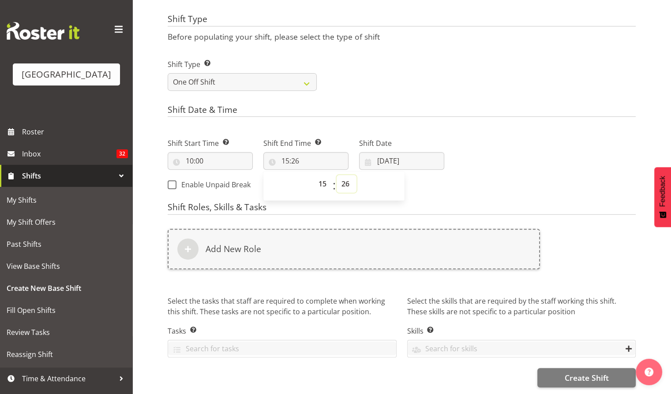
select select "30"
click at [336, 175] on select "00 01 02 03 04 05 06 07 08 09 10 11 12 13 14 15 16 17 18 19 20 21 22 23 24 25 2…" at bounding box center [346, 184] width 20 height 18
type input "15:30"
click at [406, 154] on input "[DATE]" at bounding box center [401, 161] width 85 height 18
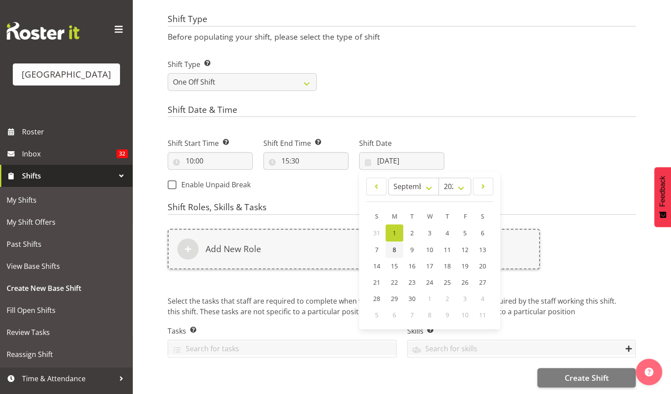
click at [395, 246] on span "8" at bounding box center [394, 250] width 4 height 8
type input "[DATE]"
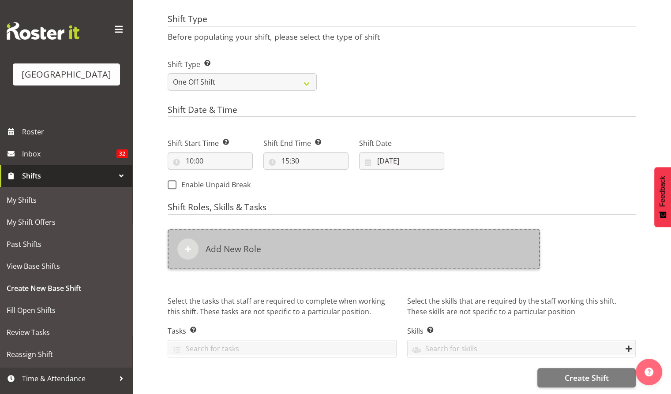
click at [222, 234] on div "Add New Role" at bounding box center [354, 249] width 372 height 41
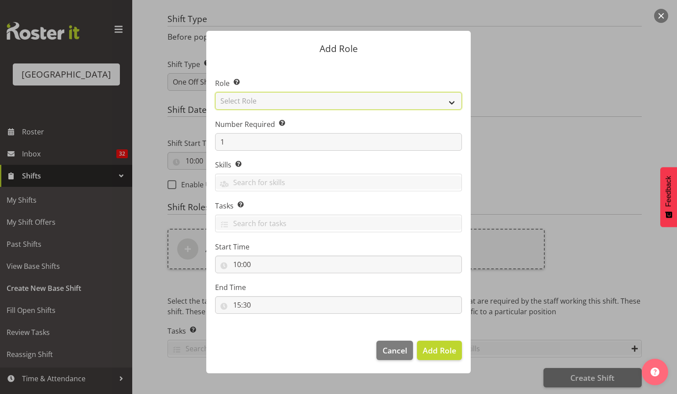
click at [287, 101] on select "Select Role Audio Bar Bar Runner Bar Training Box Office Cargo Shed Venue Rep C…" at bounding box center [338, 101] width 247 height 18
select select "1295"
click at [215, 92] on select "Select Role Audio Bar Bar Runner Bar Training Box Office Cargo Shed Venue Rep C…" at bounding box center [338, 101] width 247 height 18
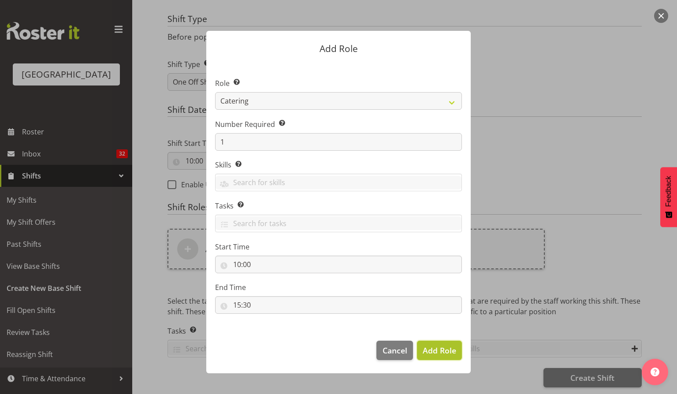
click at [436, 353] on span "Add Role" at bounding box center [440, 350] width 34 height 11
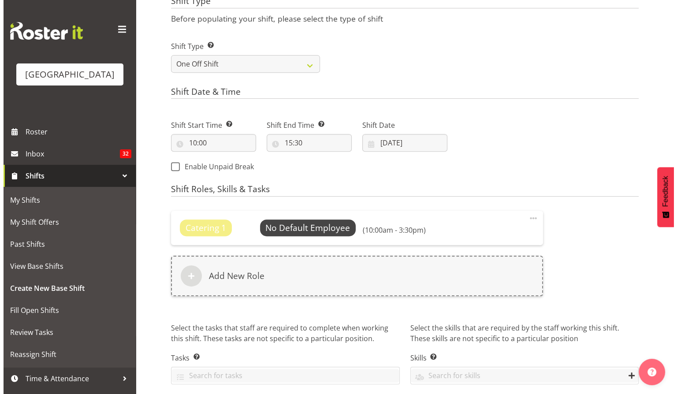
scroll to position [383, 0]
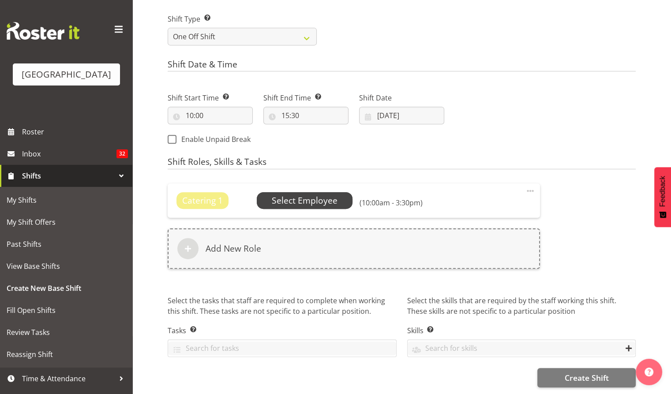
click at [299, 194] on span "Select Employee" at bounding box center [305, 200] width 66 height 13
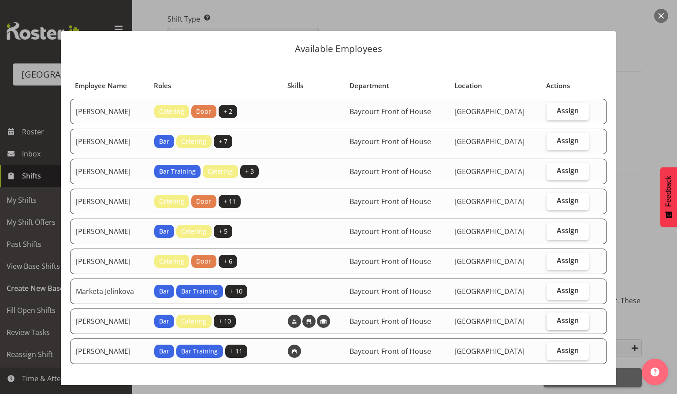
click at [560, 324] on label "Assign" at bounding box center [568, 322] width 43 height 18
click at [552, 324] on input "Assign" at bounding box center [550, 321] width 6 height 6
checkbox input "true"
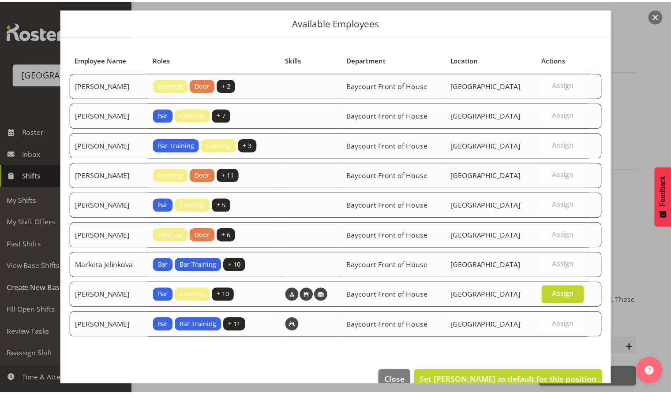
scroll to position [41, 0]
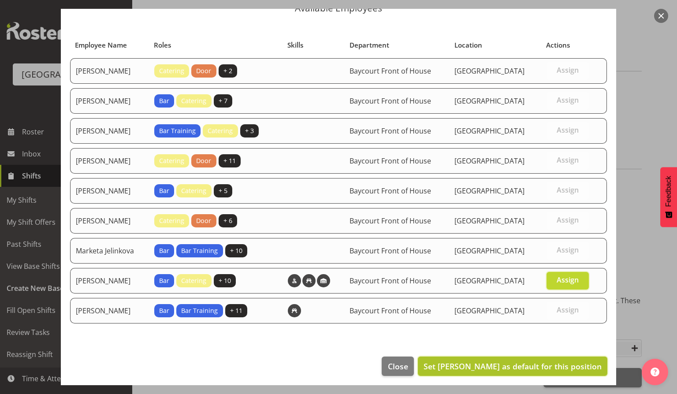
drag, startPoint x: 532, startPoint y: 368, endPoint x: 536, endPoint y: 362, distance: 7.0
click at [531, 368] on button "Set [PERSON_NAME] as default for this position" at bounding box center [513, 366] width 190 height 19
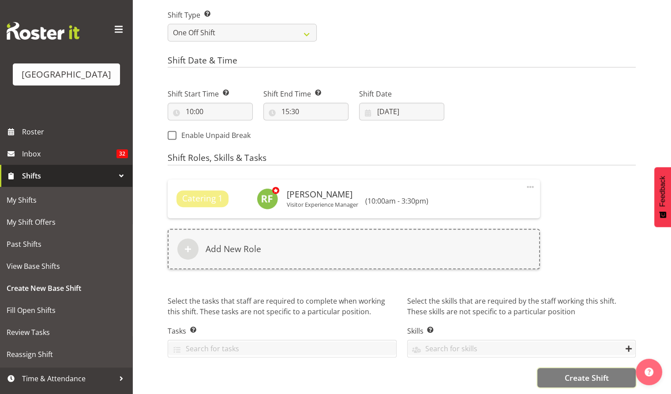
click at [601, 372] on span "Create Shift" at bounding box center [586, 377] width 44 height 11
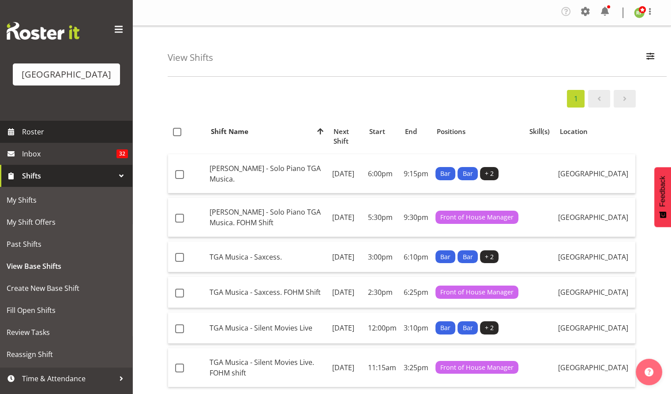
click at [42, 138] on span "Roster" at bounding box center [75, 131] width 106 height 13
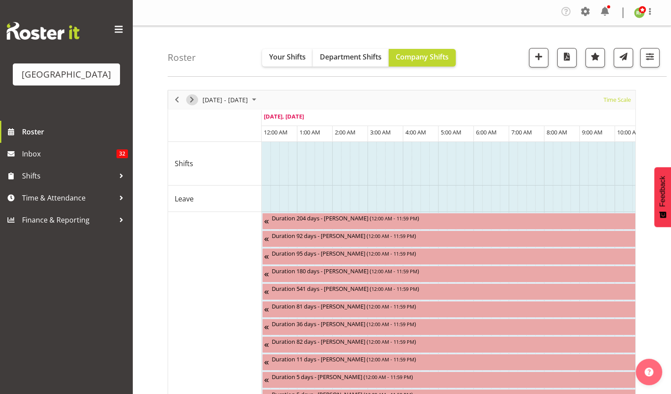
click at [192, 101] on span "Next" at bounding box center [191, 99] width 11 height 11
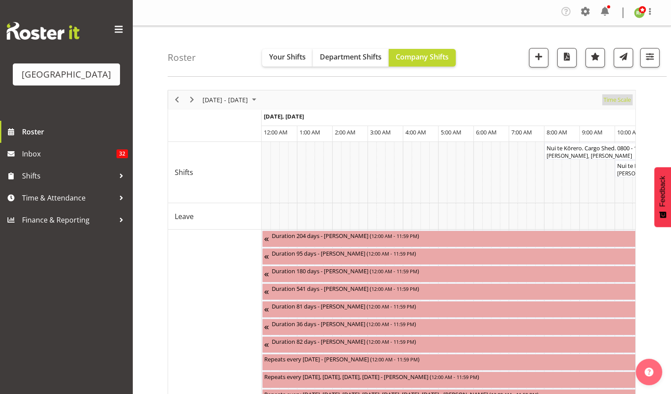
click at [620, 101] on span "Time Scale" at bounding box center [616, 99] width 29 height 11
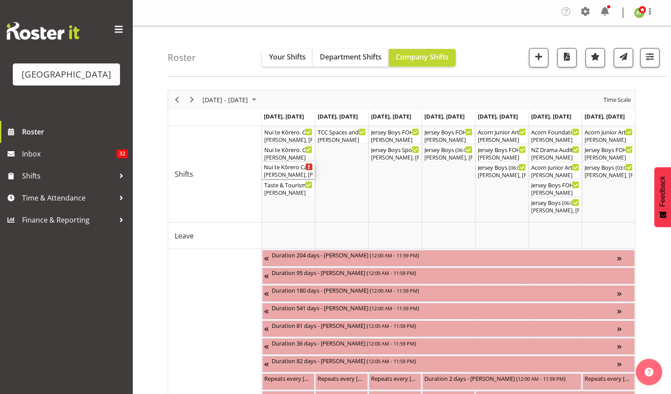
click at [280, 168] on div "Nui te Kōrero Cargo Shed Lunch Rush ( 11:00 AM - 01:30 PM )" at bounding box center [288, 166] width 49 height 9
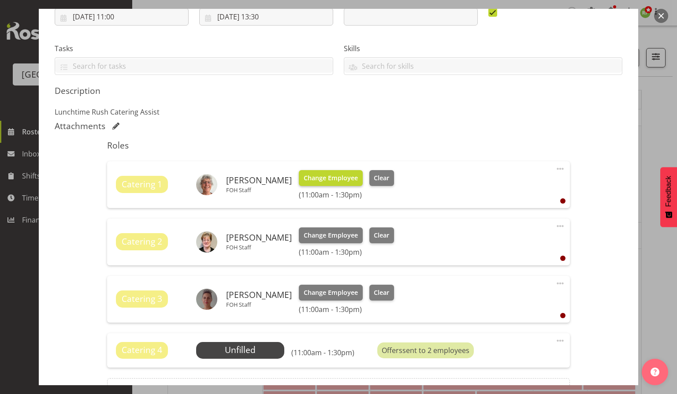
scroll to position [261, 0]
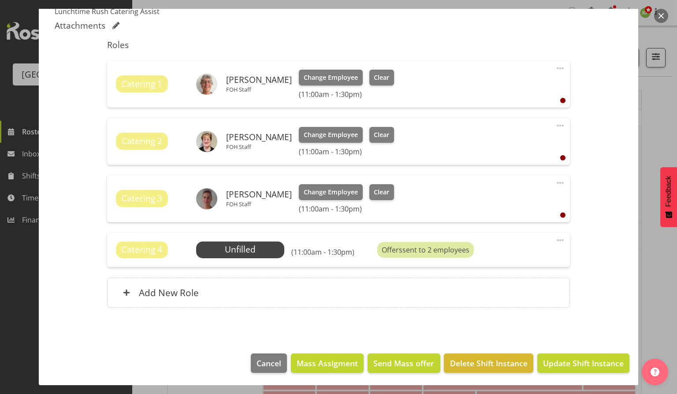
click at [660, 15] on button "button" at bounding box center [661, 16] width 14 height 14
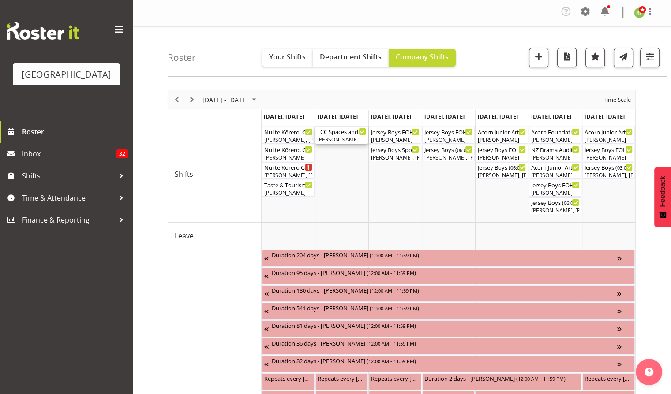
click at [333, 139] on div "[PERSON_NAME]" at bounding box center [341, 140] width 49 height 8
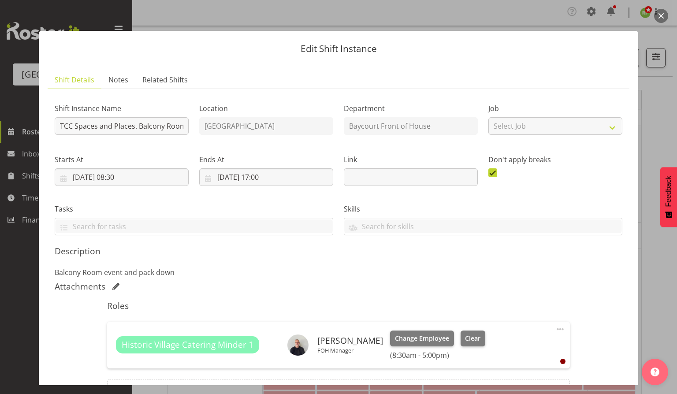
click at [670, 11] on div at bounding box center [338, 197] width 677 height 394
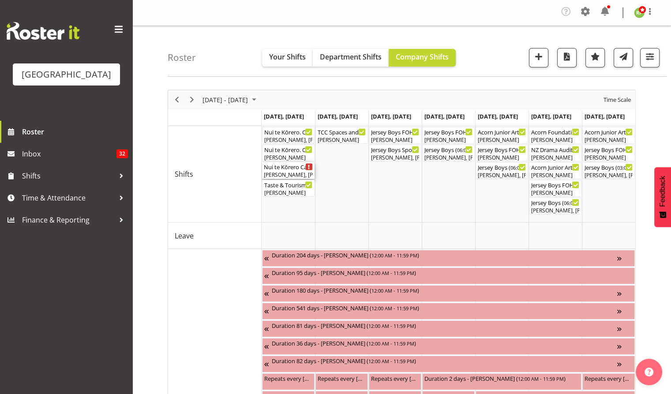
click at [285, 173] on div "[PERSON_NAME], [PERSON_NAME], [PERSON_NAME]" at bounding box center [288, 175] width 49 height 8
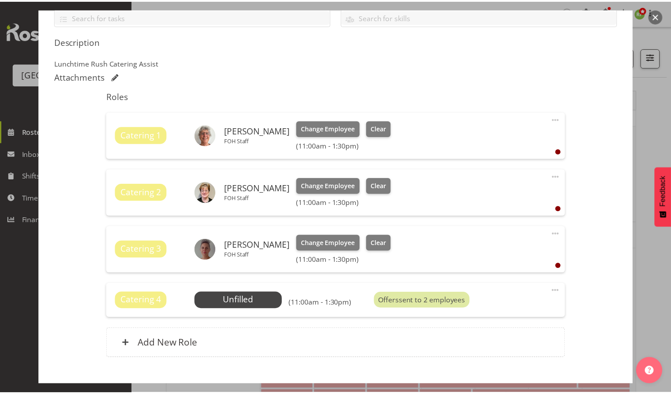
scroll to position [235, 0]
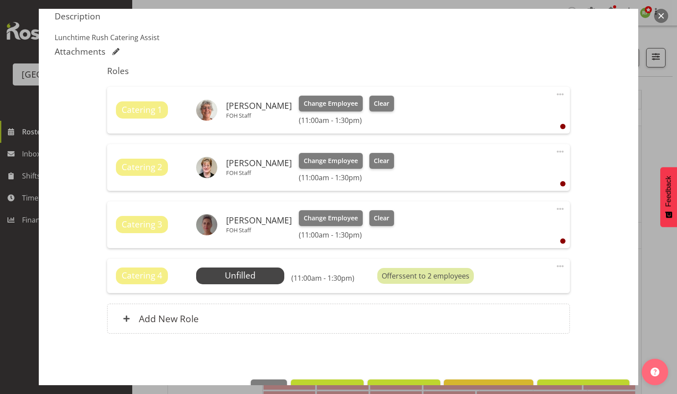
click at [662, 16] on button "button" at bounding box center [661, 16] width 14 height 14
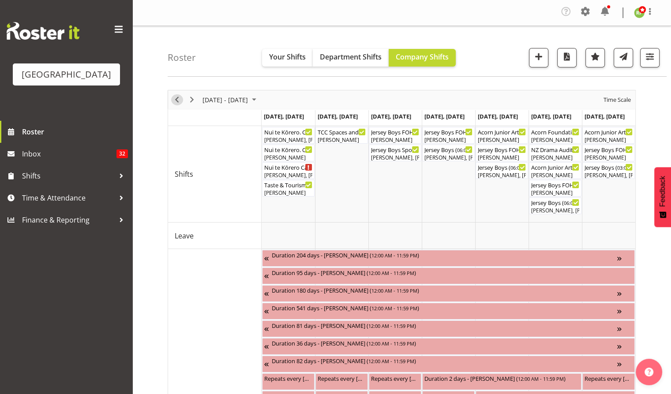
click at [179, 98] on span "Previous" at bounding box center [176, 99] width 11 height 11
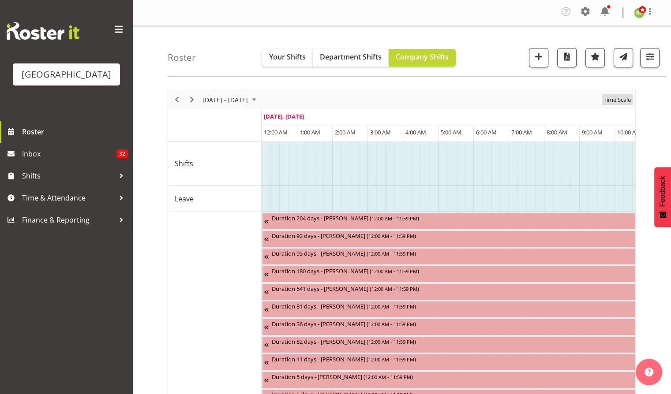
click at [619, 99] on span "Time Scale" at bounding box center [616, 99] width 29 height 11
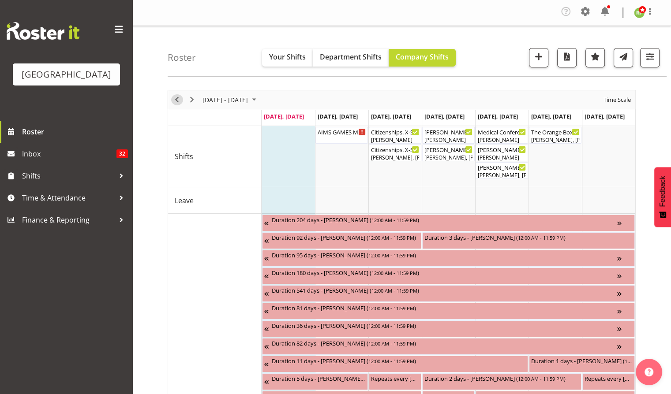
click at [176, 98] on span "Previous" at bounding box center [176, 99] width 11 height 11
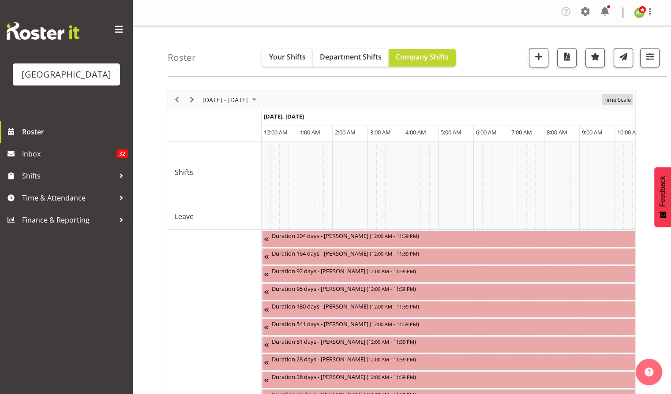
click at [617, 100] on span "Time Scale" at bounding box center [616, 99] width 29 height 11
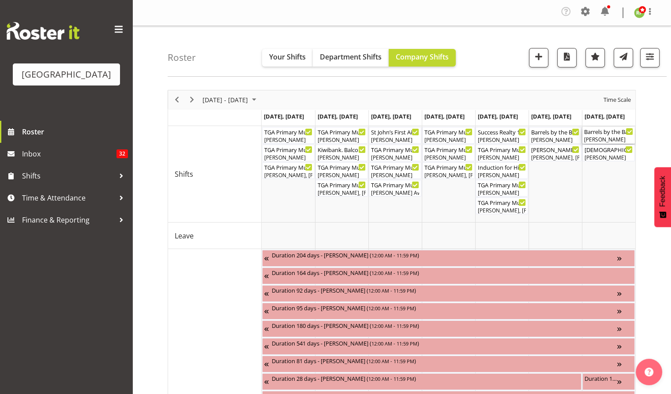
click at [604, 139] on div "[PERSON_NAME]" at bounding box center [608, 140] width 49 height 8
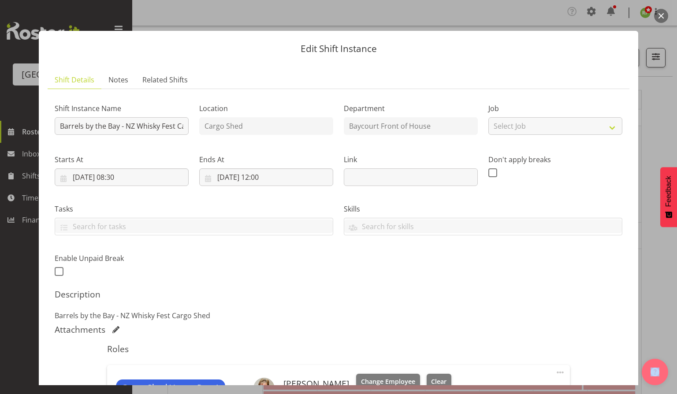
click at [660, 16] on button "button" at bounding box center [661, 16] width 14 height 14
